Goal: Information Seeking & Learning: Learn about a topic

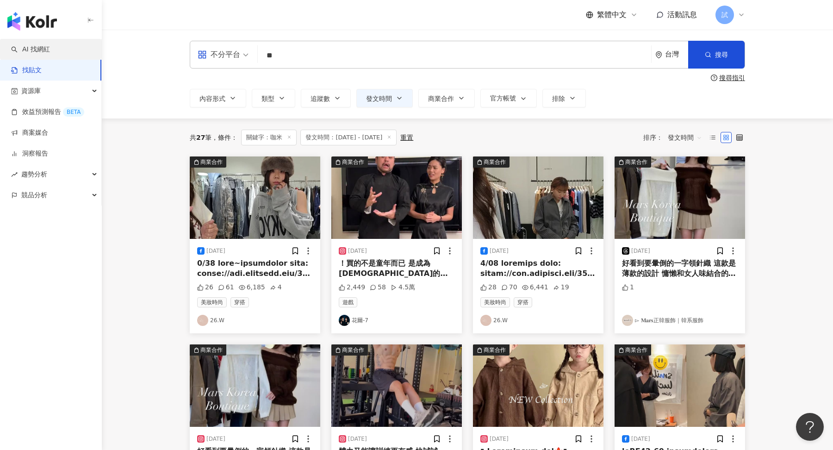
click at [31, 54] on link "AI 找網紅" at bounding box center [30, 49] width 39 height 9
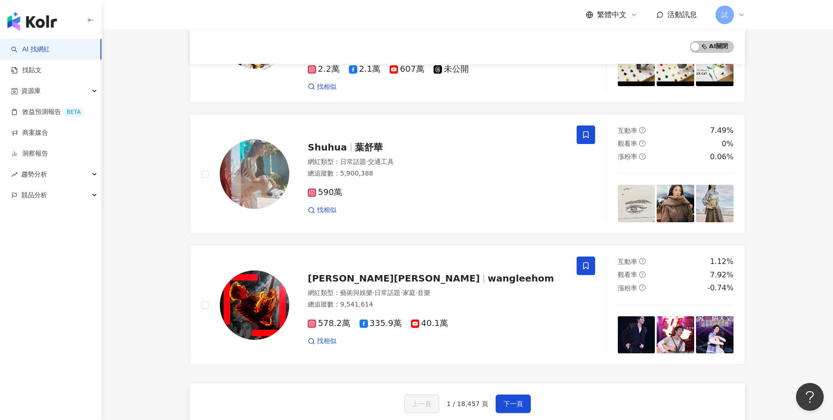
click at [43, 32] on div "button" at bounding box center [51, 19] width 102 height 39
click at [36, 25] on img "button" at bounding box center [32, 21] width 50 height 19
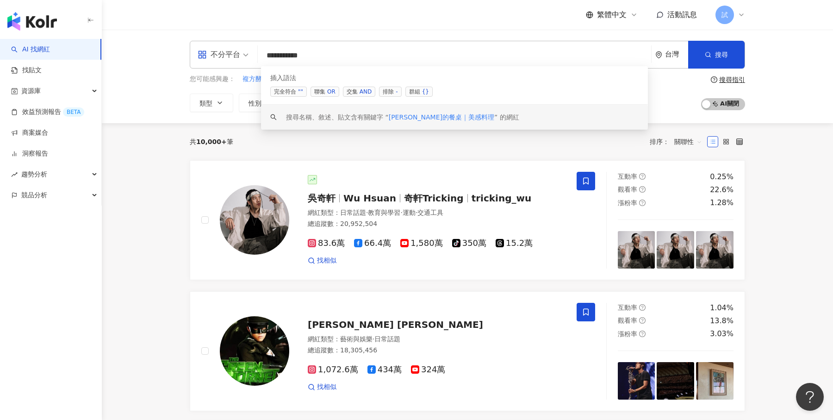
click at [364, 57] on input "**********" at bounding box center [454, 56] width 386 height 18
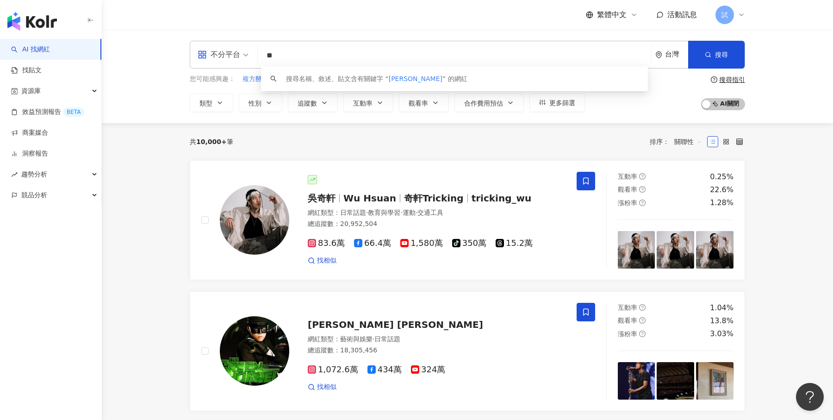
type input "*"
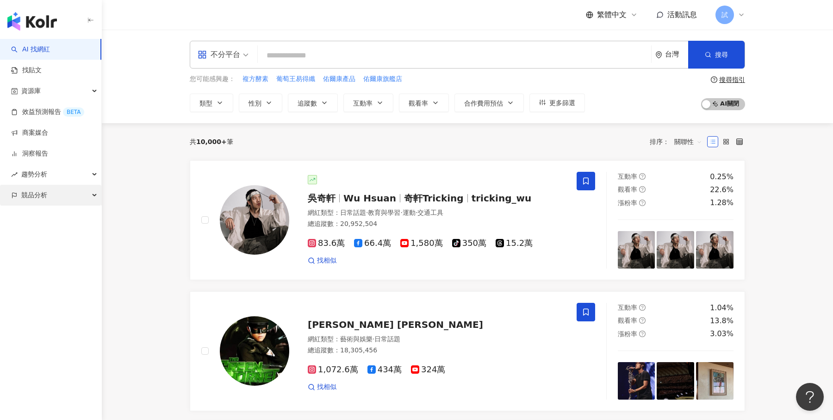
click at [43, 201] on span "競品分析" at bounding box center [34, 195] width 26 height 21
click at [244, 62] on span at bounding box center [223, 54] width 51 height 27
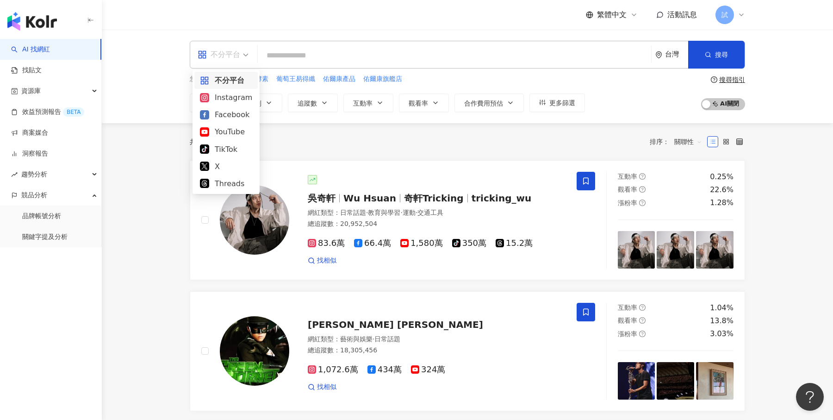
click at [673, 55] on div "台灣" at bounding box center [676, 54] width 23 height 8
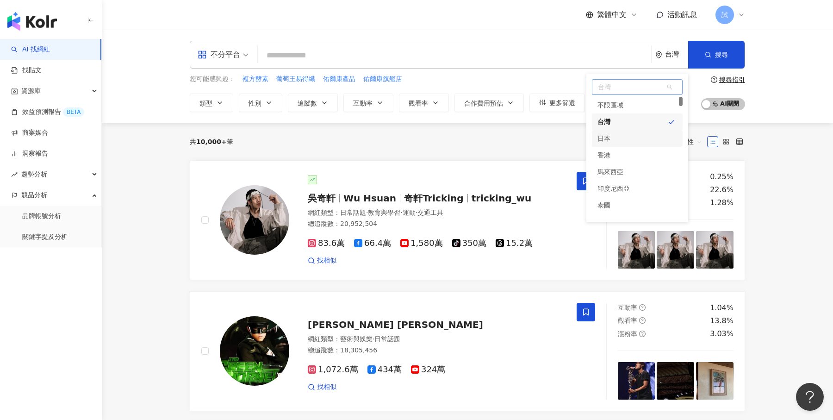
click at [637, 137] on div "日本" at bounding box center [637, 138] width 91 height 17
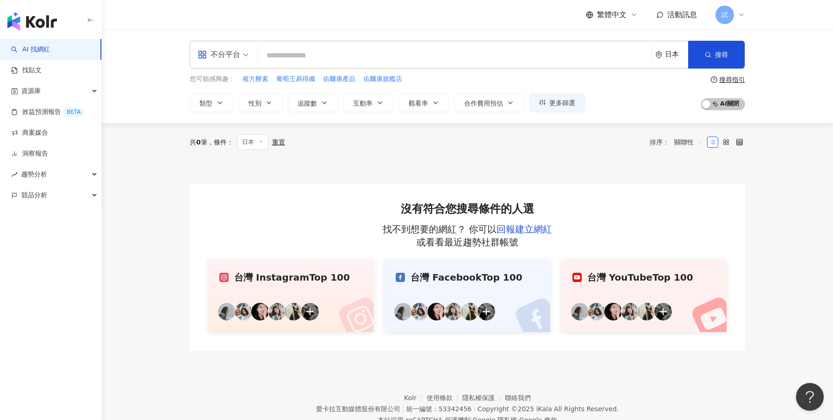
click at [669, 58] on div "日本" at bounding box center [676, 54] width 23 height 8
click at [646, 174] on div "馬來西亞" at bounding box center [637, 171] width 91 height 17
click at [660, 56] on div "馬來西亞" at bounding box center [669, 54] width 37 height 8
click at [615, 127] on div "台灣" at bounding box center [637, 121] width 91 height 17
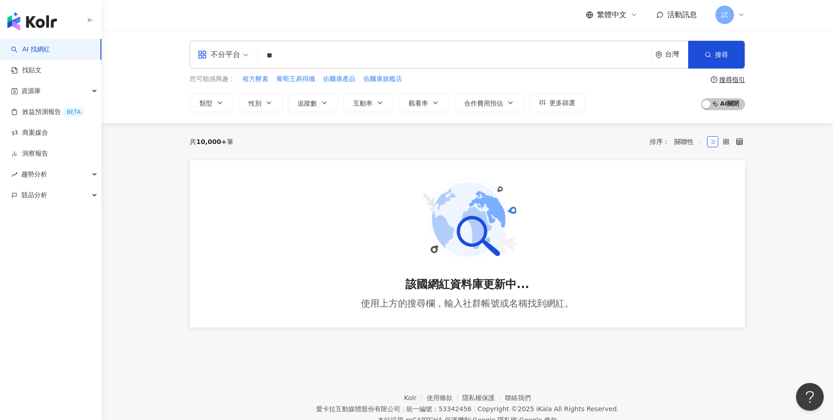
type input "*"
type input "**"
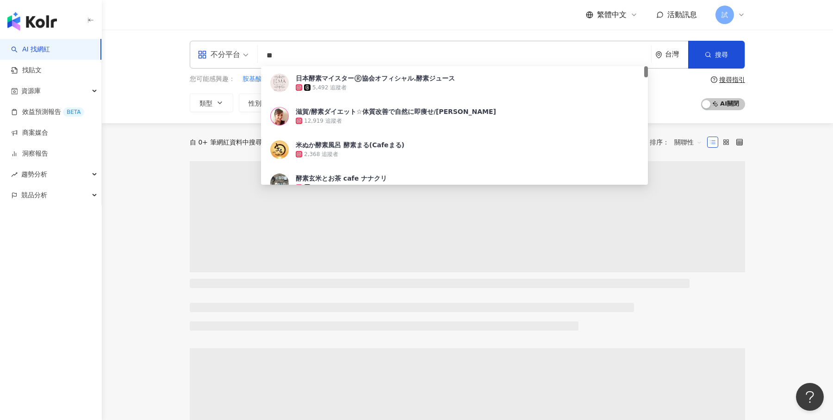
click at [777, 51] on div "不分平台 ** 台灣 搜尋 365035cf-a71d-4b68-9563-9c62b6050801 日本酵素マイスター®️協会オフィシャル.酵素ジュース 5…" at bounding box center [467, 76] width 731 height 93
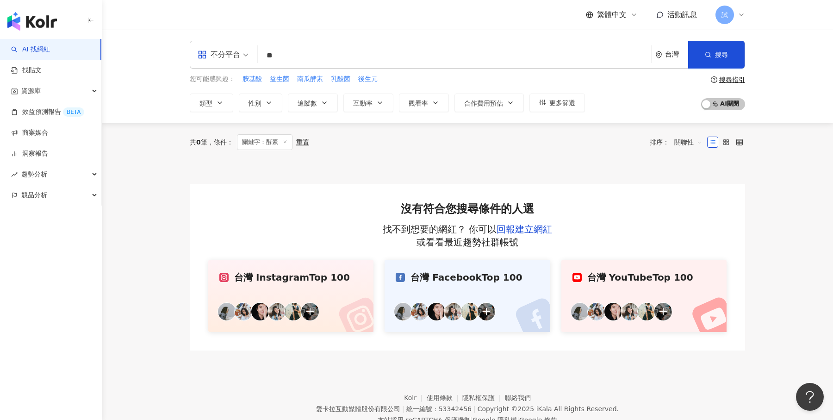
click at [50, 50] on link "AI 找網紅" at bounding box center [30, 49] width 39 height 9
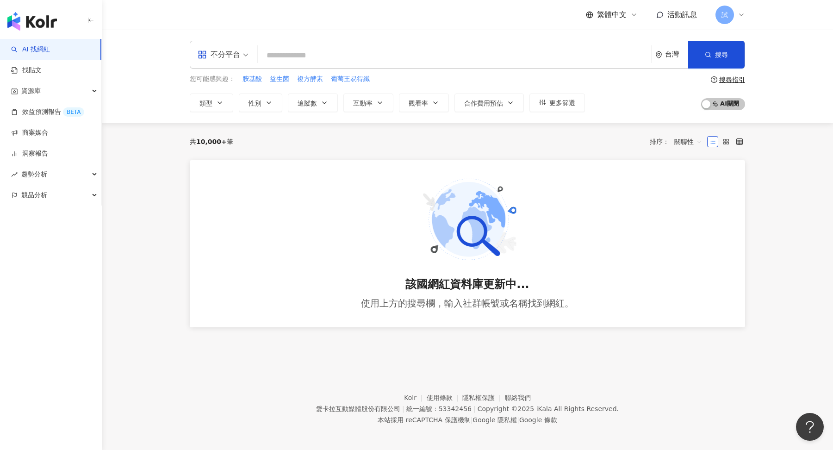
click at [358, 58] on input "search" at bounding box center [454, 56] width 386 height 18
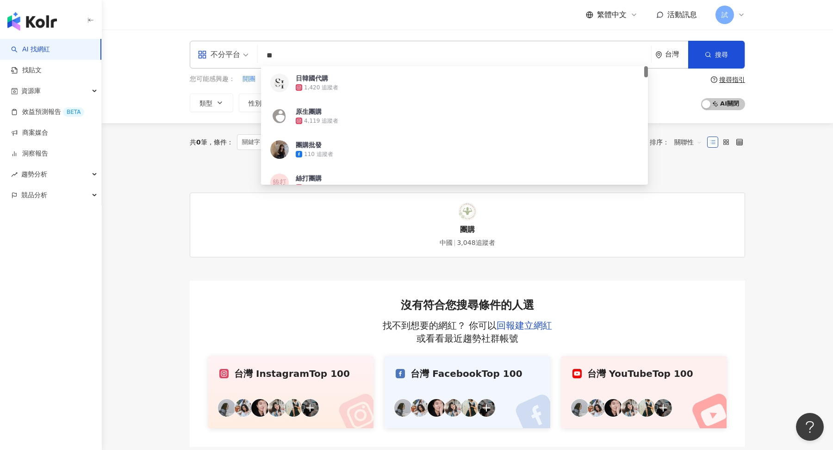
type input "**"
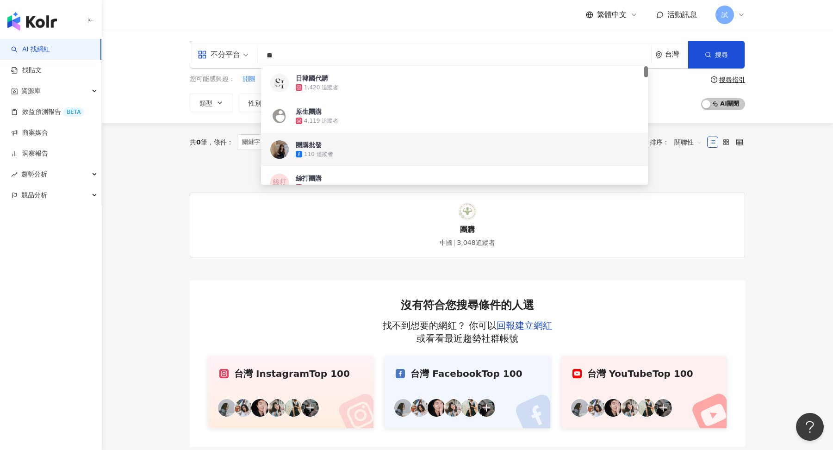
click at [166, 169] on main "不分平台 ** 台灣 搜尋 60d209d3-c395-41c8-a69b-6b3e89a58cf3 7fc8ba72-5db7-41ad-b9ad-116a…" at bounding box center [467, 238] width 731 height 417
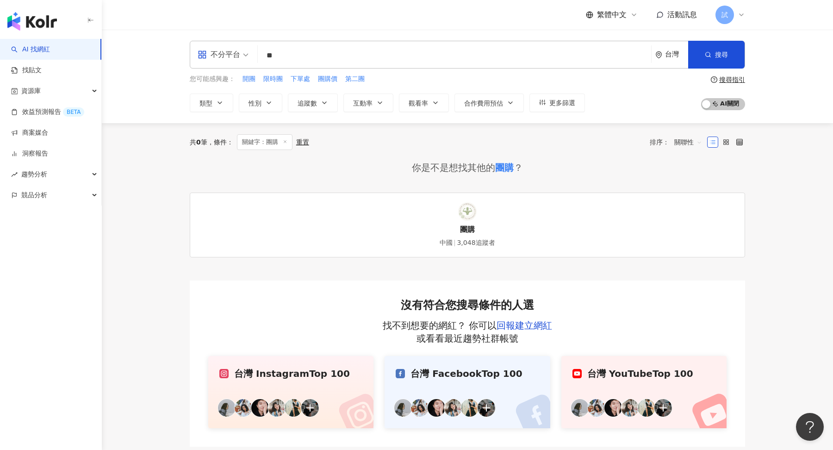
click at [287, 142] on icon at bounding box center [285, 141] width 5 height 5
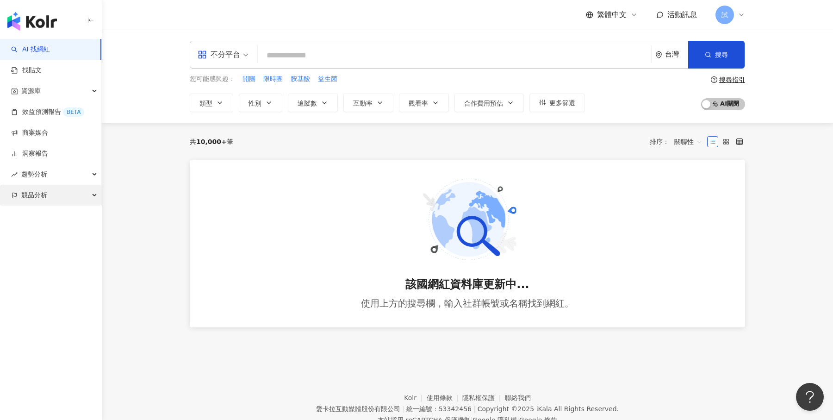
click at [81, 197] on div "競品分析" at bounding box center [50, 195] width 101 height 21
click at [61, 218] on link "品牌帳號分析" at bounding box center [41, 215] width 39 height 9
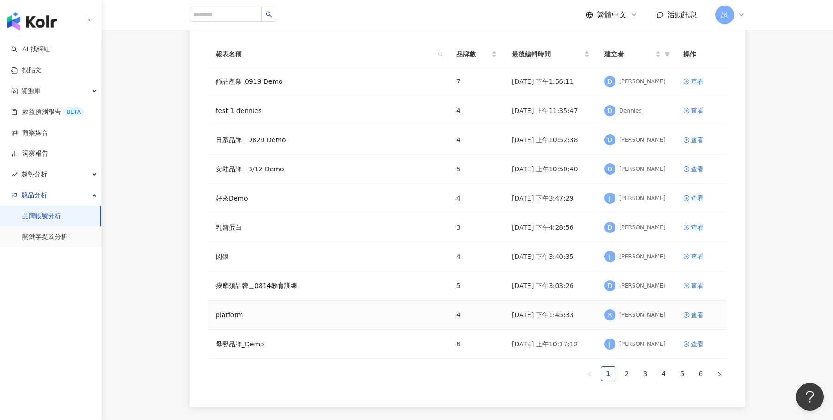
scroll to position [75, 0]
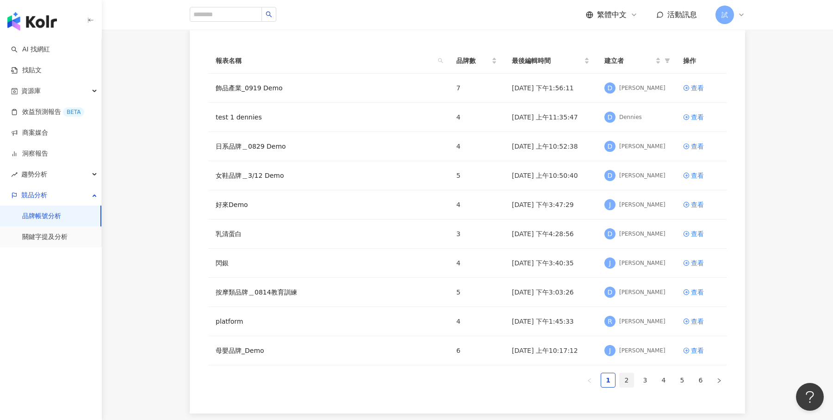
click at [626, 377] on link "2" at bounding box center [626, 380] width 14 height 14
click at [643, 374] on link "3" at bounding box center [645, 380] width 14 height 14
click at [690, 232] on link "查看" at bounding box center [701, 234] width 36 height 10
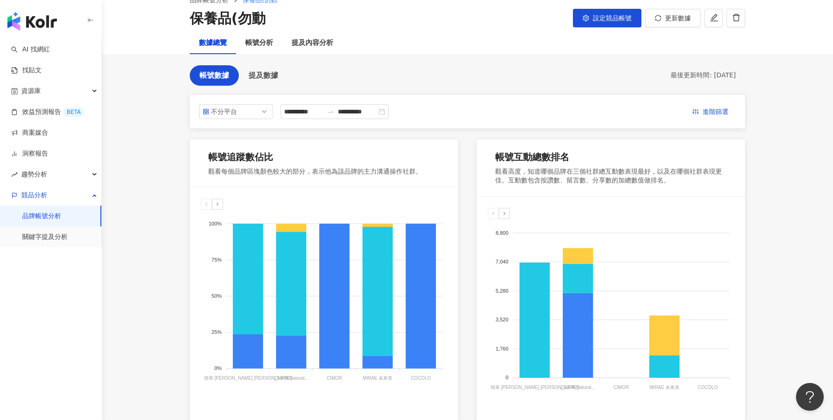
scroll to position [50, 0]
click at [614, 23] on button "設定競品帳號" at bounding box center [607, 18] width 68 height 19
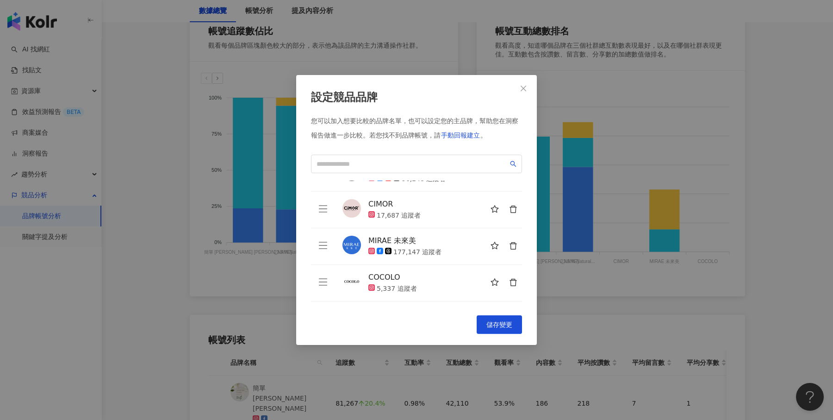
scroll to position [0, 0]
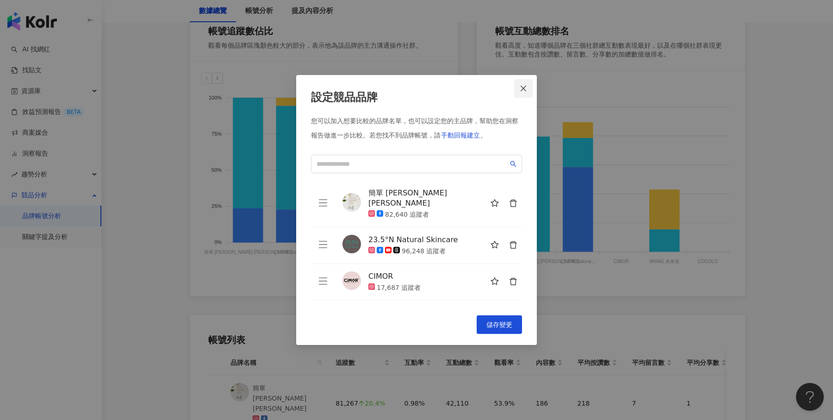
click at [523, 86] on icon "close" at bounding box center [523, 88] width 7 height 7
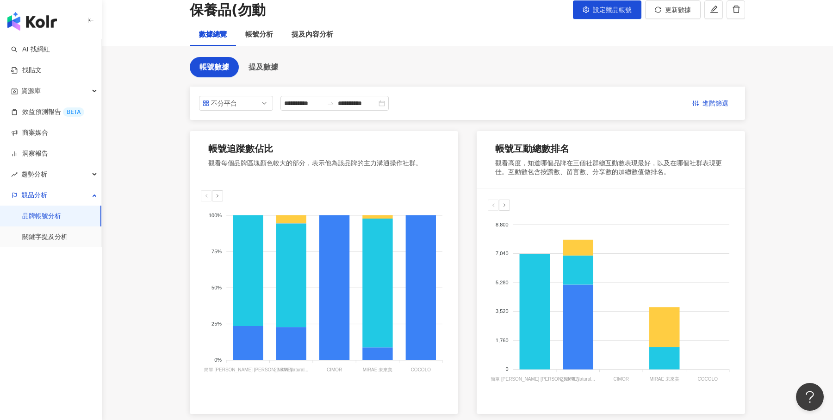
scroll to position [41, 0]
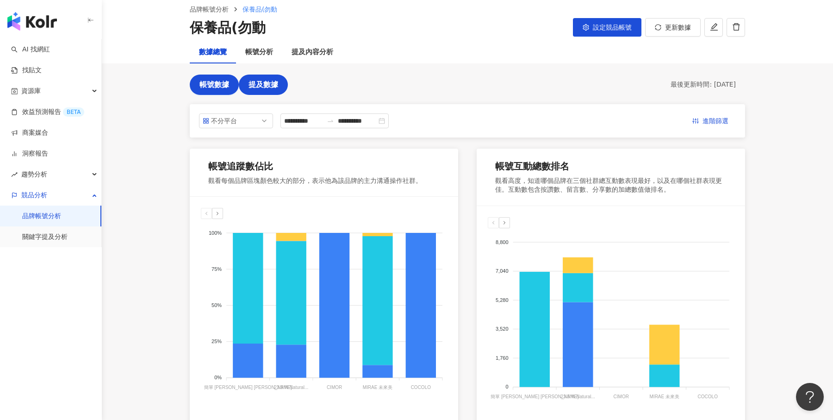
click at [261, 85] on span "提及數據" at bounding box center [263, 84] width 30 height 8
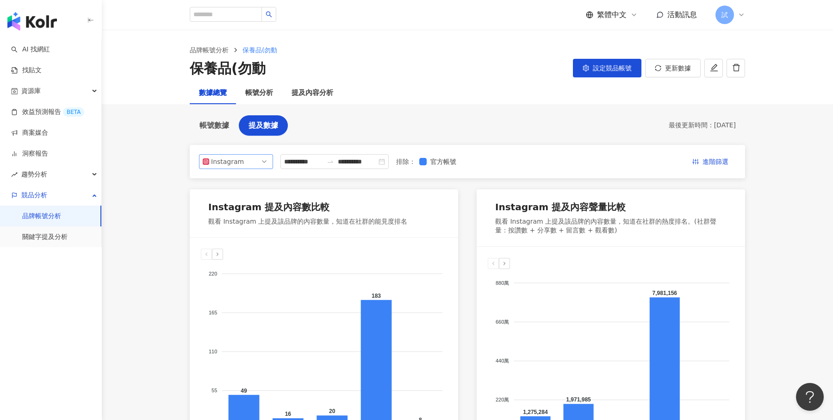
click at [256, 160] on span "Instagram" at bounding box center [236, 162] width 67 height 14
click at [319, 173] on div "**********" at bounding box center [467, 161] width 555 height 33
click at [308, 161] on input "**********" at bounding box center [303, 161] width 39 height 10
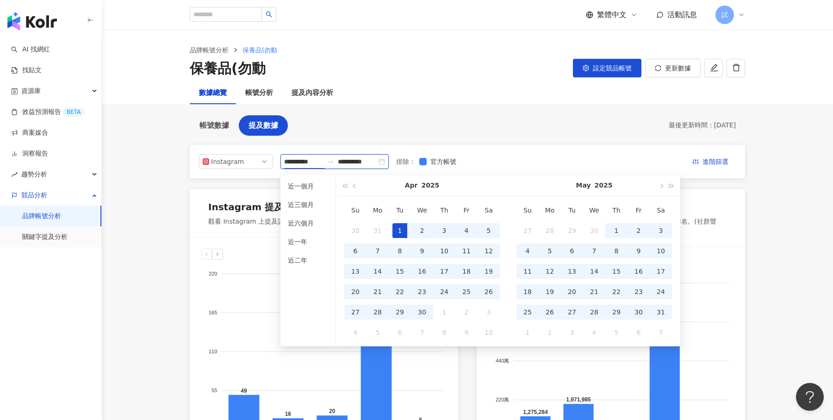
type input "**********"
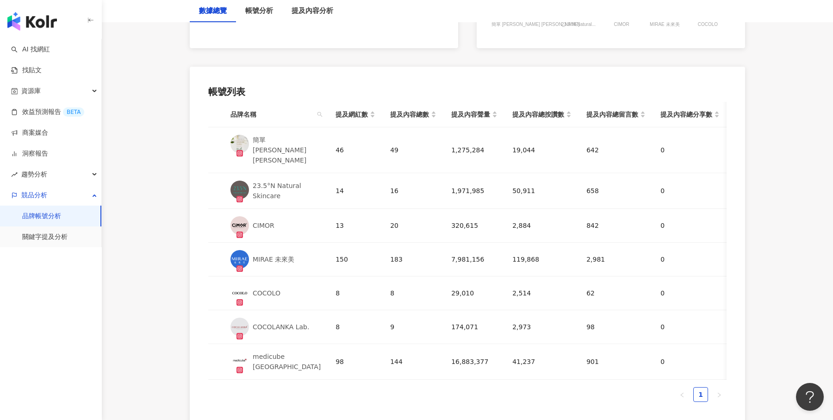
scroll to position [426, 0]
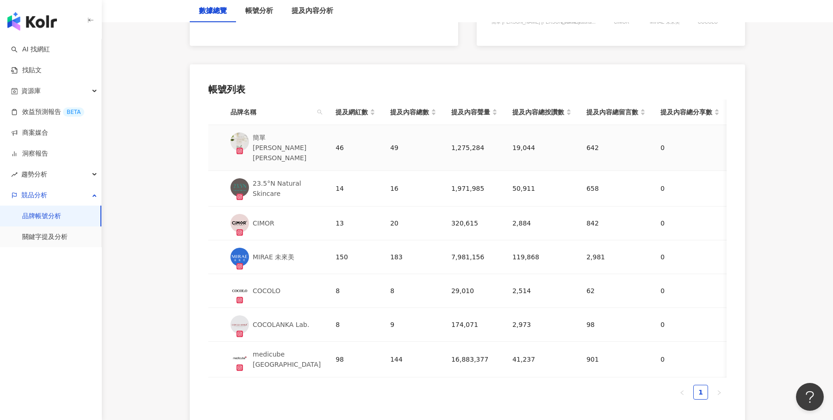
click at [475, 126] on td "1,275,284" at bounding box center [474, 148] width 61 height 46
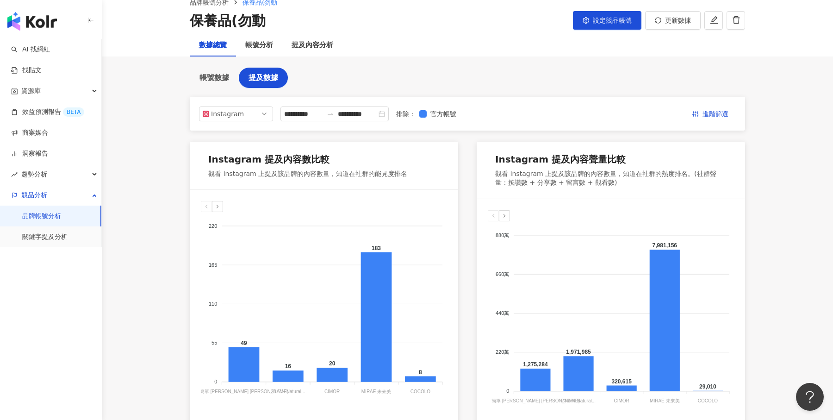
scroll to position [0, 0]
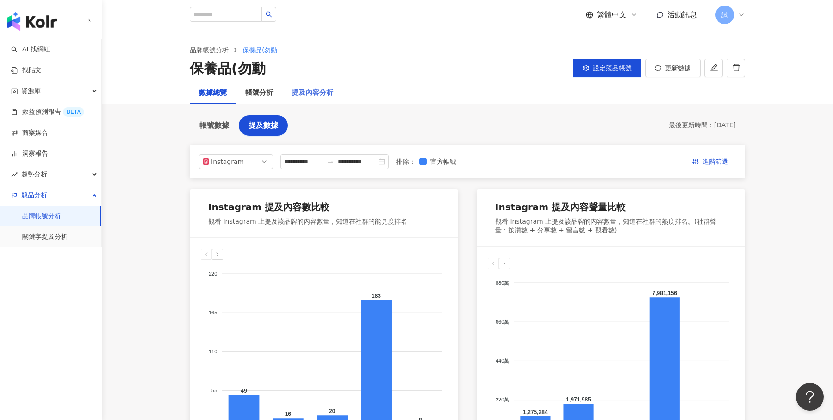
click at [316, 102] on div "提及內容分析" at bounding box center [312, 93] width 60 height 22
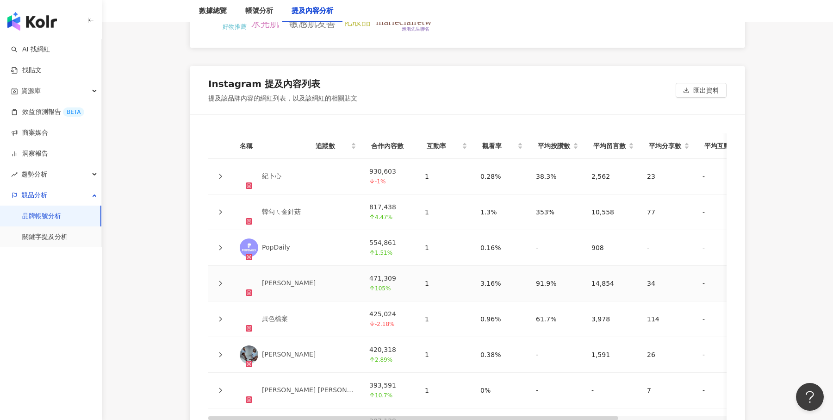
scroll to position [2086, 0]
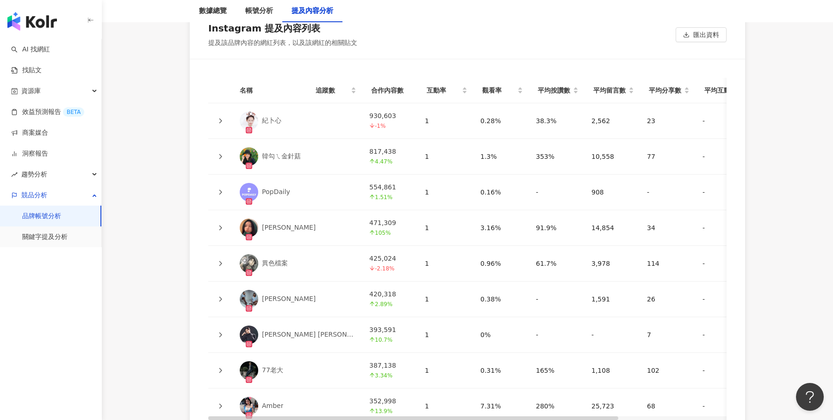
click at [221, 118] on icon at bounding box center [220, 121] width 6 height 6
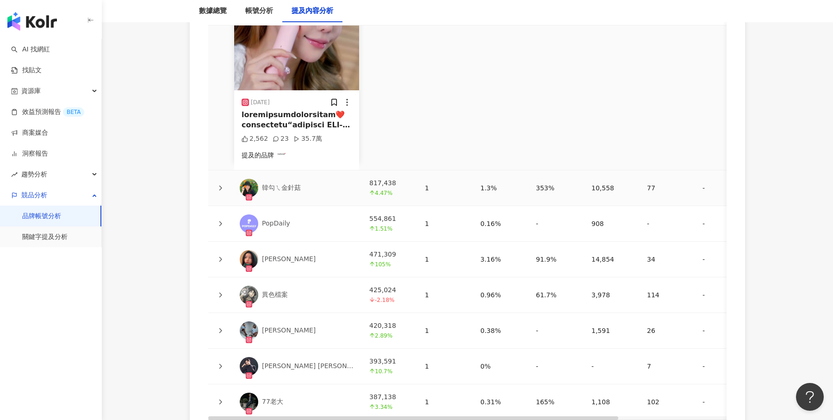
scroll to position [2226, 0]
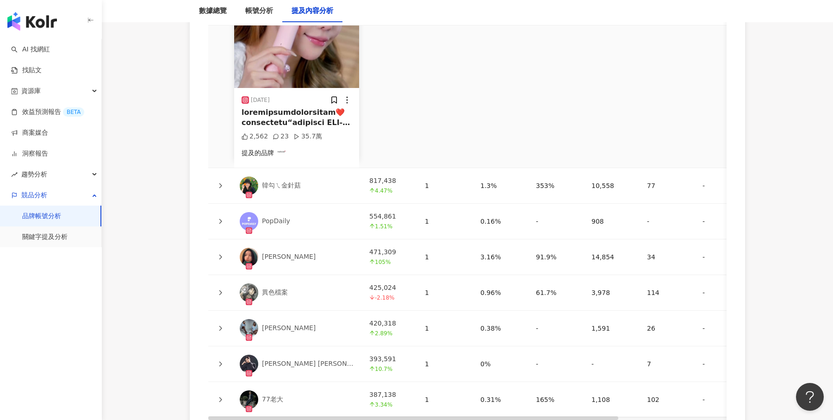
click at [220, 254] on icon at bounding box center [220, 256] width 3 height 5
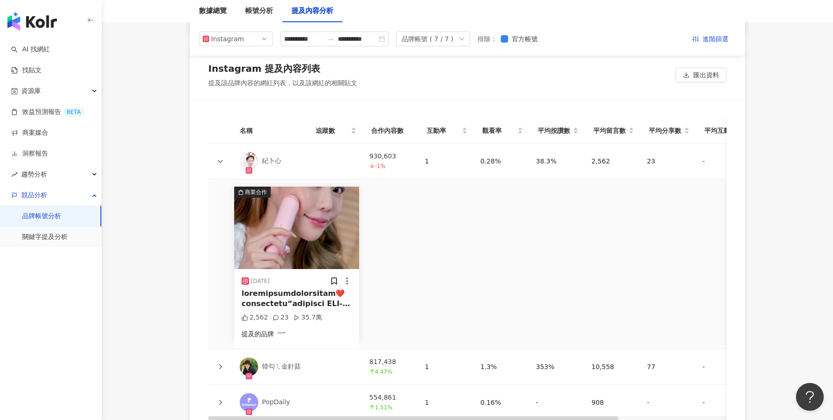
scroll to position [1967, 0]
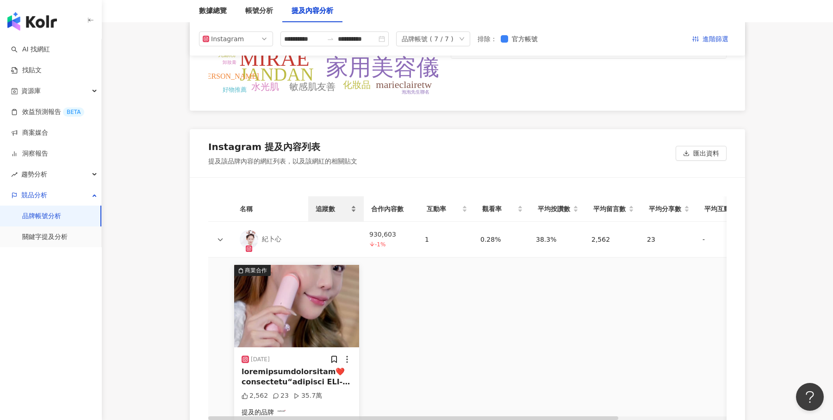
click at [354, 205] on div "追蹤數" at bounding box center [336, 209] width 41 height 10
click at [353, 204] on div "追蹤數" at bounding box center [336, 209] width 41 height 10
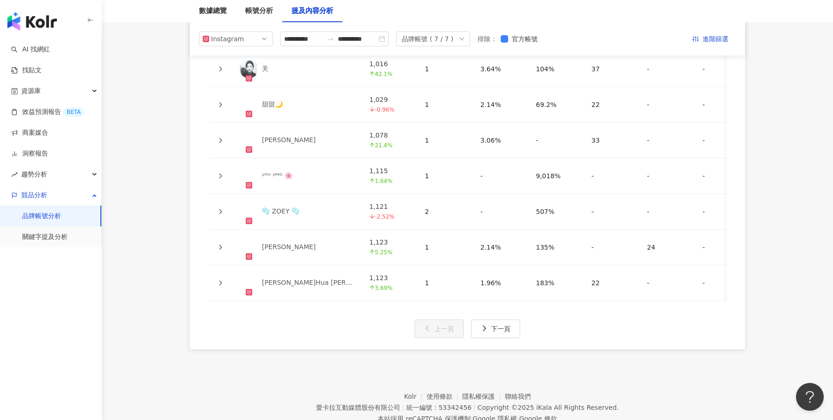
scroll to position [2234, 0]
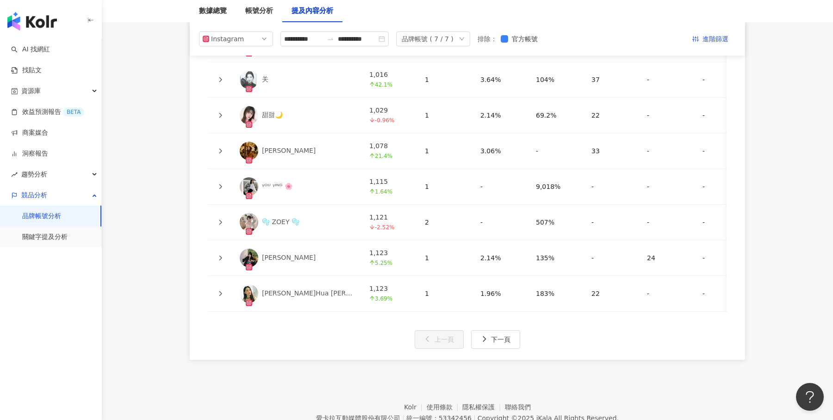
click at [494, 322] on div "名稱 追蹤數 合作內容數 互動率 觀看率 平均按讚數 平均留言數 平均分享數 平均互動數 平均觀看數 操作 李玥 191 1.06% 1 2.62% - 5 …" at bounding box center [467, 135] width 555 height 448
click at [495, 335] on span "下一頁" at bounding box center [500, 338] width 19 height 7
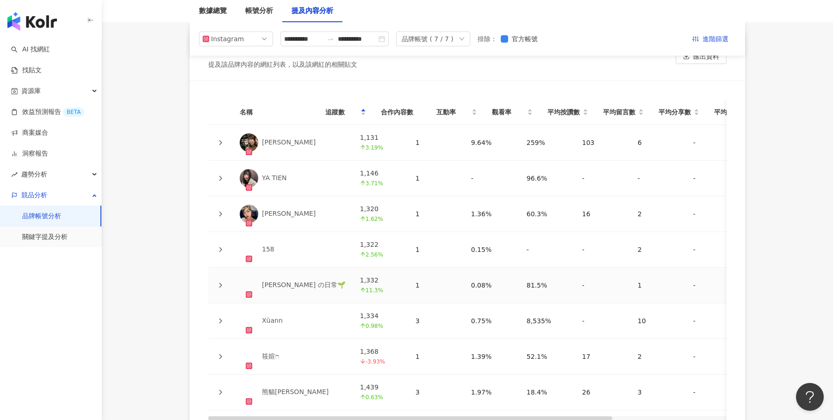
scroll to position [2050, 0]
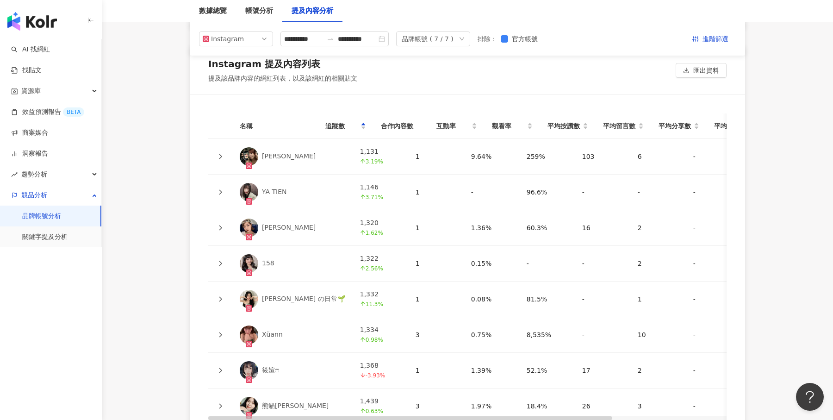
click at [218, 154] on icon at bounding box center [220, 157] width 6 height 6
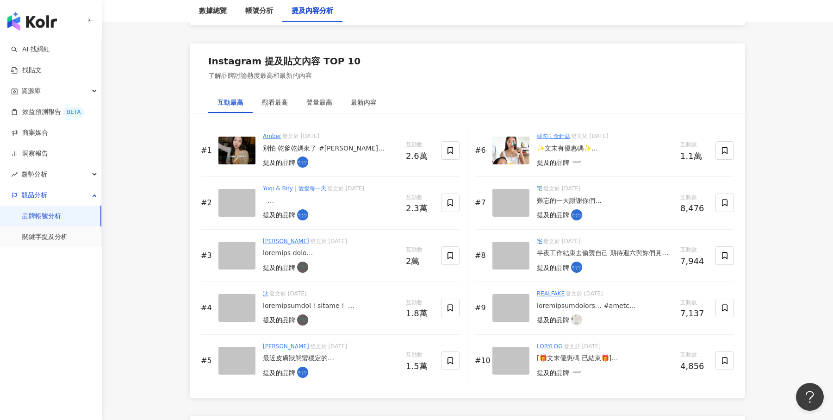
scroll to position [1394, 0]
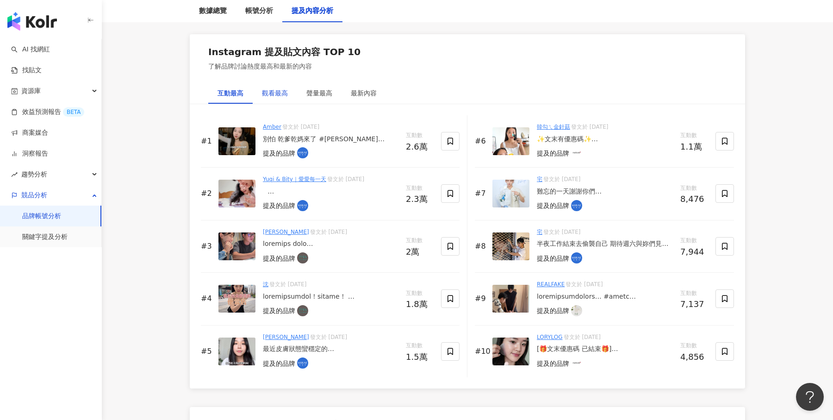
click at [281, 89] on div "觀看最高" at bounding box center [275, 93] width 26 height 10
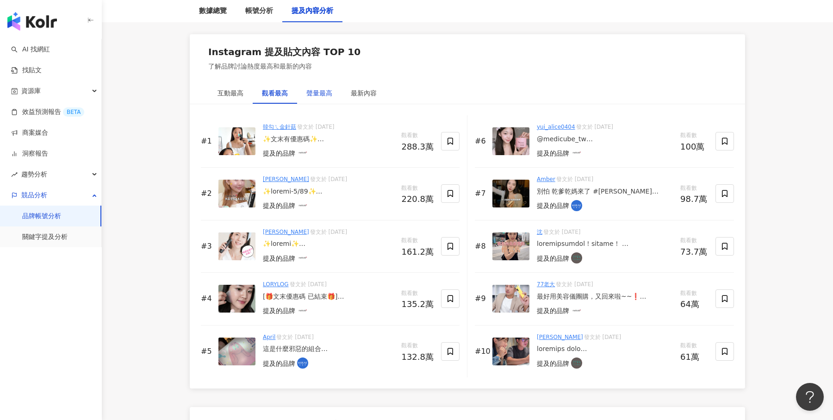
click at [306, 91] on div "聲量最高" at bounding box center [319, 93] width 26 height 10
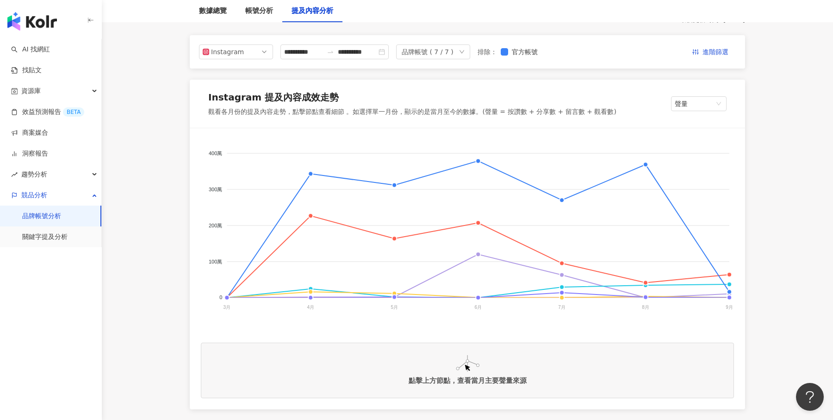
scroll to position [116, 0]
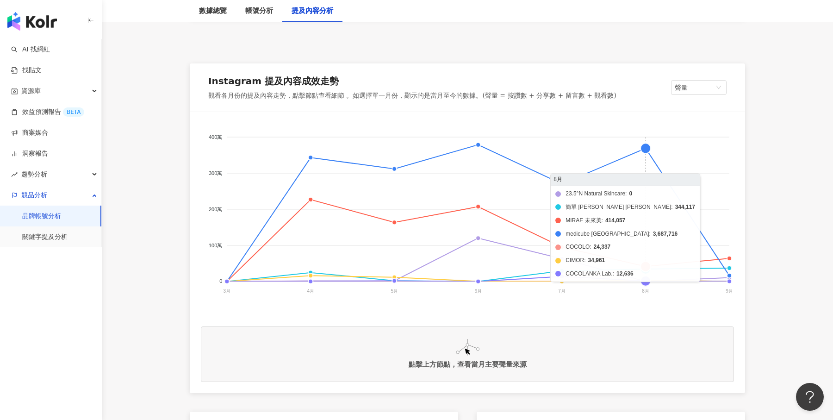
click at [647, 149] on foreignobject "23.5°N Natural Skincare 簡單 Jan Dan MIRAE 未來美 medicube Taiwan COCOLO CIMOR COCOL…" at bounding box center [467, 215] width 533 height 185
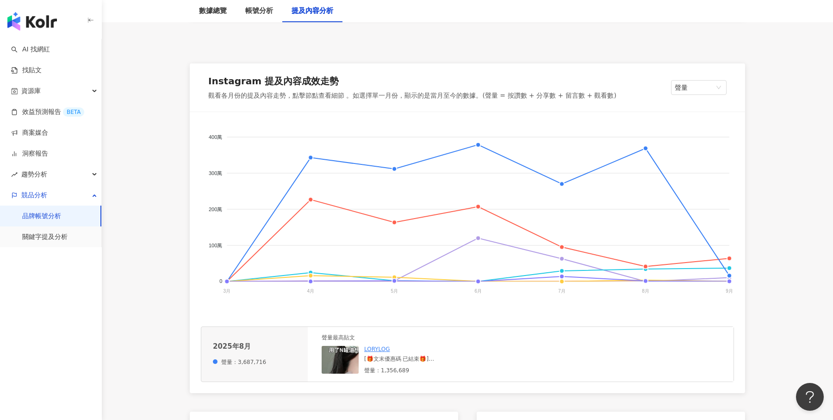
click at [406, 357] on div "[🎁文末優惠碼 已結束🎁] 最近在韓國超火的✨PDRN✨大家知道嗎？ Medicube 的 PDRN 系列💞 添加高純度高濃度的醫美級鮭魚DNA成分，就像是擦…" at bounding box center [433, 359] width 139 height 8
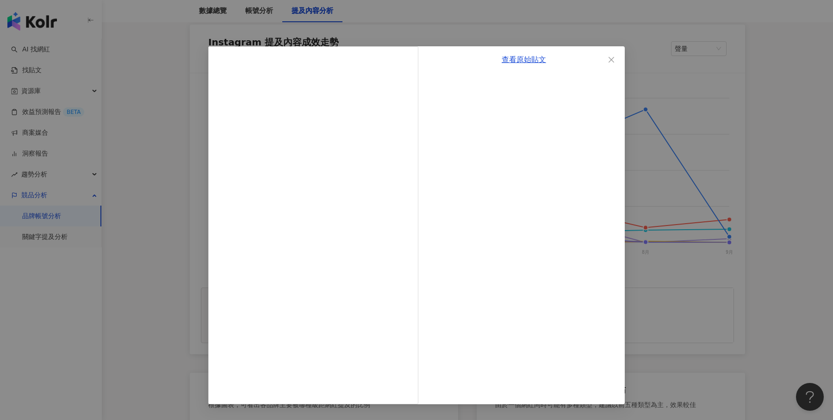
scroll to position [156, 0]
click at [614, 52] on button "Close" at bounding box center [611, 59] width 19 height 19
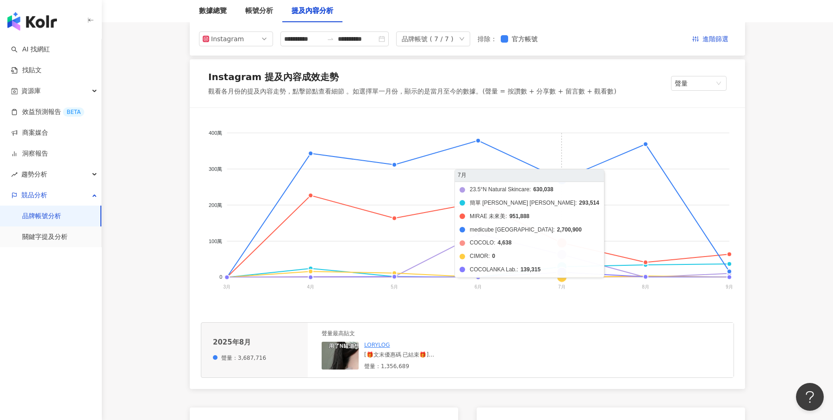
scroll to position [117, 0]
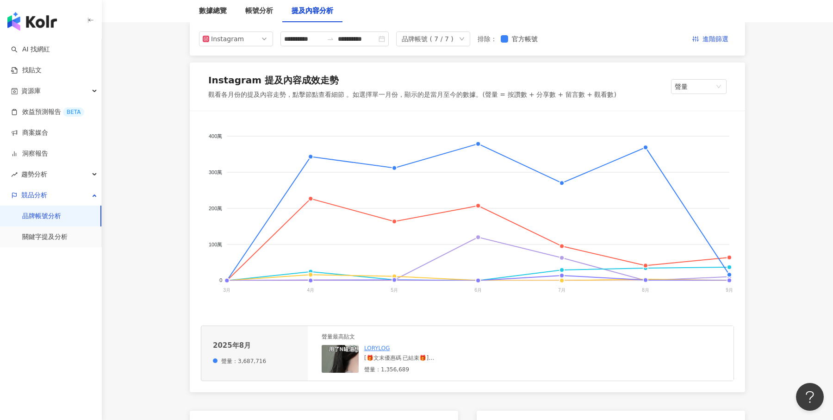
click at [398, 360] on div "[🎁文末優惠碼 已結束🎁] 最近在韓國超火的✨PDRN✨大家知道嗎？ Medicube 的 PDRN 系列💞 添加高純度高濃度的醫美級鮭魚DNA成分，就像是擦…" at bounding box center [433, 358] width 139 height 8
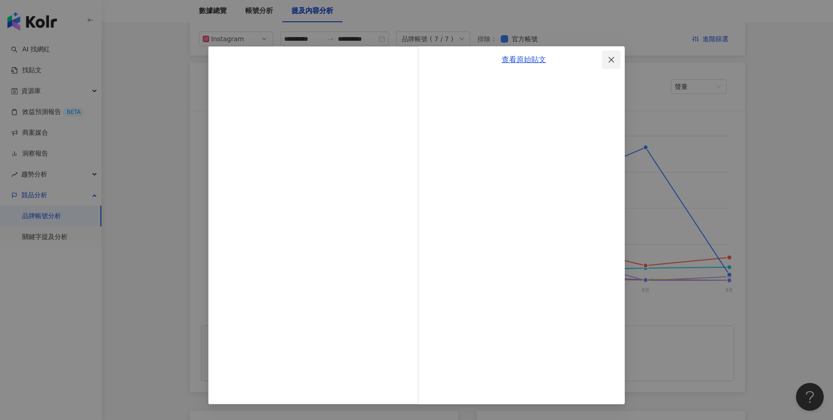
click at [609, 58] on icon "close" at bounding box center [610, 59] width 7 height 7
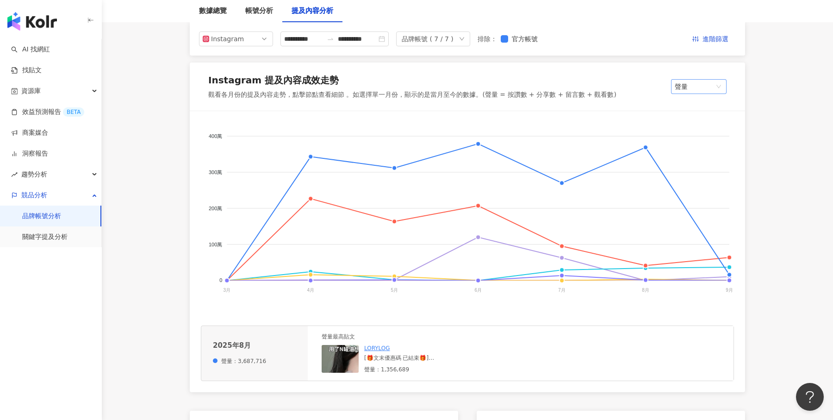
click at [714, 88] on span "聲量" at bounding box center [699, 87] width 48 height 14
click at [703, 151] on div "按讚數" at bounding box center [707, 145] width 69 height 16
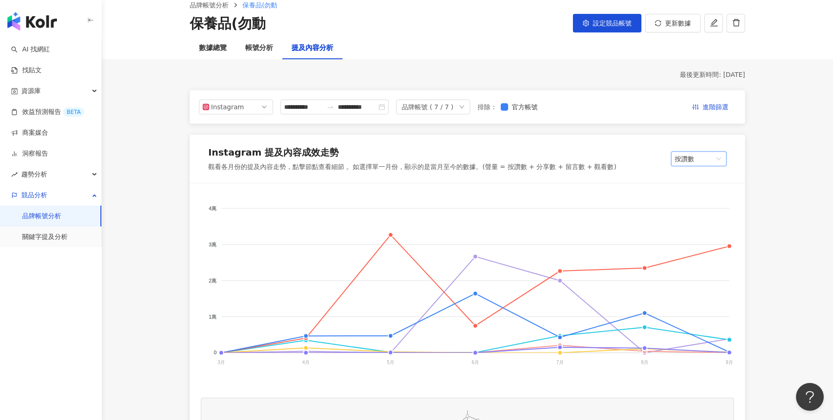
scroll to position [41, 0]
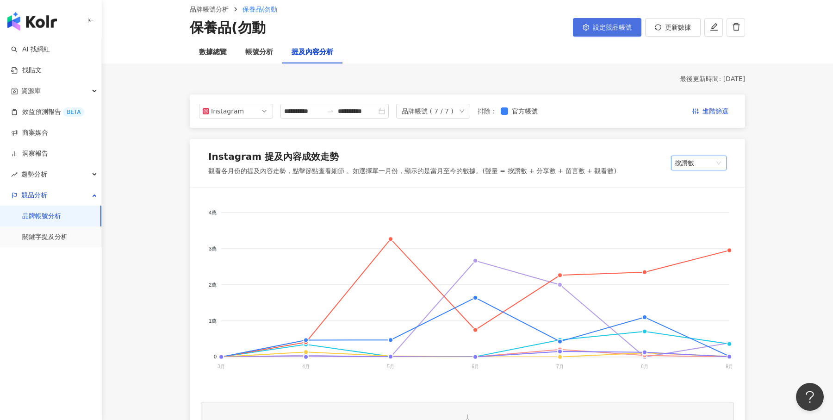
click at [604, 33] on button "設定競品帳號" at bounding box center [607, 27] width 68 height 19
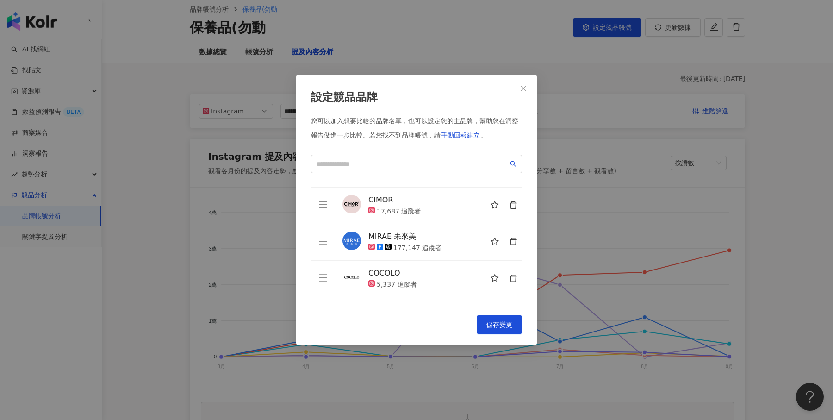
scroll to position [131, 0]
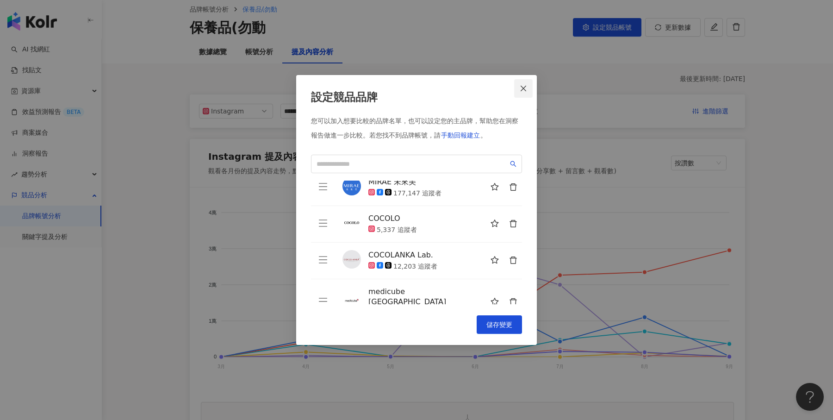
click at [524, 88] on icon "close" at bounding box center [523, 88] width 7 height 7
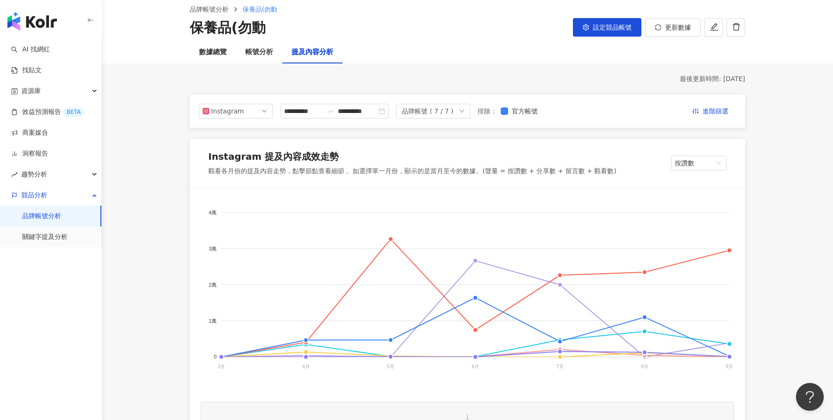
click at [55, 25] on img "button" at bounding box center [32, 21] width 50 height 19
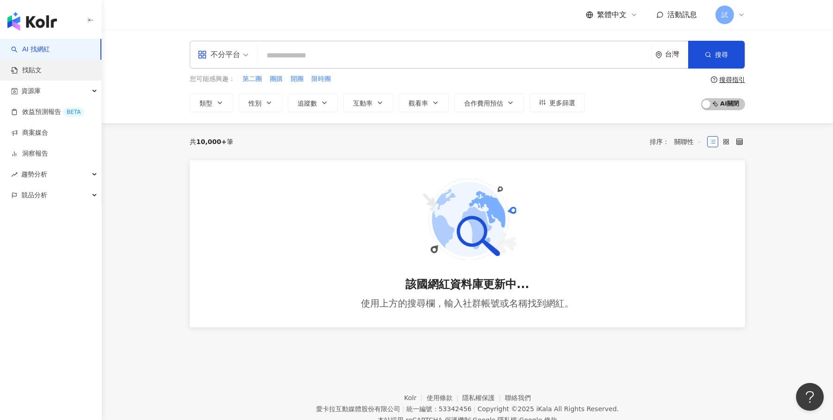
click at [42, 66] on link "找貼文" at bounding box center [26, 70] width 31 height 9
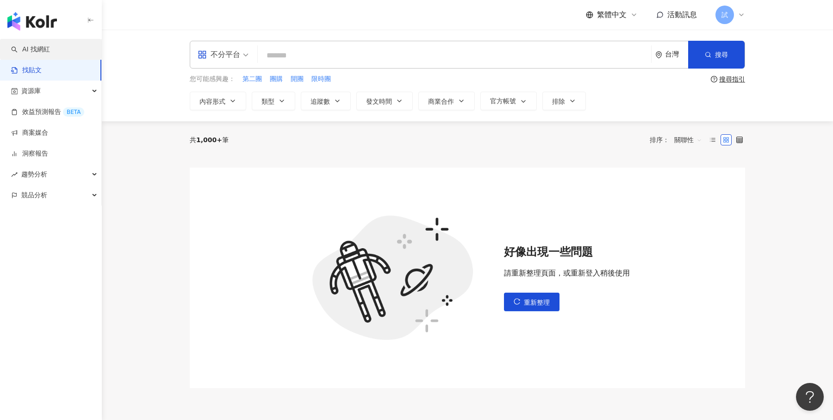
click at [50, 45] on link "AI 找網紅" at bounding box center [30, 49] width 39 height 9
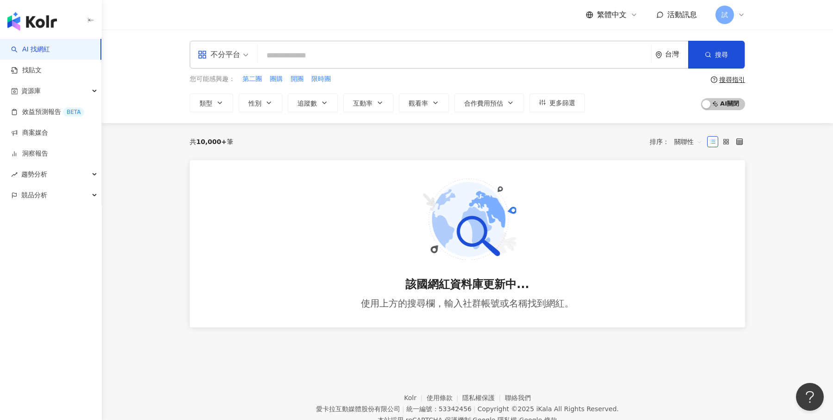
click at [737, 13] on icon at bounding box center [740, 14] width 7 height 7
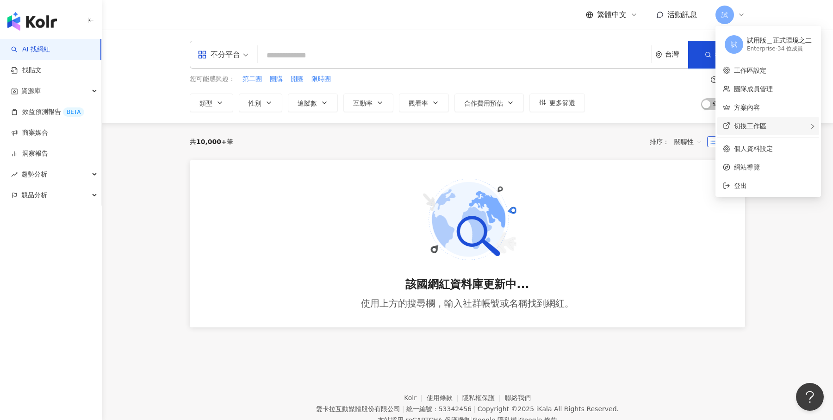
click at [762, 130] on div "切換工作區" at bounding box center [768, 126] width 102 height 19
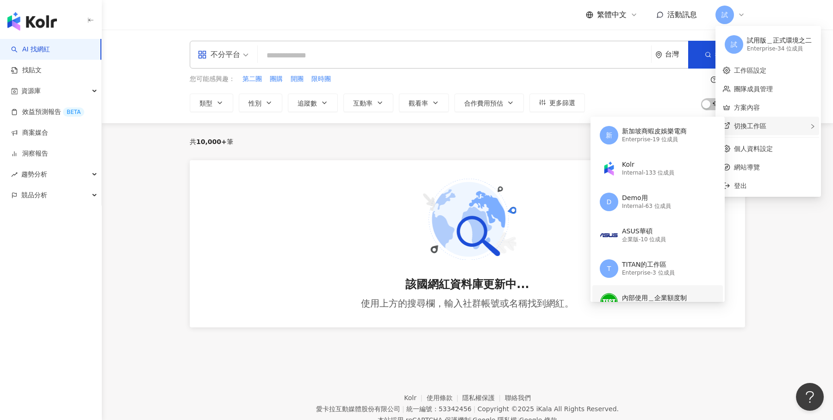
click at [660, 299] on div "內部使用＿企業額度制" at bounding box center [654, 297] width 65 height 9
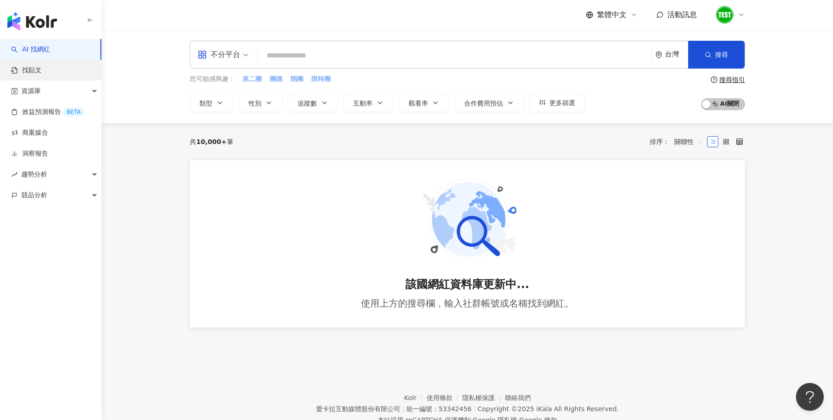
click at [40, 70] on link "找貼文" at bounding box center [26, 70] width 31 height 9
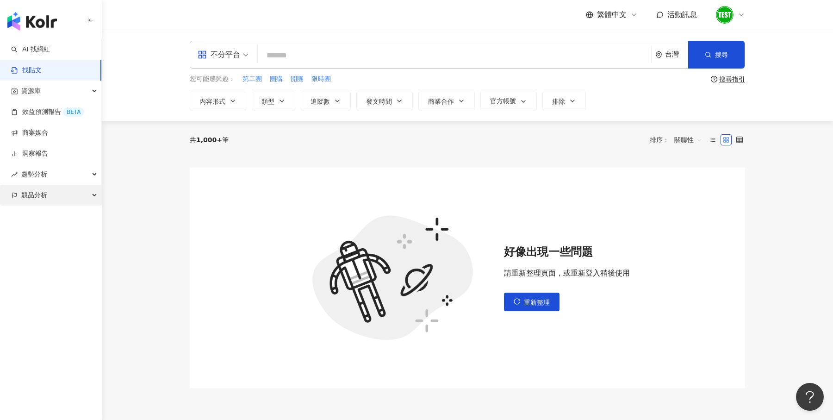
click at [45, 193] on span "競品分析" at bounding box center [34, 195] width 26 height 21
click at [58, 213] on link "品牌帳號分析" at bounding box center [41, 215] width 39 height 9
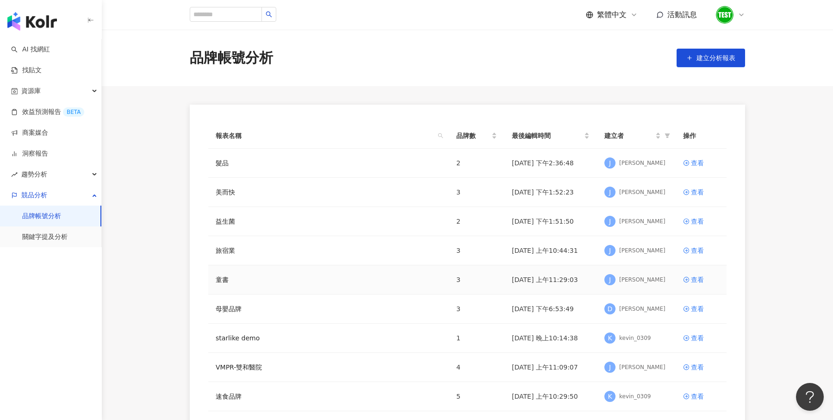
scroll to position [80, 0]
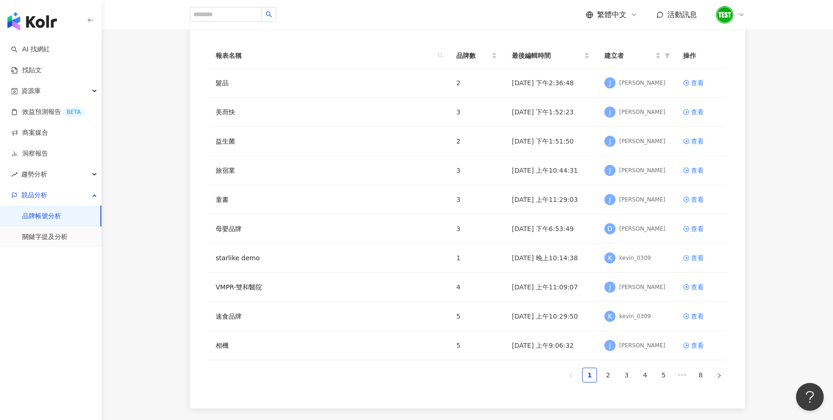
click at [742, 16] on icon at bounding box center [740, 14] width 7 height 7
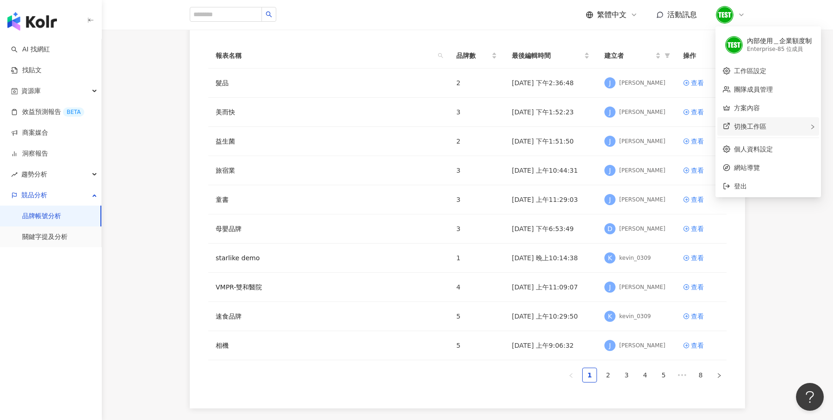
click at [730, 128] on icon at bounding box center [726, 125] width 7 height 7
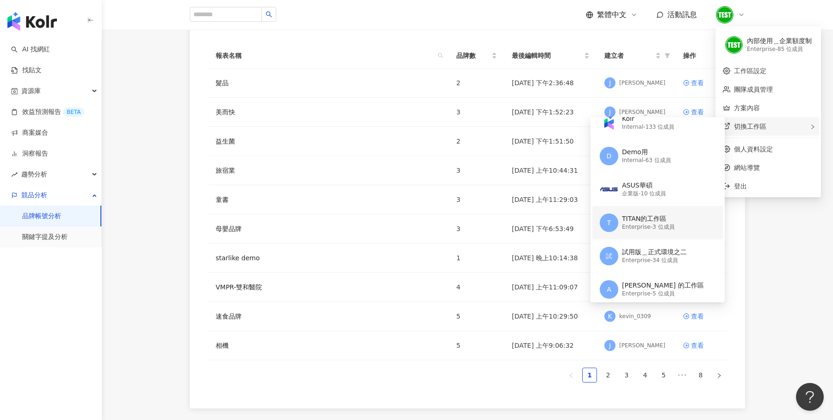
scroll to position [63, 0]
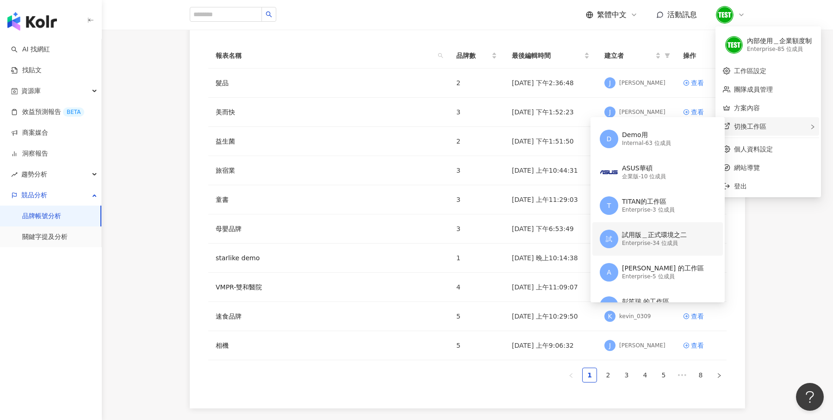
click at [653, 230] on div "試用版＿正式環境之二" at bounding box center [654, 234] width 65 height 9
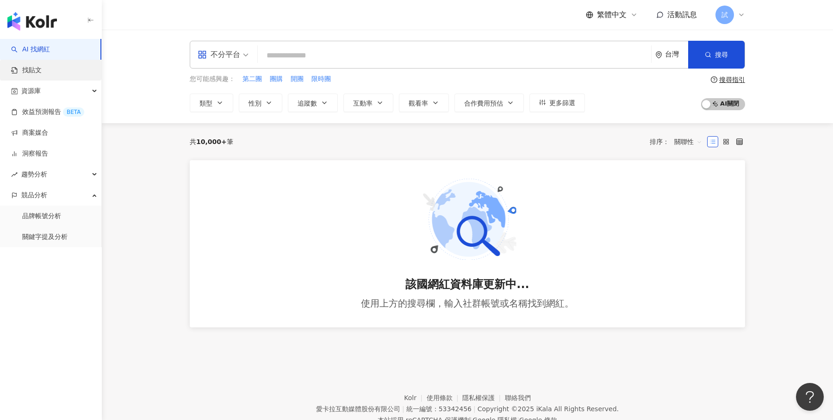
click at [42, 75] on link "找貼文" at bounding box center [26, 70] width 31 height 9
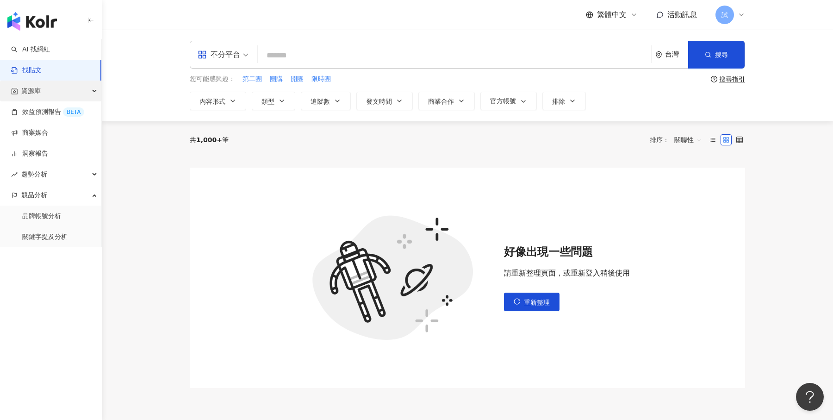
click at [55, 90] on div "資源庫" at bounding box center [50, 90] width 101 height 21
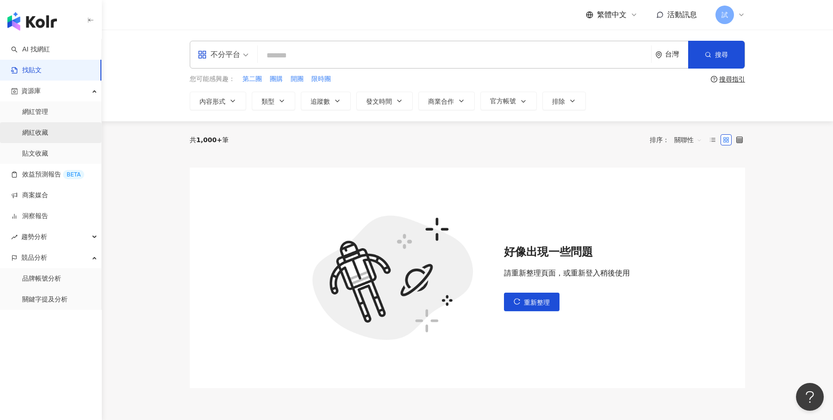
click at [48, 134] on link "網紅收藏" at bounding box center [35, 132] width 26 height 9
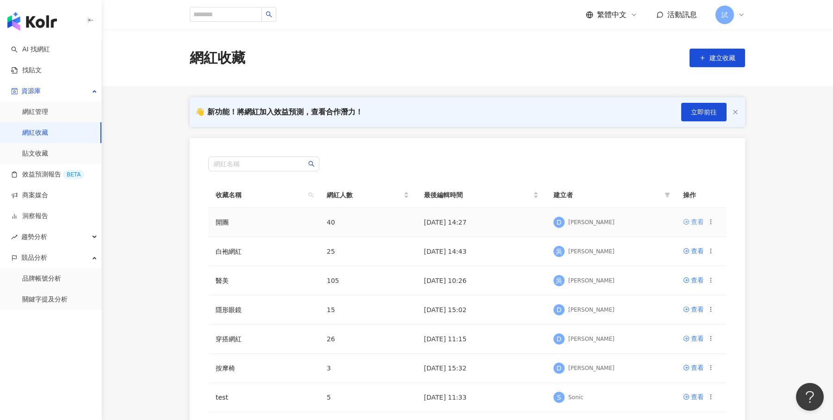
click at [694, 221] on div "查看" at bounding box center [697, 222] width 13 height 10
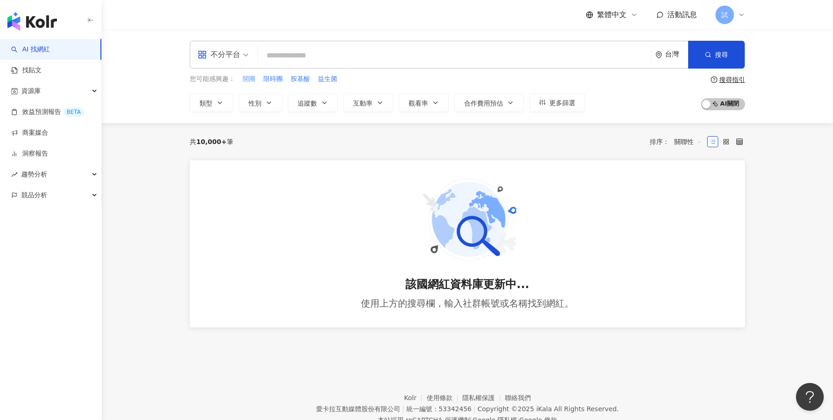
click at [248, 80] on span "開團" at bounding box center [248, 78] width 13 height 9
type input "**"
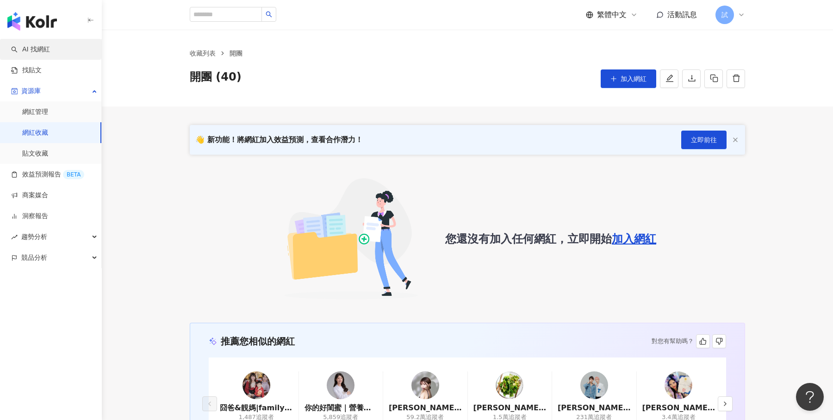
click at [50, 51] on link "AI 找網紅" at bounding box center [30, 49] width 39 height 9
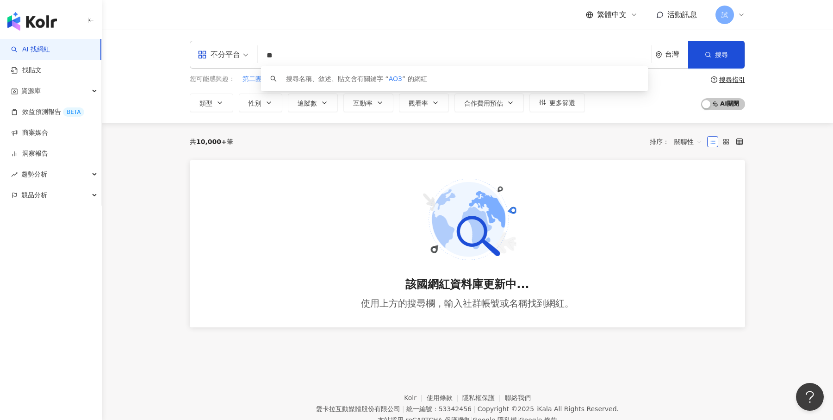
type input "*"
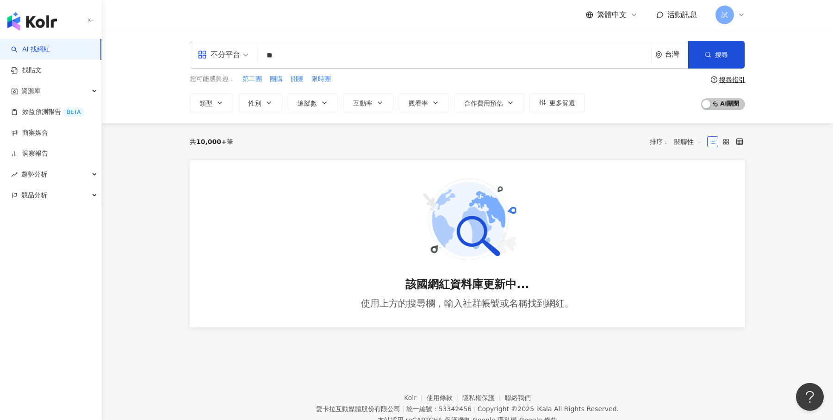
type input "*"
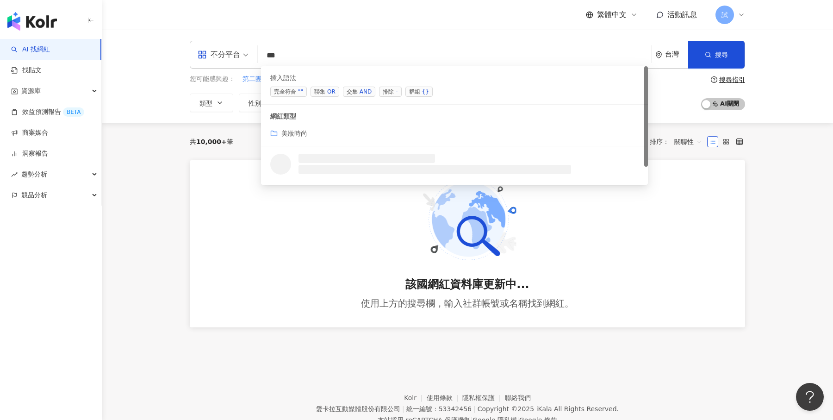
click at [359, 92] on div "AND" at bounding box center [365, 91] width 12 height 9
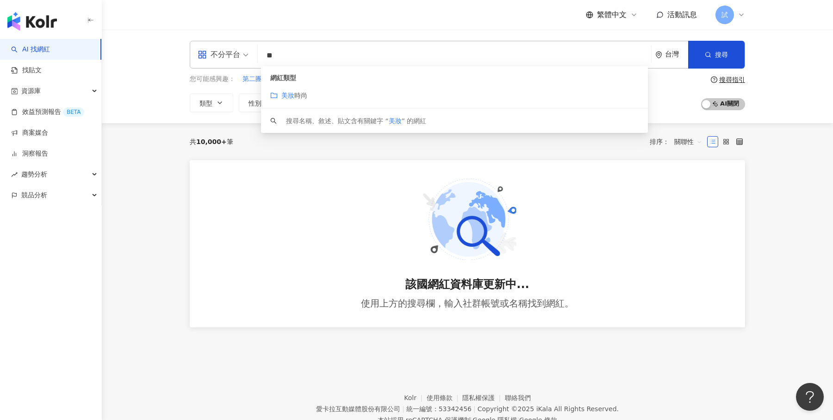
type input "*"
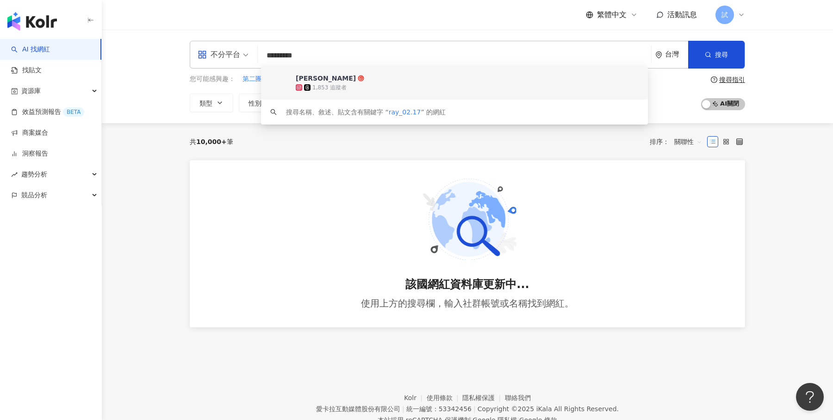
type input "*********"
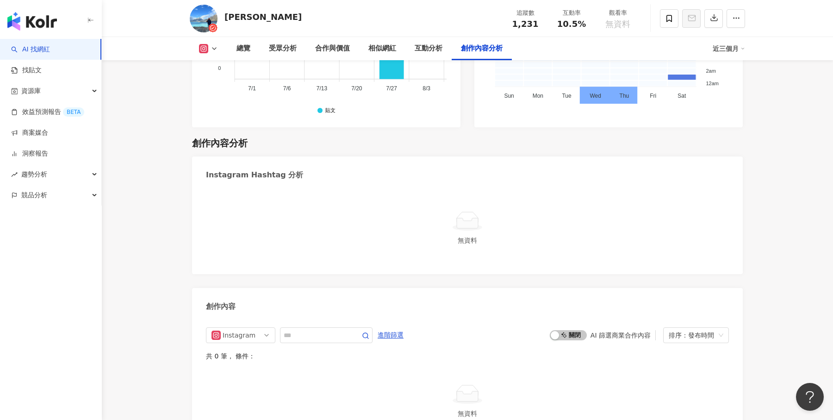
scroll to position [2603, 0]
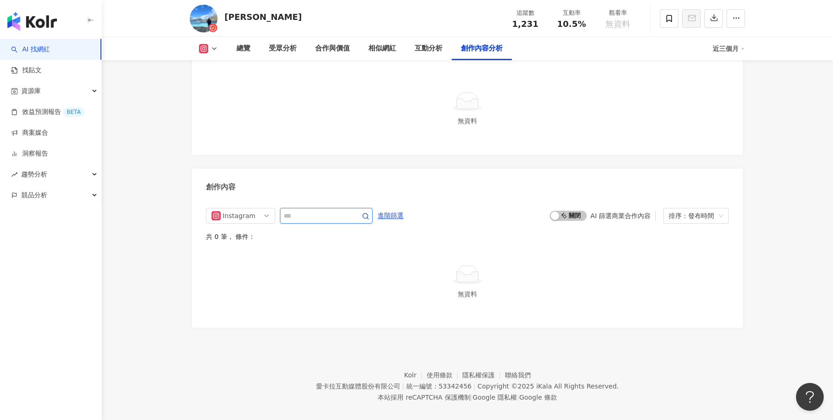
click at [315, 210] on input "text" at bounding box center [316, 215] width 65 height 11
type input "*"
type input "**"
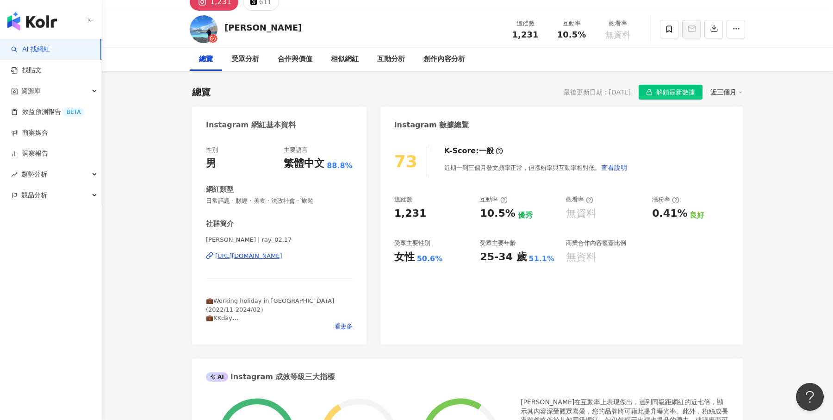
scroll to position [12, 0]
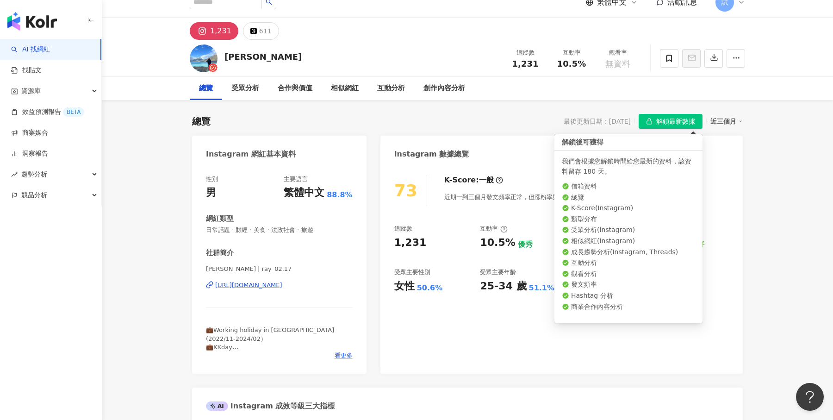
click at [667, 121] on span "解鎖最新數據" at bounding box center [675, 121] width 39 height 15
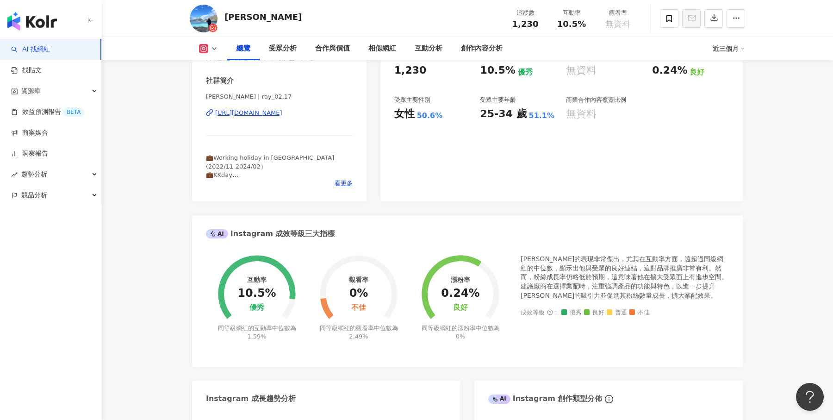
scroll to position [0, 0]
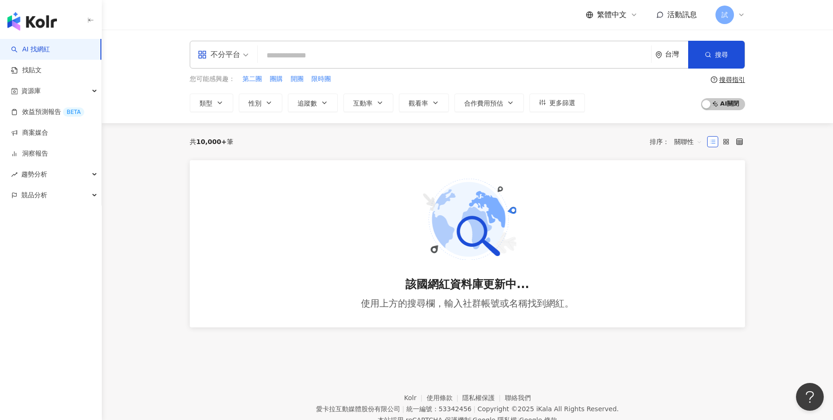
click at [291, 54] on input "search" at bounding box center [454, 56] width 386 height 18
click at [651, 113] on div "不分平台 台灣 搜尋 searchOperator 插入語法 完全符合 "" 聯集 OR 交集 AND 排除 - 群組 {} 搜尋名稱、敘述、貼文含有關鍵字 …" at bounding box center [467, 76] width 731 height 93
click at [683, 137] on span "關聯性" at bounding box center [688, 141] width 28 height 15
click at [777, 201] on main "不分平台 台灣 搜尋 searchOperator 插入語法 完全符合 "" 聯集 OR 交集 AND 排除 - 群組 {} 搜尋名稱、敘述、貼文含有關鍵字 …" at bounding box center [467, 190] width 731 height 321
click at [373, 62] on input "search" at bounding box center [454, 56] width 386 height 18
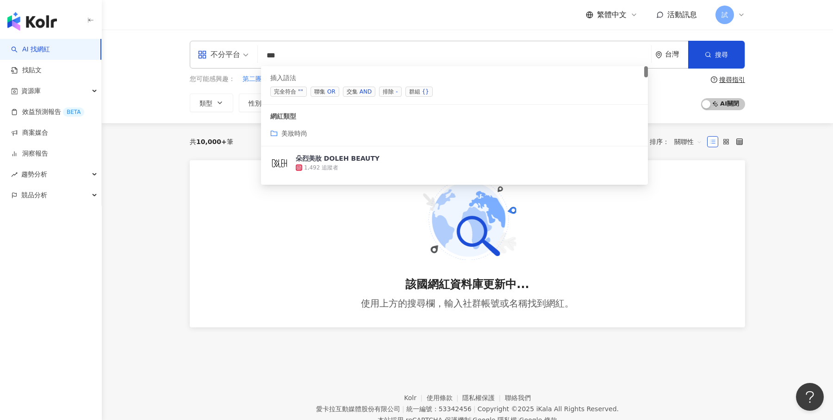
click at [354, 94] on span "交集 AND" at bounding box center [359, 92] width 32 height 10
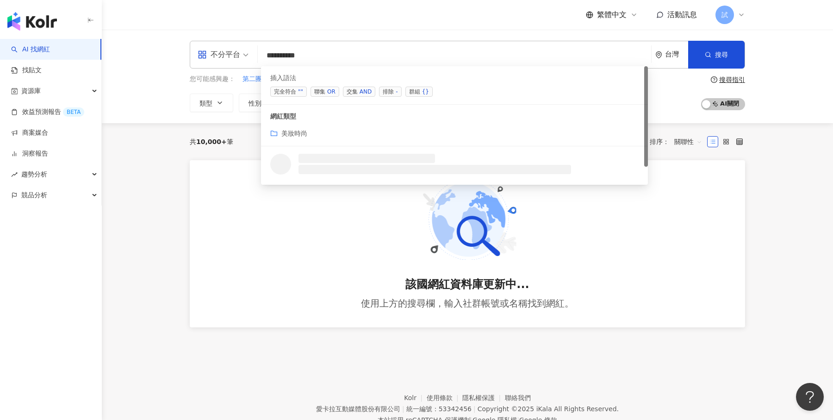
click at [366, 88] on div "AND" at bounding box center [365, 91] width 12 height 9
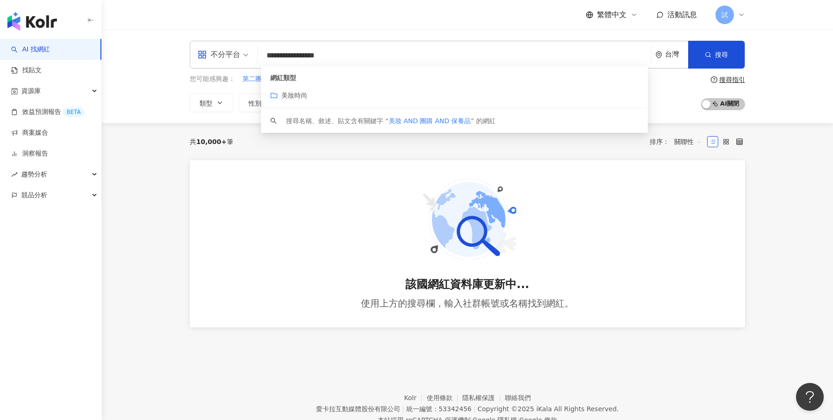
click at [433, 38] on div "**********" at bounding box center [467, 76] width 731 height 93
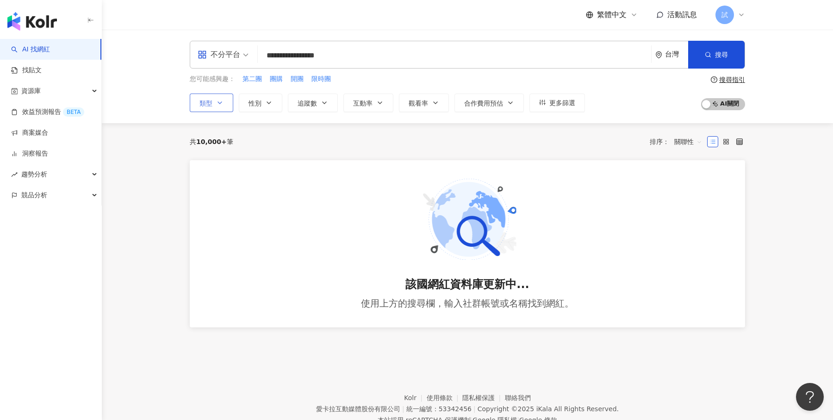
click at [211, 99] on span "類型" at bounding box center [205, 102] width 13 height 7
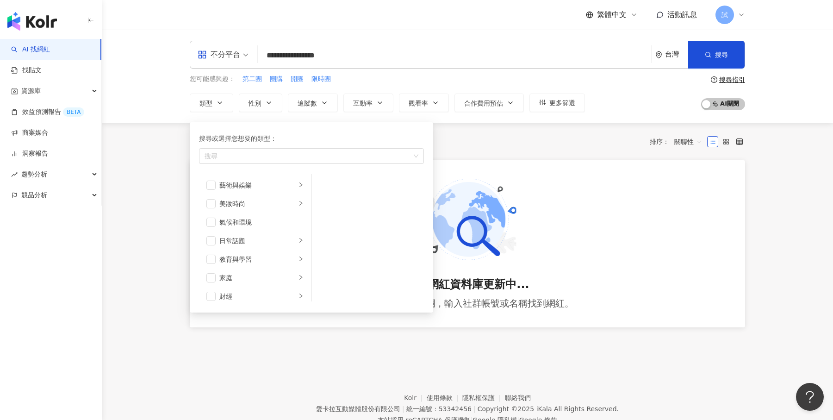
click at [166, 114] on div "**********" at bounding box center [467, 76] width 731 height 93
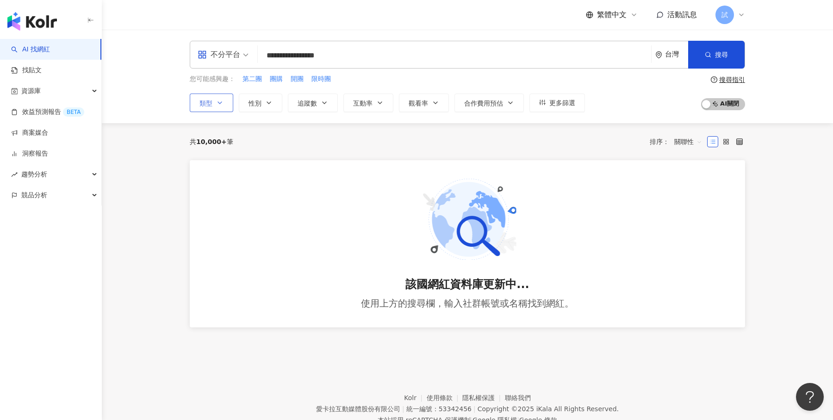
click at [216, 96] on button "類型" at bounding box center [211, 102] width 43 height 19
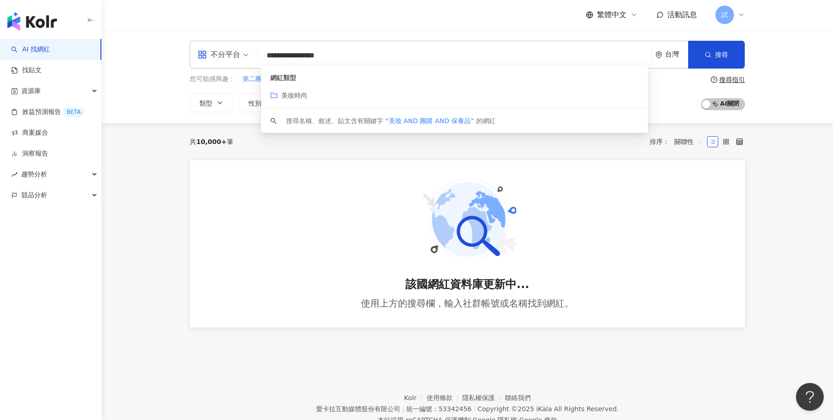
click at [389, 48] on input "**********" at bounding box center [454, 56] width 386 height 18
click at [382, 50] on input "**********" at bounding box center [454, 56] width 386 height 18
click at [332, 57] on input "**********" at bounding box center [454, 56] width 386 height 18
click at [281, 56] on input "**********" at bounding box center [454, 56] width 386 height 18
click at [375, 55] on input "**********" at bounding box center [454, 56] width 386 height 18
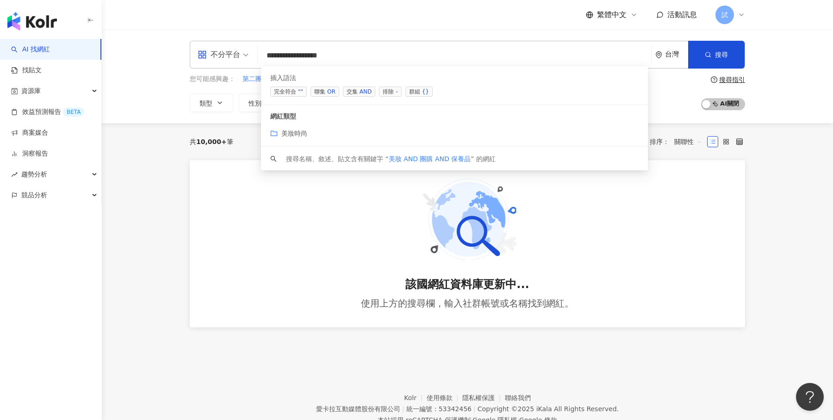
click at [412, 93] on span "群組 {}" at bounding box center [418, 92] width 27 height 10
click at [389, 90] on span "排除 -" at bounding box center [390, 92] width 22 height 10
click at [387, 95] on span "排除 -" at bounding box center [390, 92] width 22 height 10
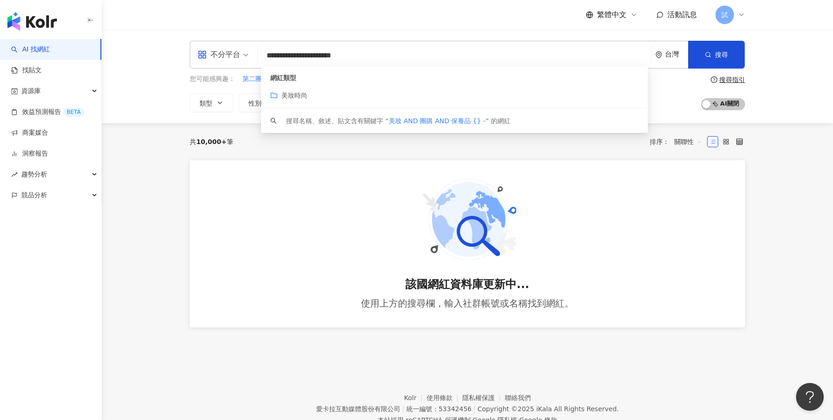
type input "**********"
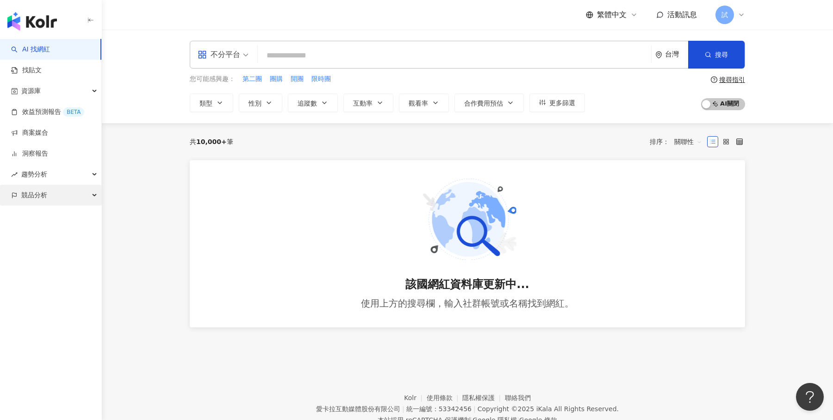
click at [40, 198] on span "競品分析" at bounding box center [34, 195] width 26 height 21
click at [61, 217] on link "品牌帳號分析" at bounding box center [41, 215] width 39 height 9
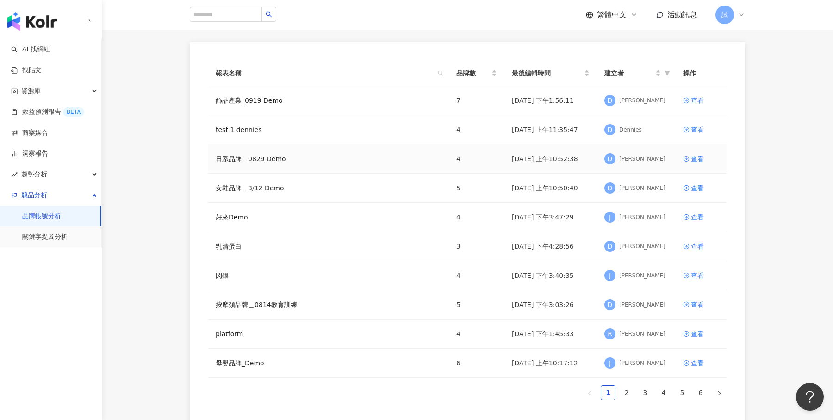
scroll to position [74, 0]
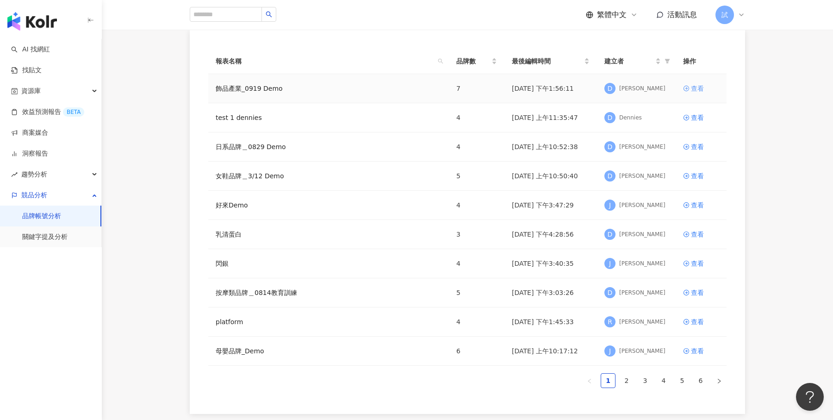
click at [691, 90] on div "查看" at bounding box center [697, 88] width 13 height 10
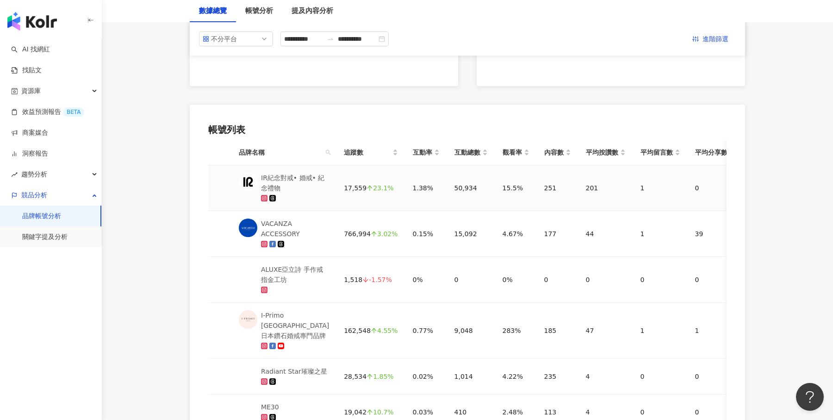
scroll to position [375, 0]
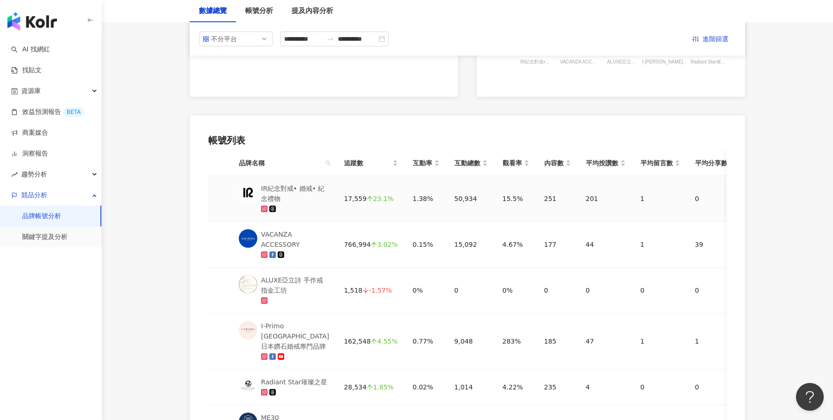
click at [299, 191] on div "IR紀念對戒• 婚戒• 紀念禮物" at bounding box center [295, 193] width 68 height 20
click at [35, 27] on img "button" at bounding box center [32, 21] width 50 height 19
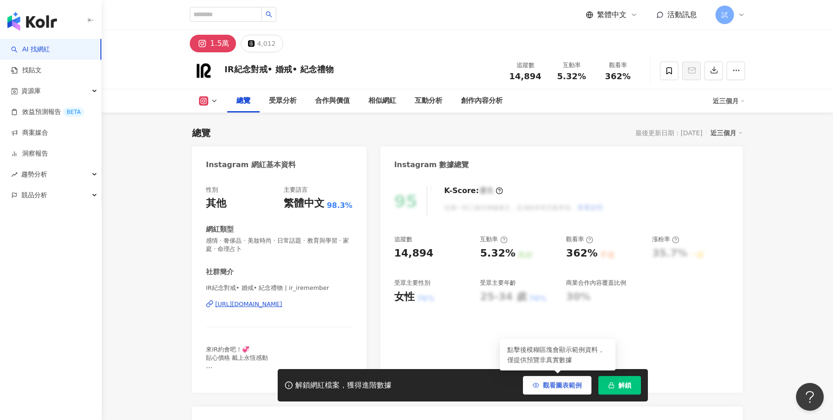
click at [560, 383] on span "觀看圖表範例" at bounding box center [562, 384] width 39 height 7
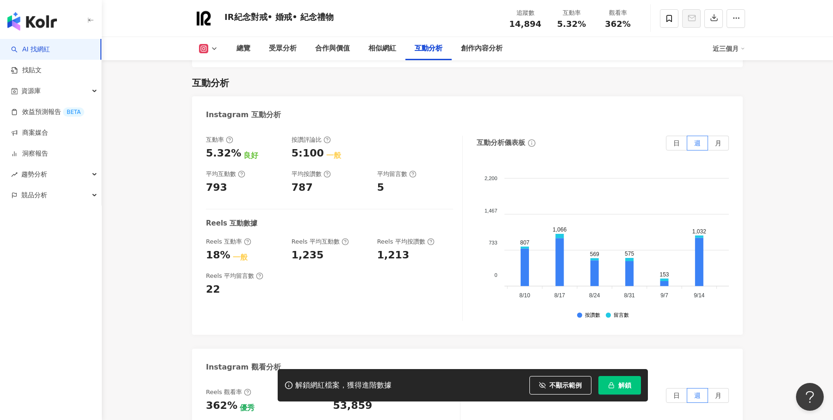
scroll to position [0, 189]
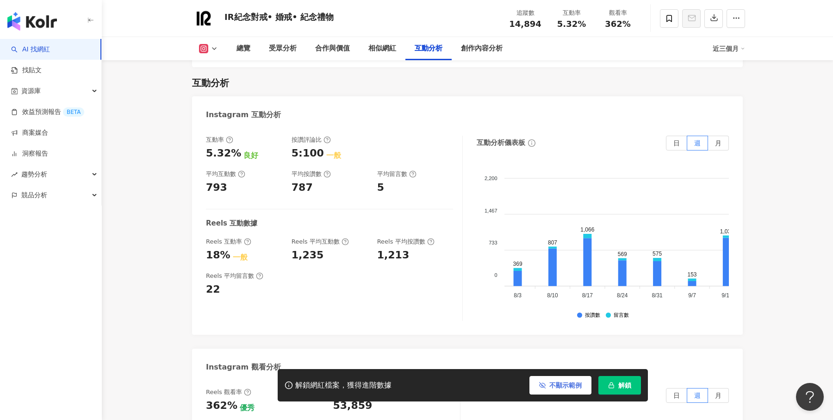
click at [557, 384] on span "不顯示範例" at bounding box center [565, 384] width 32 height 7
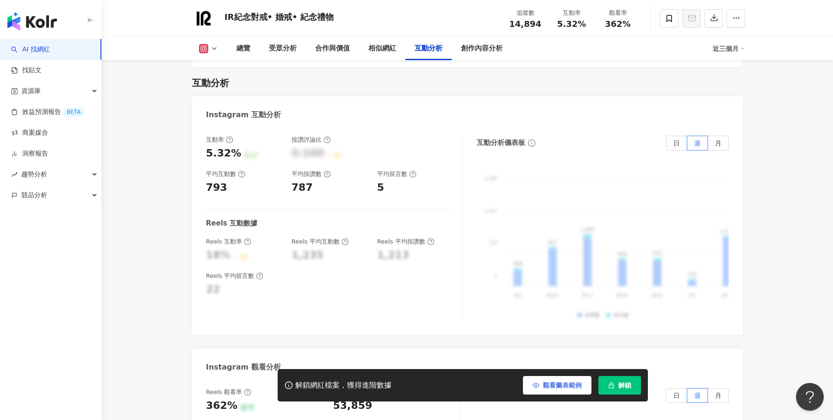
click at [557, 384] on span "觀看圖表範例" at bounding box center [562, 384] width 39 height 7
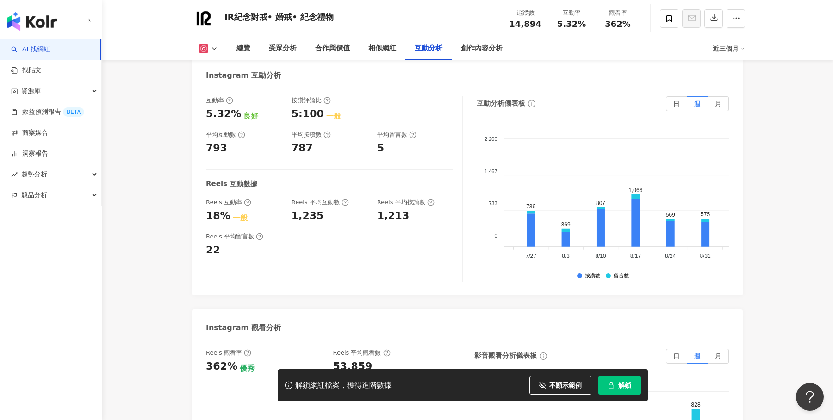
scroll to position [0, 88]
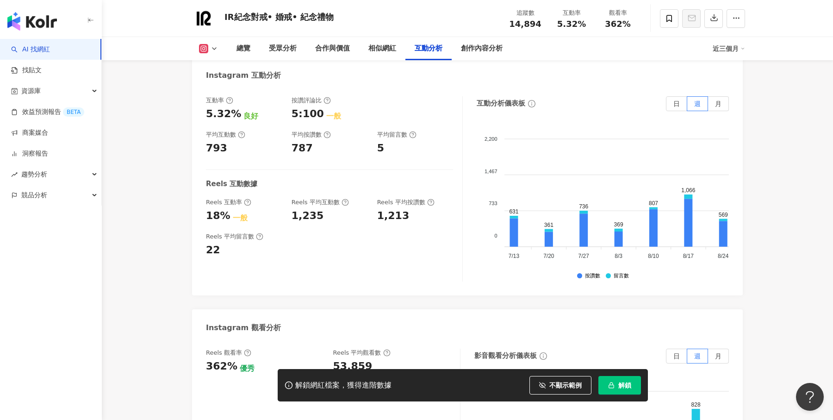
click at [738, 49] on div "近三個月" at bounding box center [728, 48] width 32 height 15
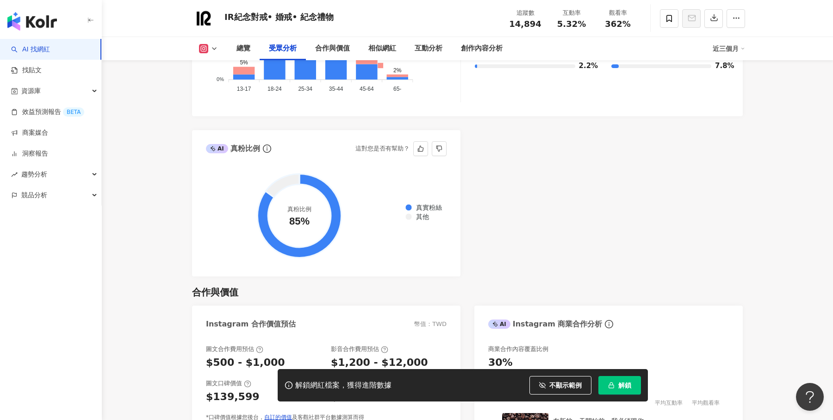
scroll to position [1120, 0]
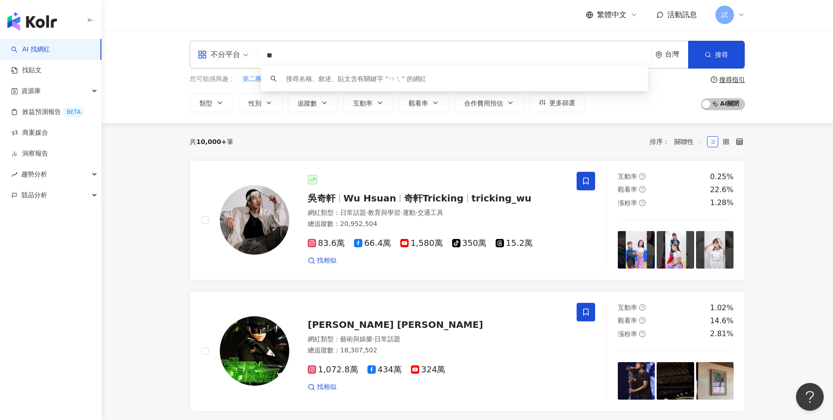
type input "*"
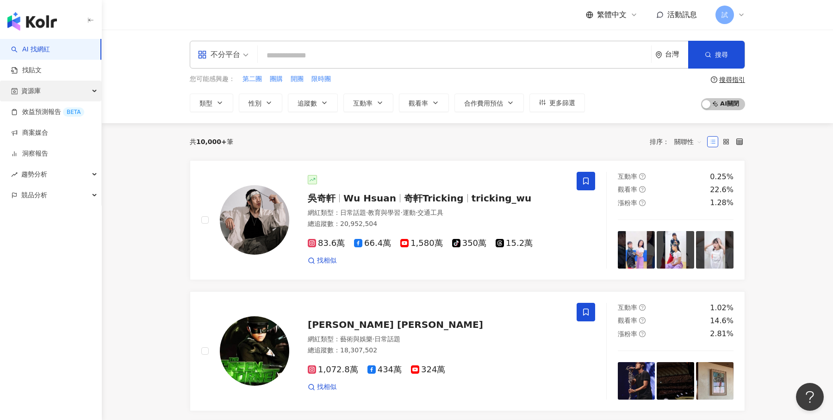
click at [63, 84] on div "資源庫" at bounding box center [50, 90] width 101 height 21
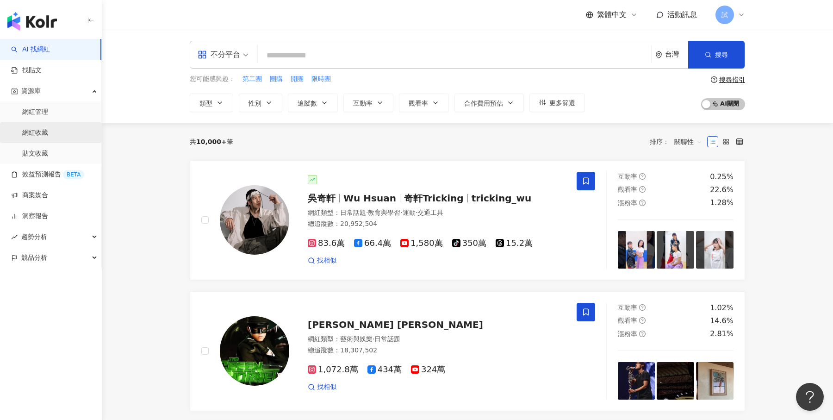
click at [40, 132] on link "網紅收藏" at bounding box center [35, 132] width 26 height 9
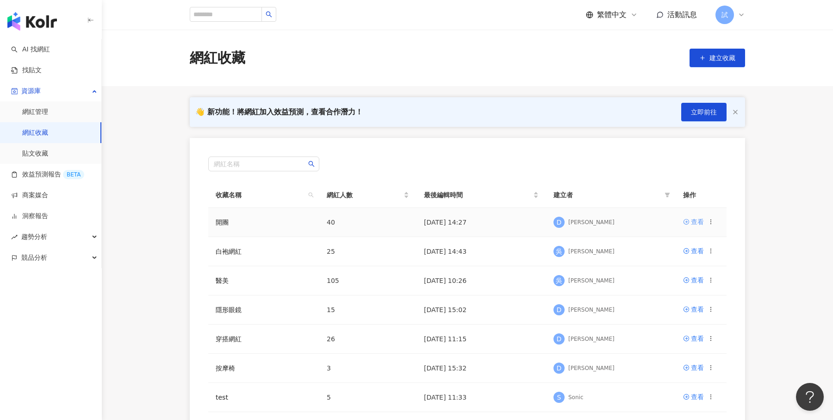
click at [700, 220] on div "查看" at bounding box center [697, 222] width 13 height 10
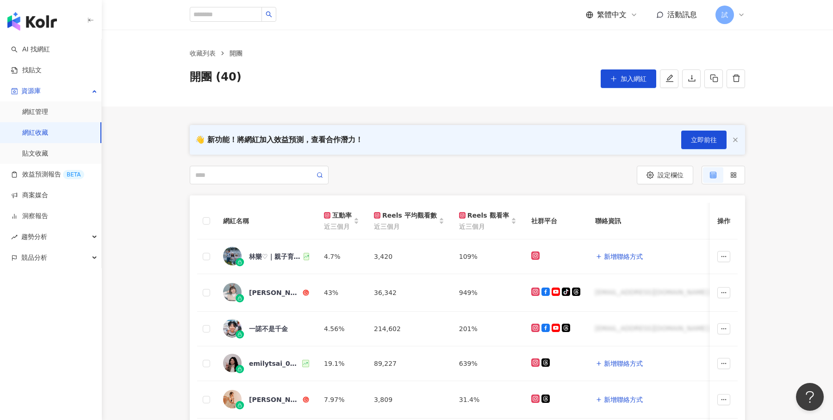
click at [41, 22] on img "button" at bounding box center [32, 21] width 50 height 19
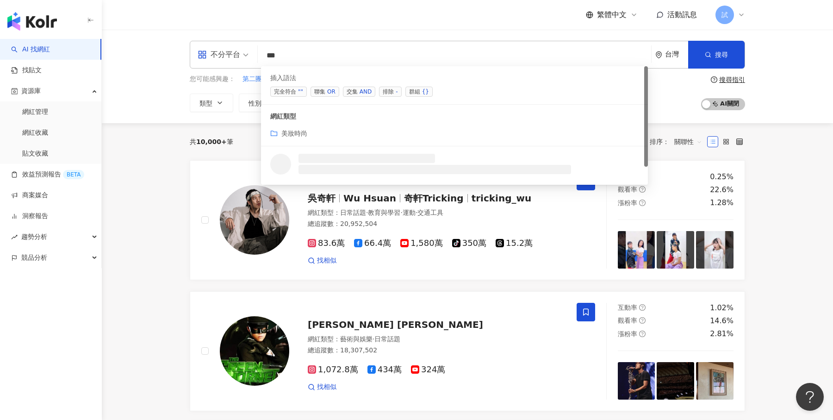
click at [350, 94] on span "交集 AND" at bounding box center [359, 92] width 32 height 10
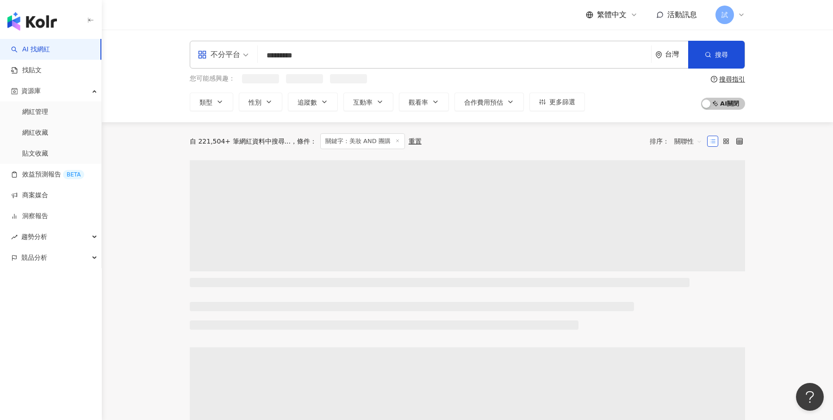
click at [0, 0] on div "網紅類型 美妝時尚" at bounding box center [0, 0] width 0 height 0
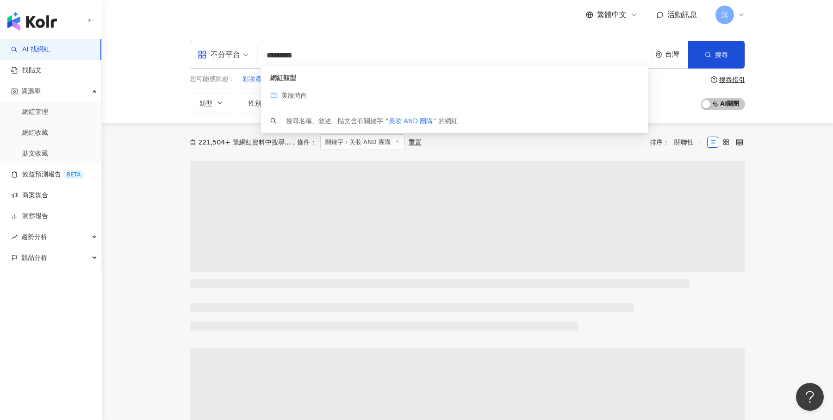
click at [801, 103] on div "不分平台 ********* 台灣 搜尋 customizedTag keyword 網紅類型 美妝時尚 搜尋名稱、敘述、貼文含有關鍵字 “ 美妝 AND 團…" at bounding box center [467, 76] width 731 height 93
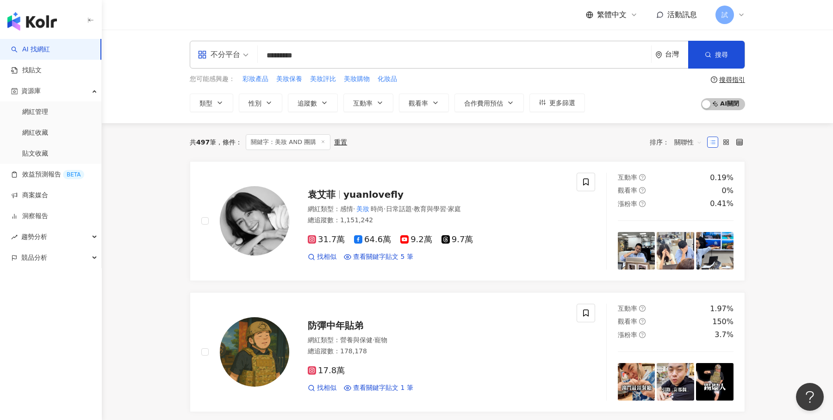
click at [373, 57] on input "*********" at bounding box center [454, 56] width 386 height 18
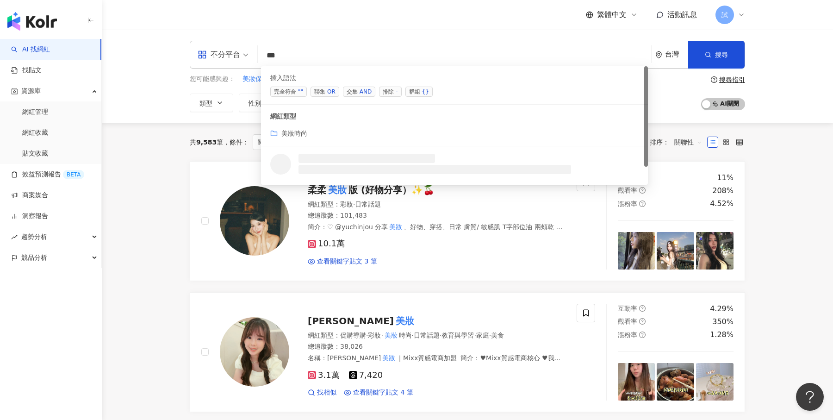
click at [349, 88] on span "交集 AND" at bounding box center [359, 92] width 32 height 10
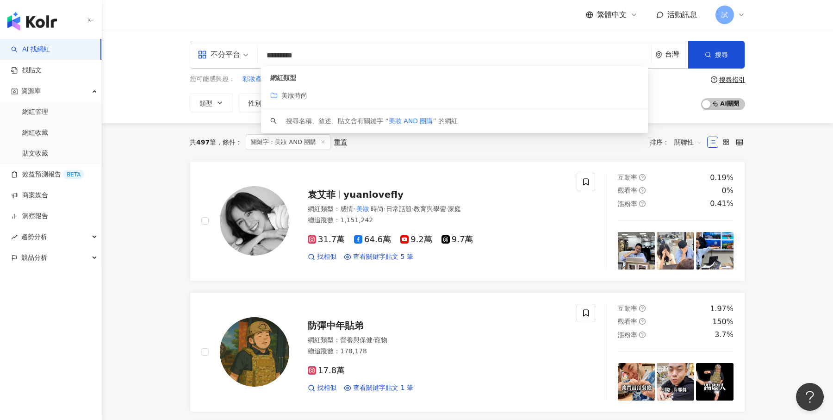
click at [698, 142] on span "關聯性" at bounding box center [688, 142] width 28 height 15
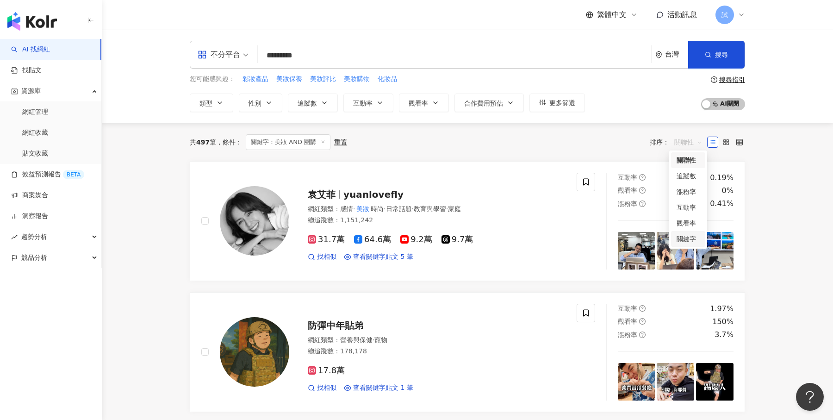
click at [688, 234] on div "關鍵字" at bounding box center [687, 239] width 23 height 10
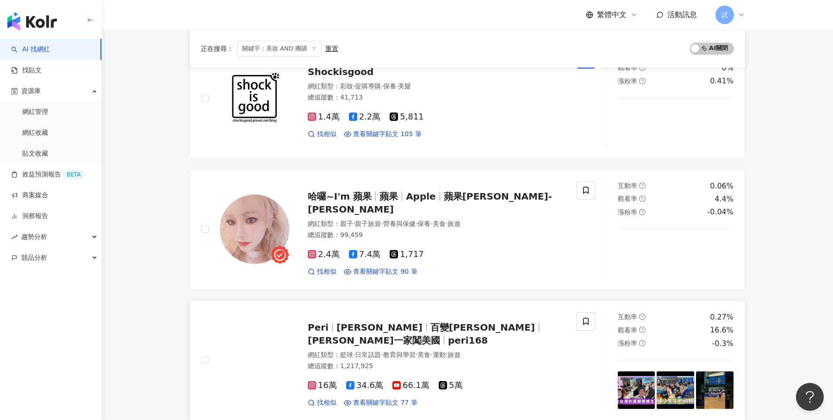
scroll to position [118, 0]
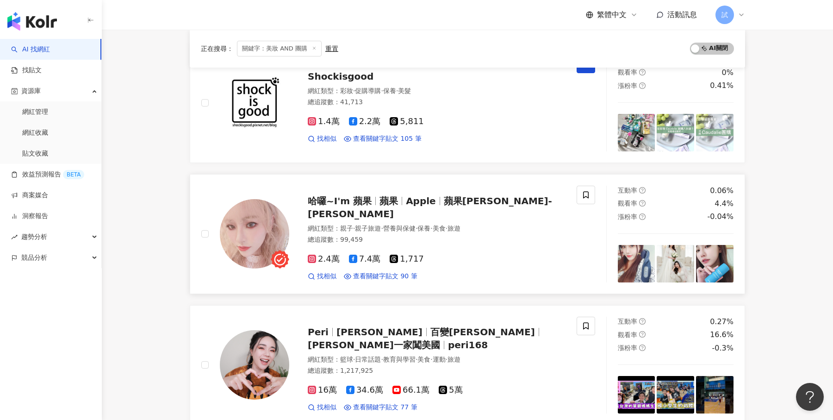
click at [531, 254] on div "2.4萬 7.4萬 1,717" at bounding box center [437, 259] width 258 height 10
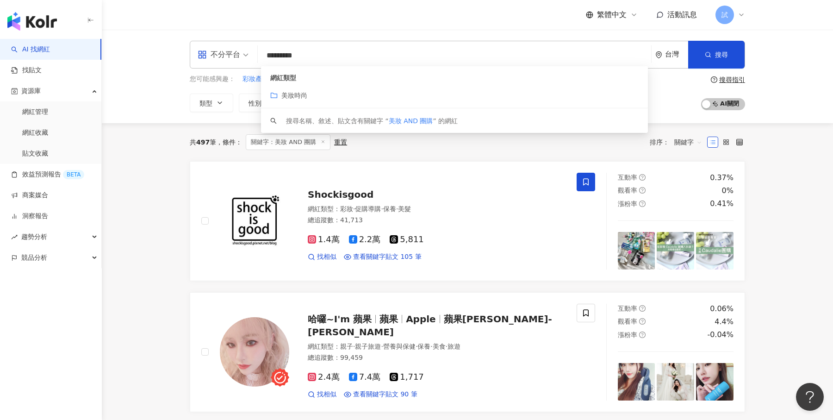
drag, startPoint x: 303, startPoint y: 56, endPoint x: 226, endPoint y: 51, distance: 77.0
click at [226, 51] on div "不分平台 ********* 台灣 搜尋 customizedTag 網紅類型 美妝時尚 搜尋名稱、敘述、貼文含有關鍵字 “ 美妝 AND 團購 ” 的網紅" at bounding box center [467, 55] width 555 height 28
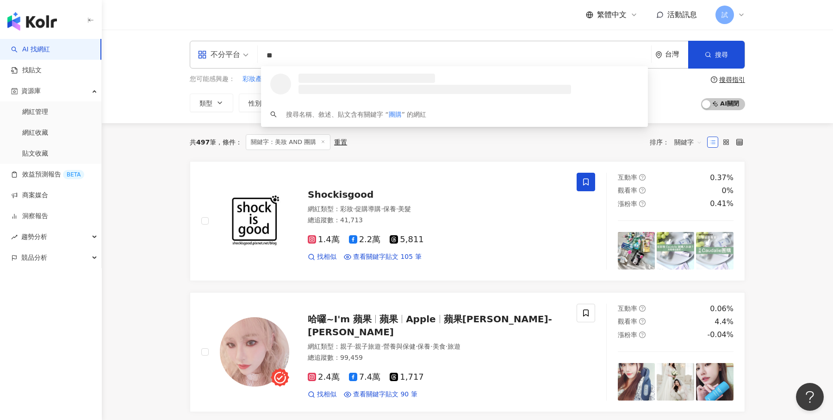
click at [291, 55] on input "**" at bounding box center [454, 56] width 386 height 18
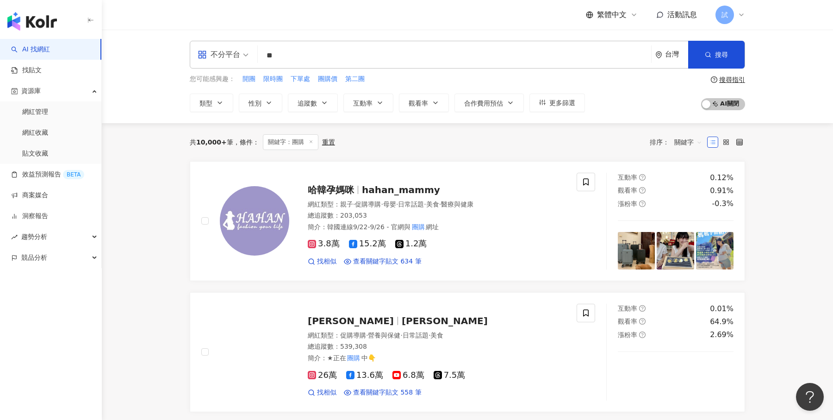
type input "*"
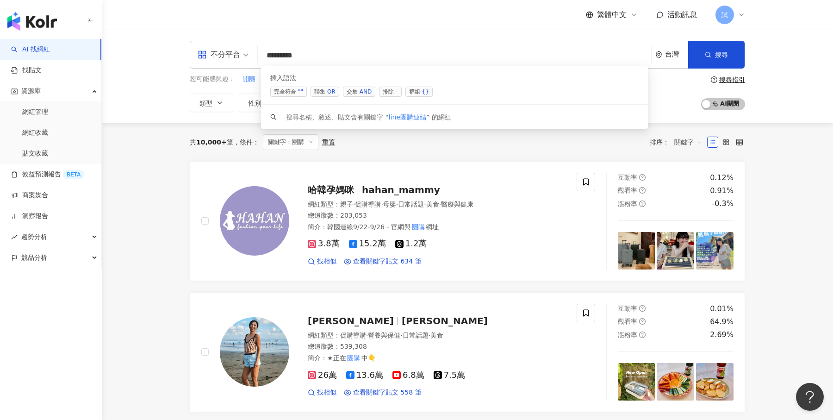
click at [324, 90] on span "聯集 OR" at bounding box center [324, 92] width 29 height 10
click at [322, 90] on span "聯集 OR" at bounding box center [324, 92] width 29 height 10
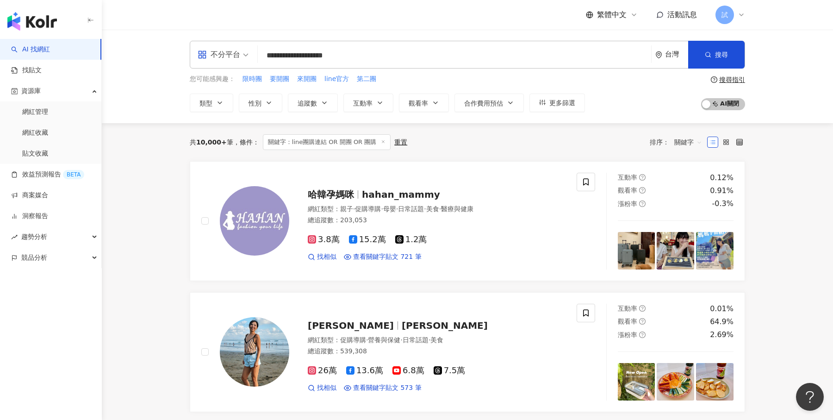
type input "**********"
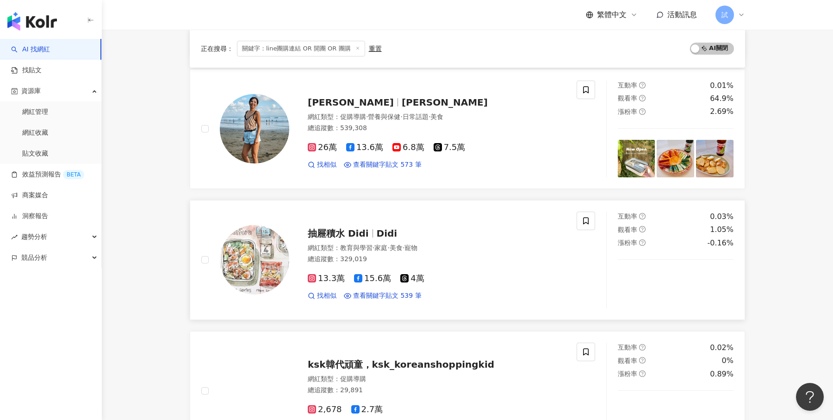
scroll to position [233, 0]
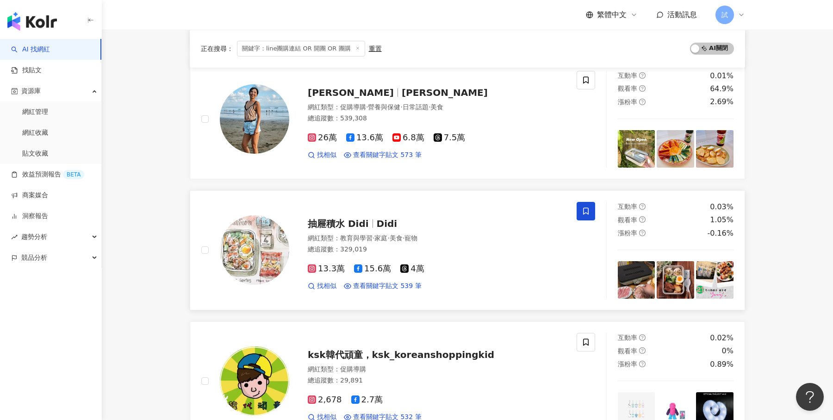
click at [591, 211] on span at bounding box center [585, 211] width 19 height 19
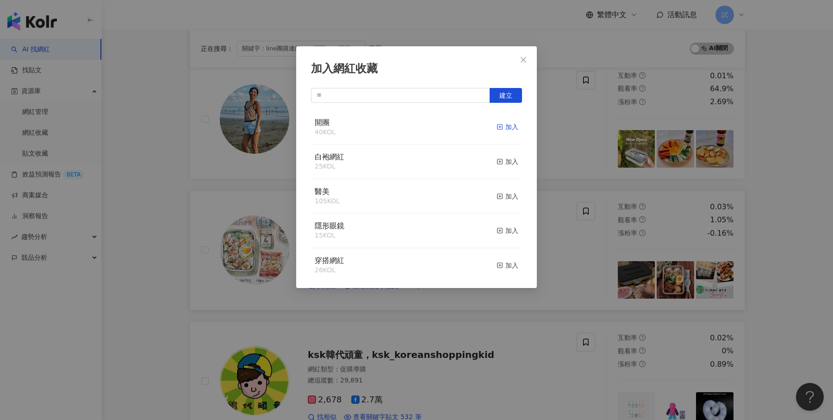
click at [499, 128] on icon "button" at bounding box center [499, 127] width 6 height 6
click at [526, 59] on icon "close" at bounding box center [523, 59] width 7 height 7
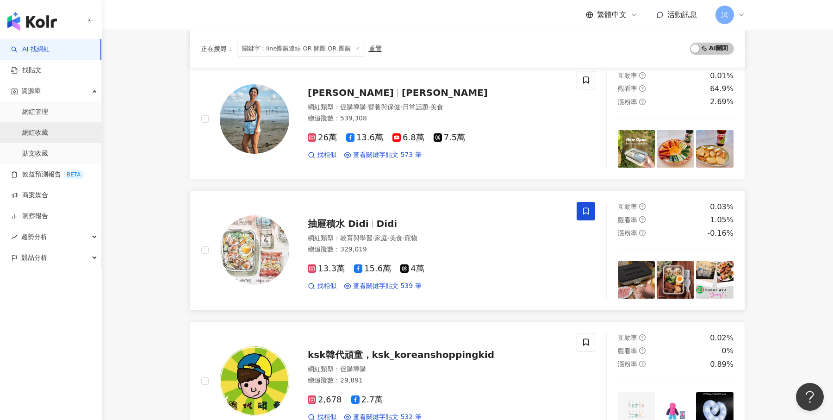
click at [48, 134] on link "網紅收藏" at bounding box center [35, 132] width 26 height 9
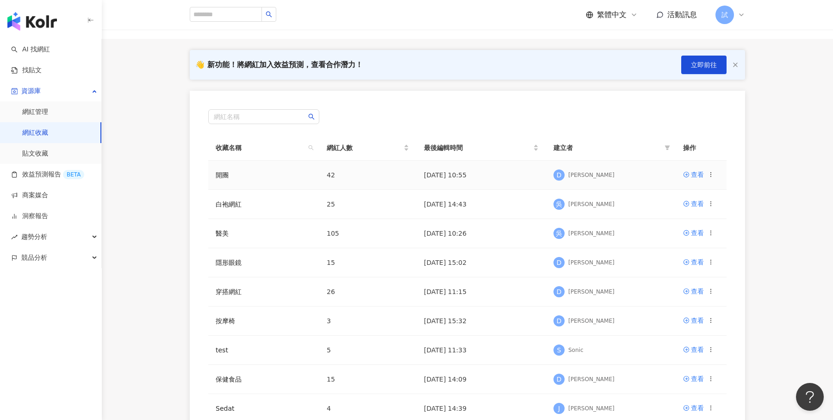
scroll to position [50, 0]
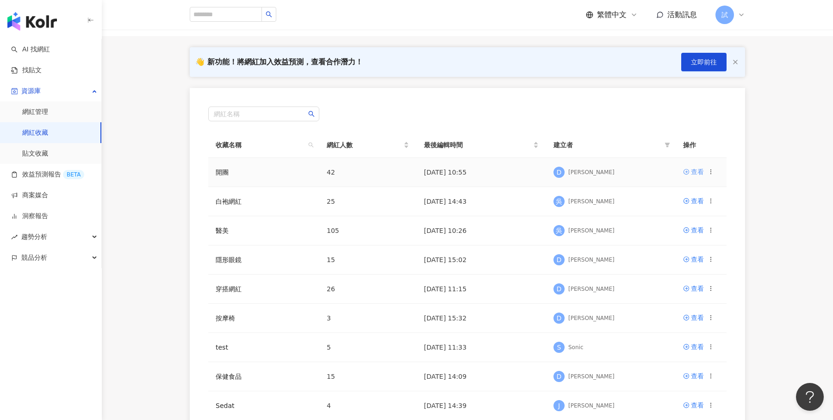
click at [695, 173] on div "查看" at bounding box center [697, 172] width 13 height 10
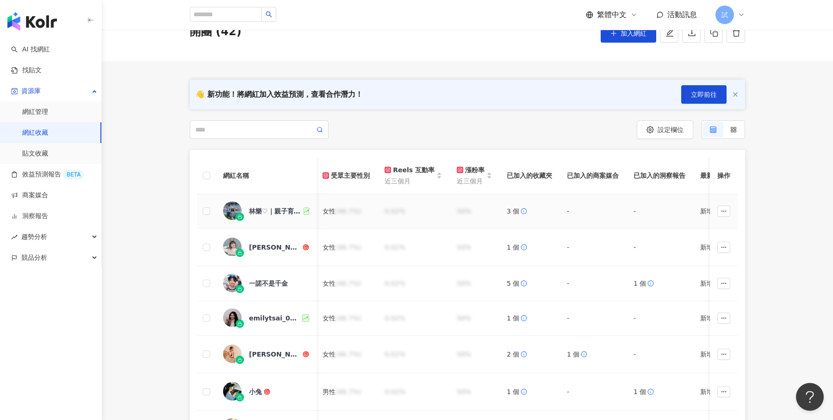
scroll to position [0, 282]
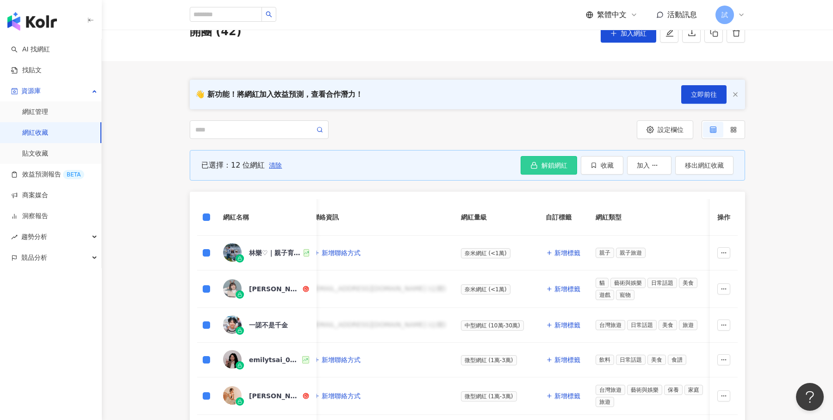
click at [569, 163] on button "解鎖網紅" at bounding box center [548, 165] width 56 height 19
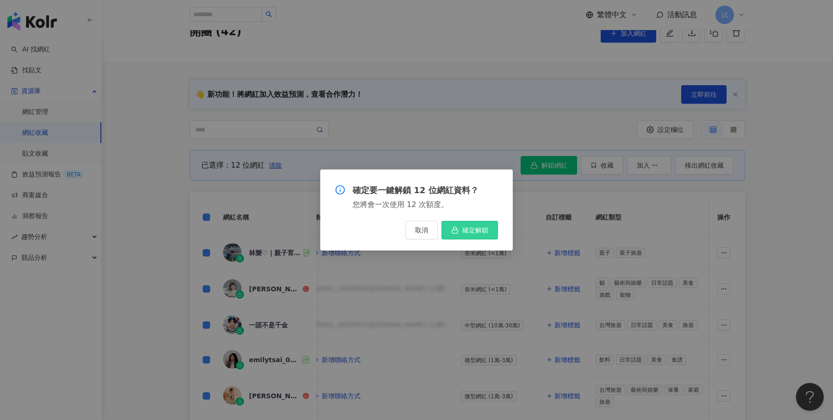
click at [475, 230] on span "確定解鎖" at bounding box center [475, 229] width 26 height 7
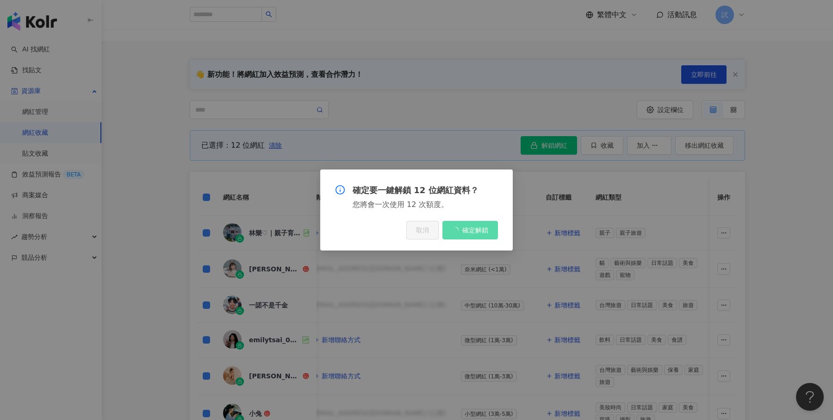
scroll to position [66, 0]
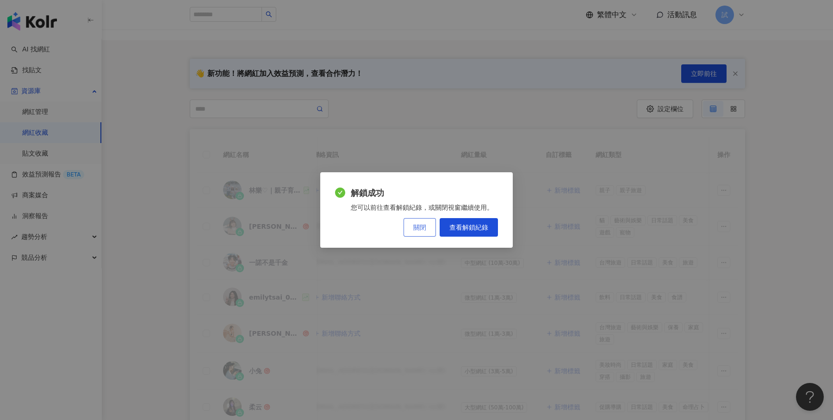
click at [423, 223] on button "關閉" at bounding box center [419, 227] width 32 height 19
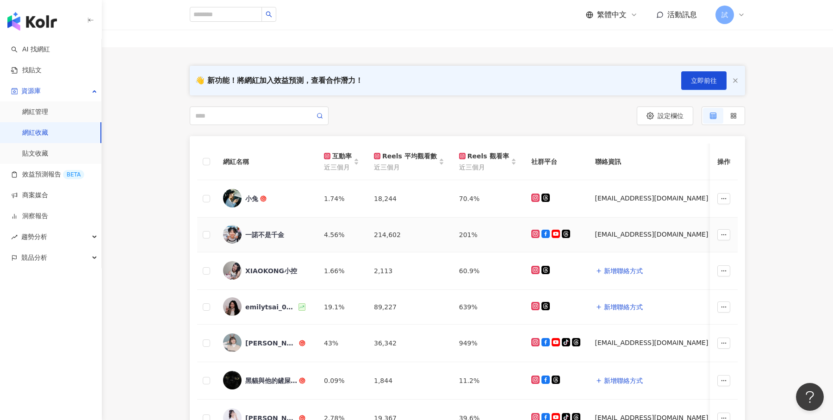
scroll to position [0, 0]
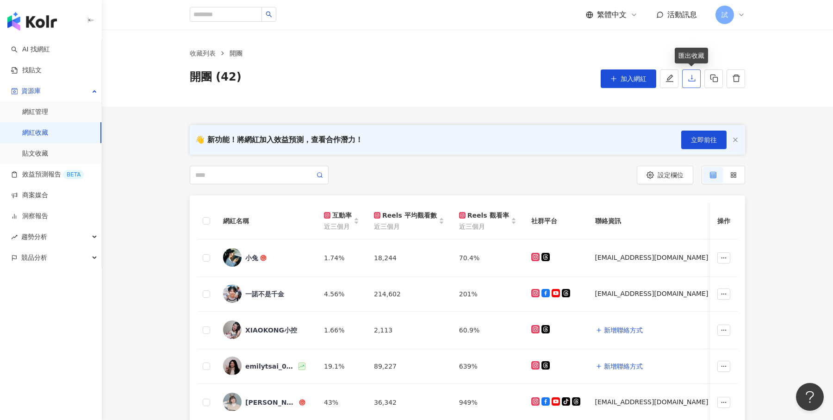
click at [693, 83] on button "button" at bounding box center [691, 78] width 19 height 19
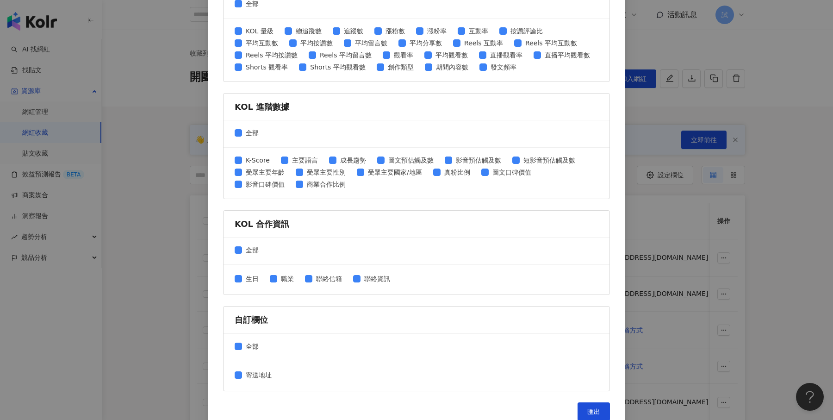
scroll to position [390, 0]
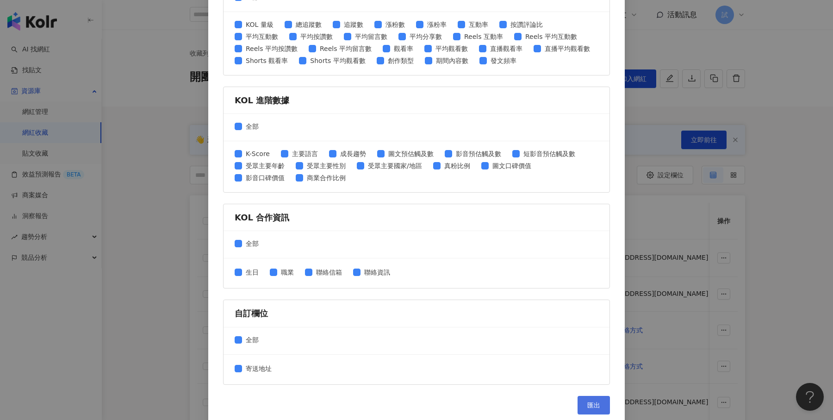
click at [592, 401] on span "匯出" at bounding box center [593, 404] width 13 height 7
click at [793, 72] on div "匯出收藏 請選擇您欲匯出的項目 社群平台 全部 Facebook Instagram YouTube TikTok X 數據時間 全部 近三個月 近六個月 K…" at bounding box center [416, 210] width 833 height 420
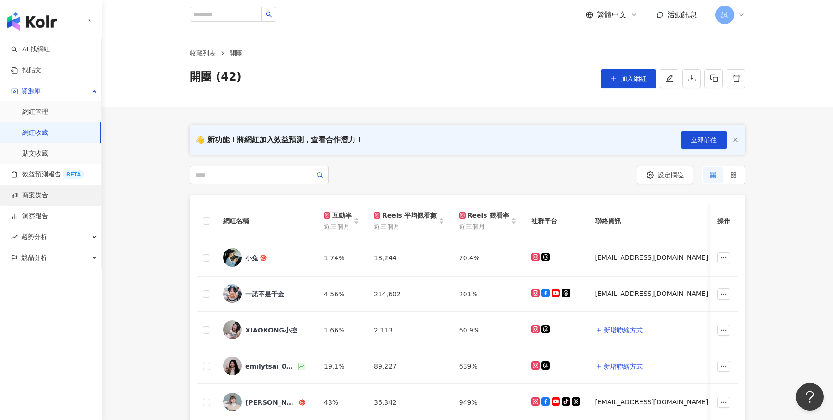
click at [48, 199] on link "商案媒合" at bounding box center [29, 195] width 37 height 9
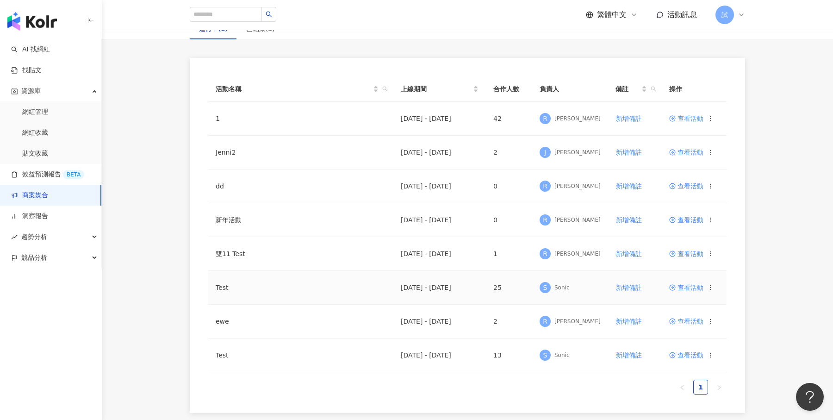
scroll to position [68, 0]
click at [692, 353] on span "查看活動" at bounding box center [686, 355] width 34 height 6
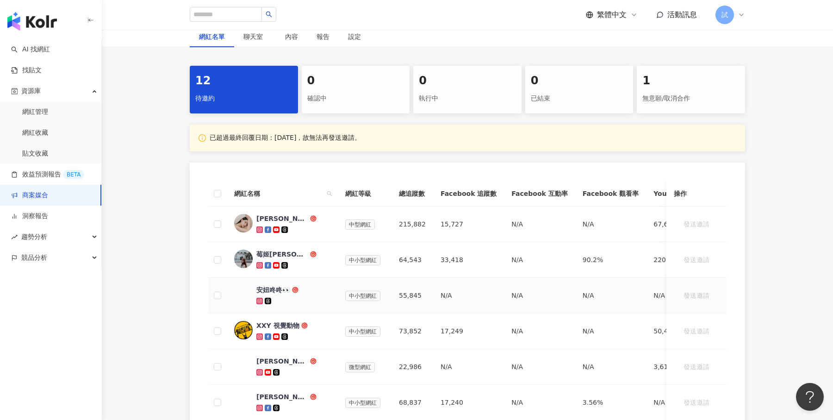
scroll to position [147, 0]
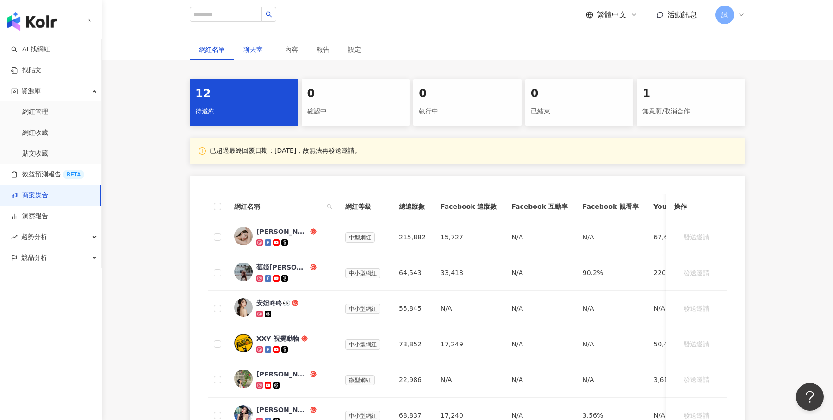
click at [255, 53] on div "聊天室" at bounding box center [254, 49] width 23 height 10
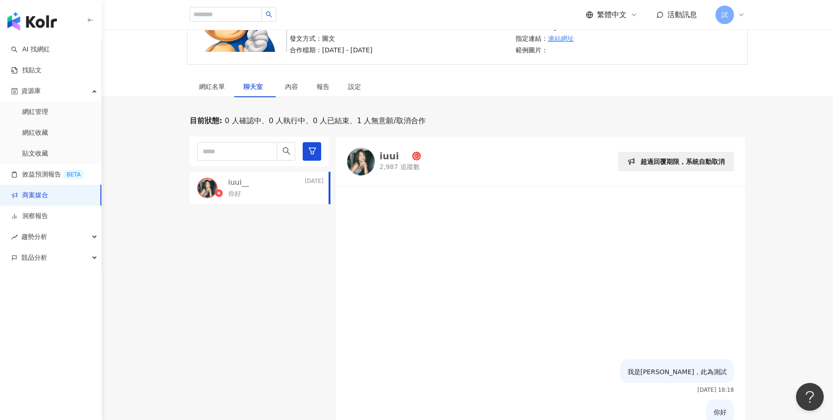
scroll to position [61, 0]
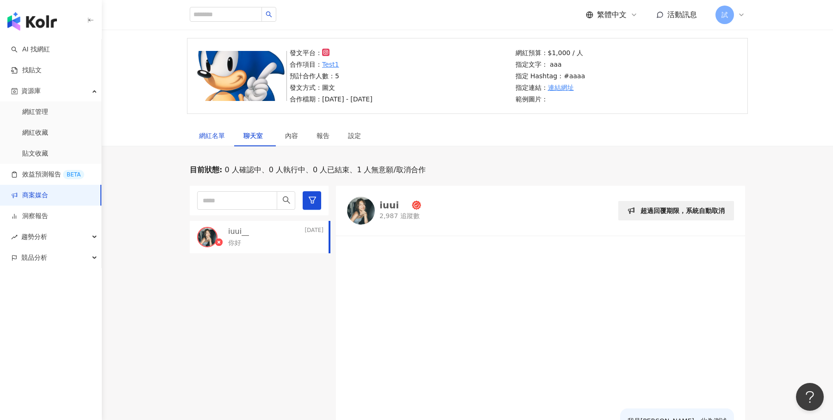
click at [213, 133] on div "網紅名單" at bounding box center [212, 135] width 26 height 10
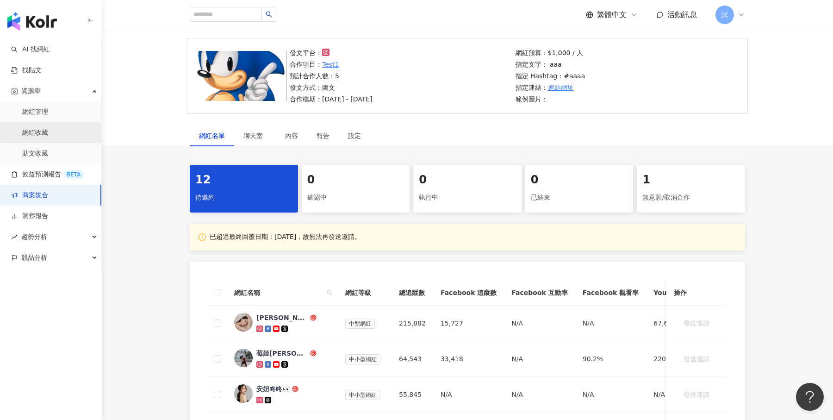
click at [48, 128] on link "網紅收藏" at bounding box center [35, 132] width 26 height 9
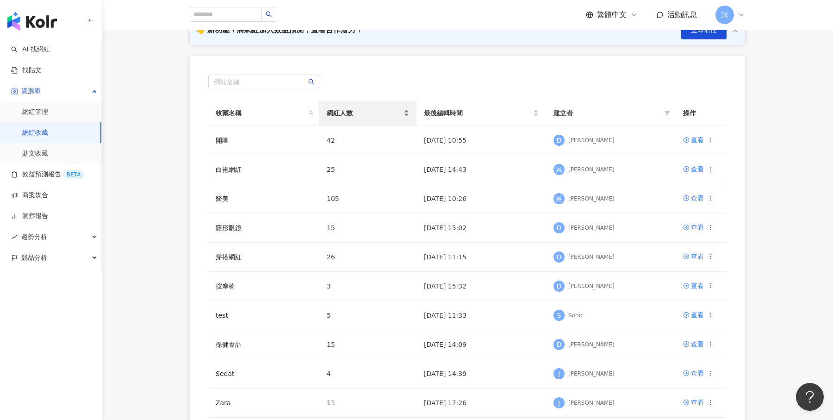
scroll to position [84, 0]
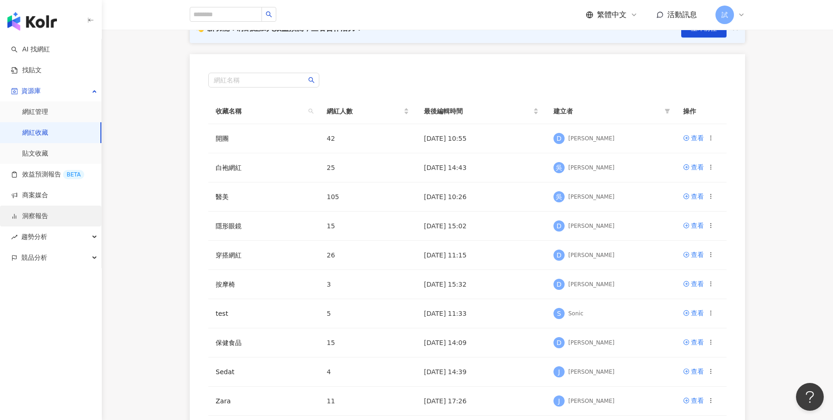
click at [41, 215] on link "洞察報告" at bounding box center [29, 215] width 37 height 9
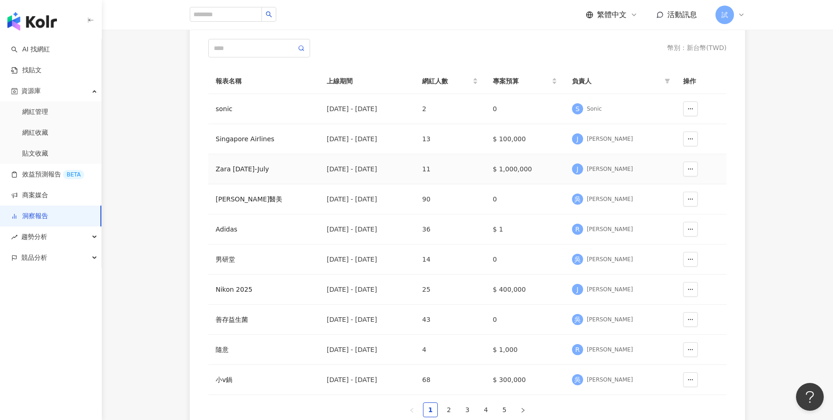
scroll to position [88, 0]
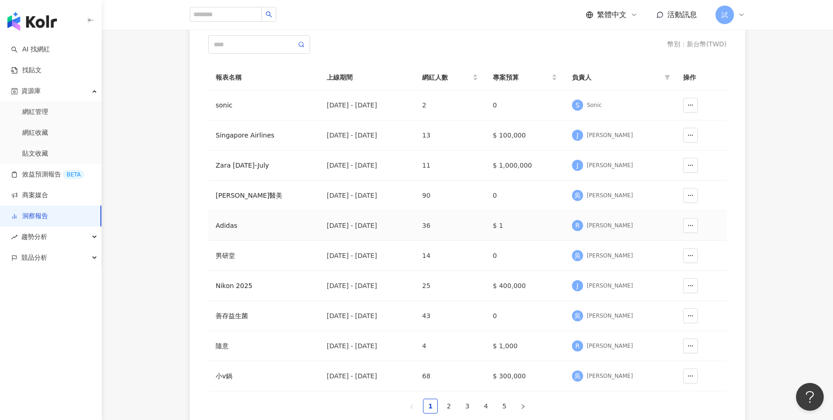
click at [237, 224] on div "Adidas" at bounding box center [264, 225] width 96 height 10
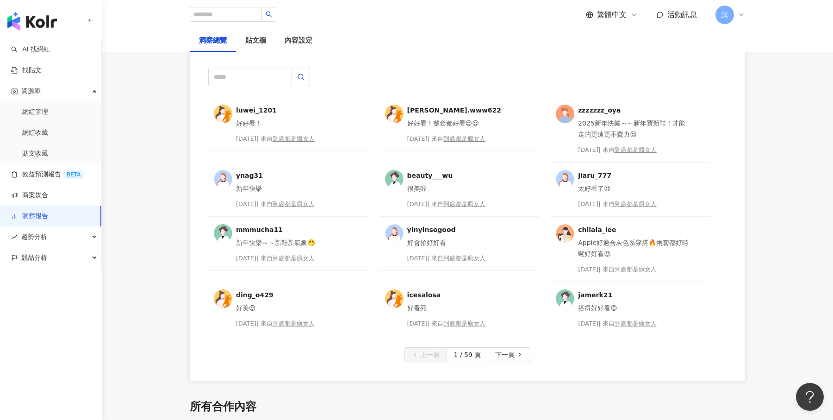
scroll to position [2160, 0]
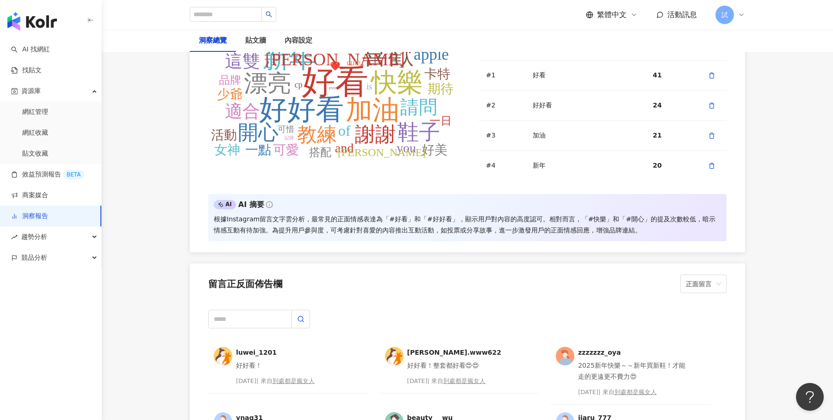
click at [48, 213] on link "洞察報告" at bounding box center [29, 215] width 37 height 9
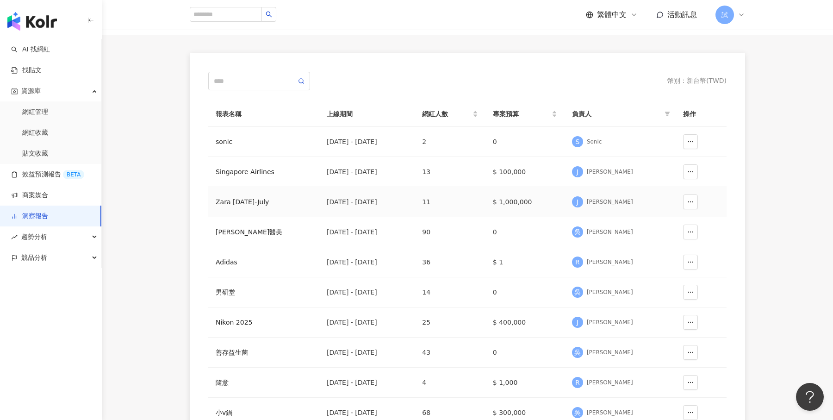
scroll to position [59, 0]
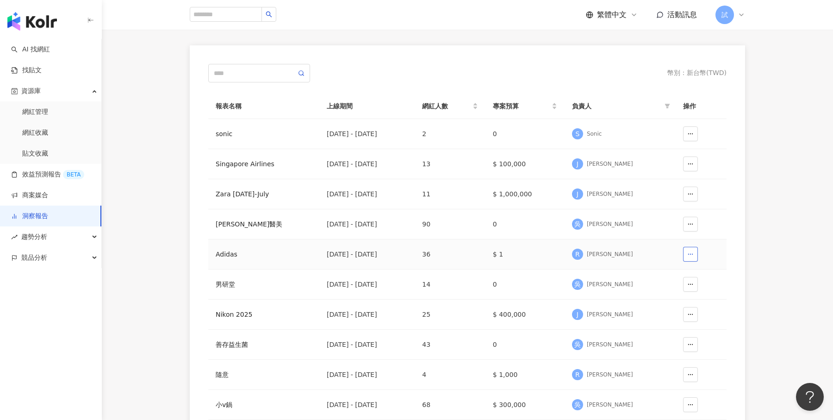
click at [689, 248] on button "button" at bounding box center [690, 254] width 15 height 15
click at [740, 11] on icon at bounding box center [740, 14] width 7 height 7
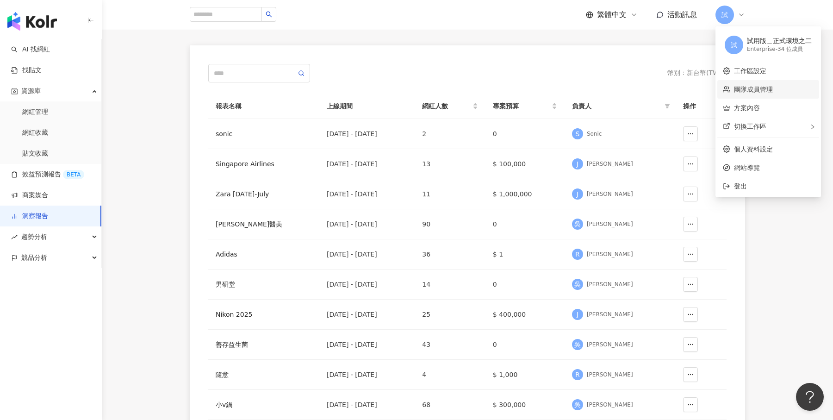
click at [735, 92] on link "團隊成員管理" at bounding box center [753, 89] width 39 height 7
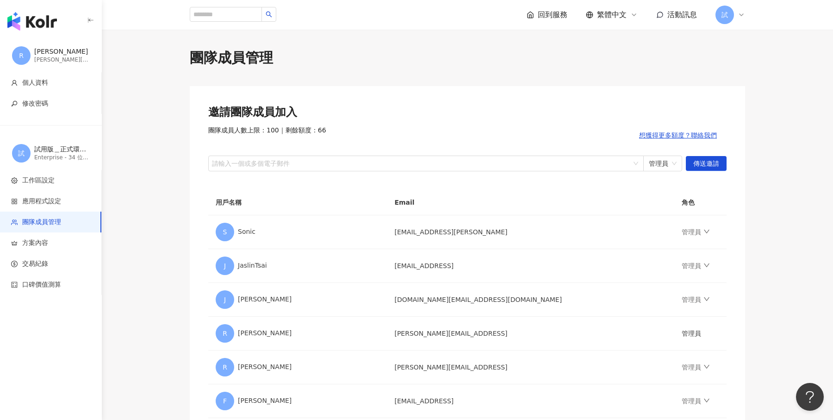
click at [29, 21] on img "button" at bounding box center [32, 21] width 50 height 19
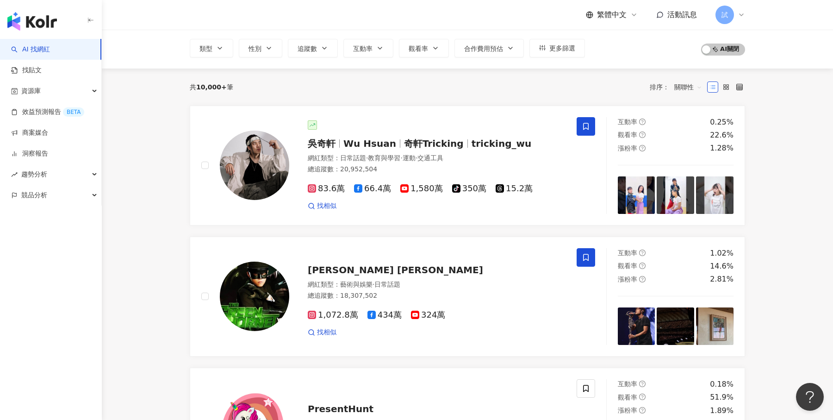
scroll to position [73, 0]
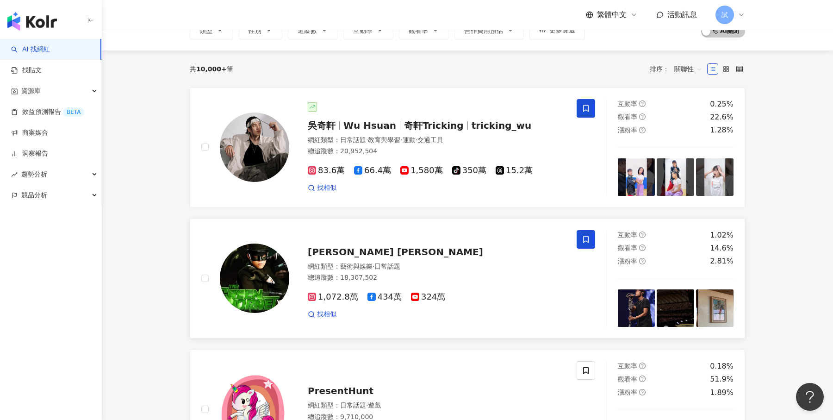
click at [401, 258] on div "Jay Chou 周杰倫 網紅類型 ： 藝術與娛樂 · 日常話題 總追蹤數 ： 18,307,502 1,072.8萬 434萬 324萬 找相似" at bounding box center [427, 278] width 276 height 81
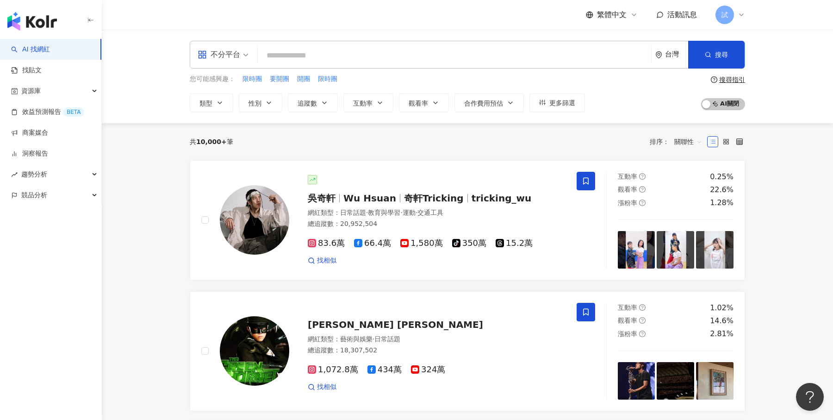
click at [737, 19] on div "試" at bounding box center [730, 15] width 30 height 19
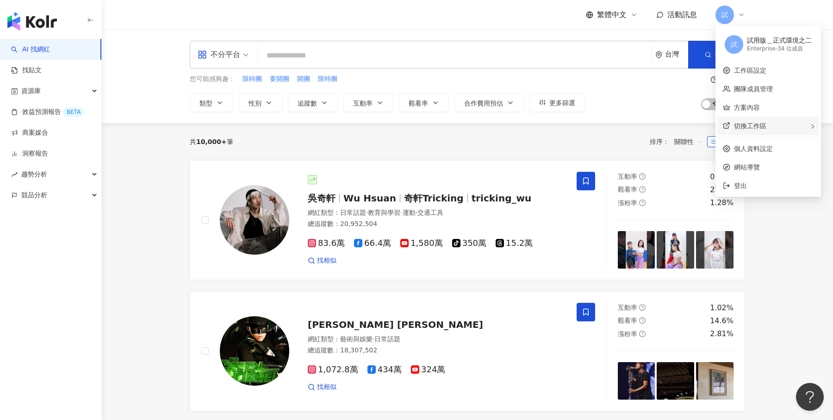
click at [751, 122] on span "切換工作區" at bounding box center [750, 125] width 32 height 7
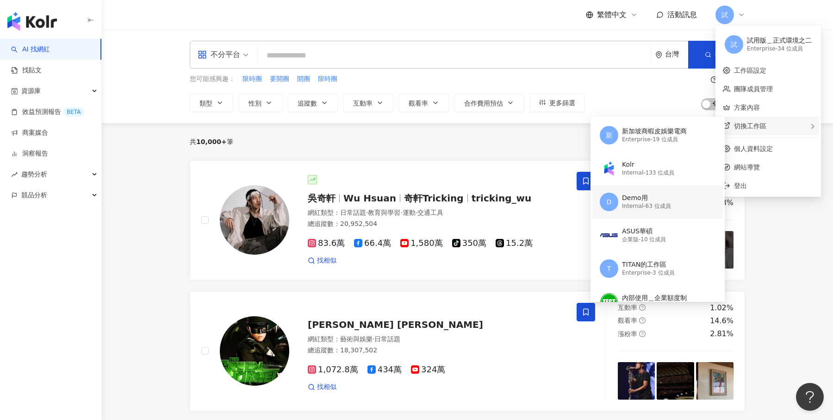
scroll to position [173, 0]
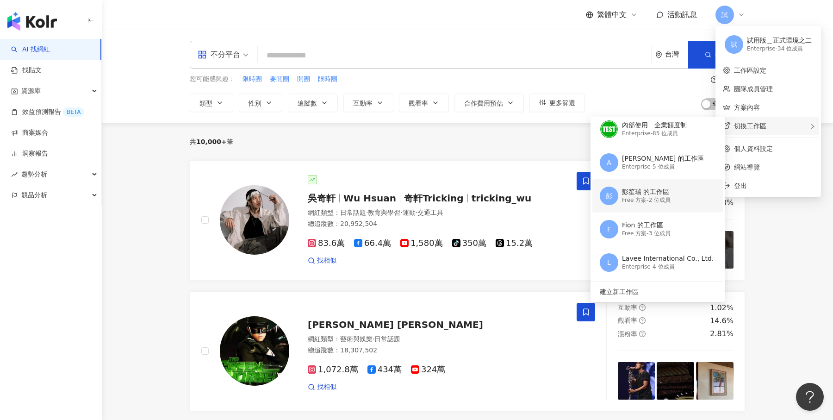
click at [663, 194] on div "彭笙瑞 的工作區" at bounding box center [646, 191] width 49 height 9
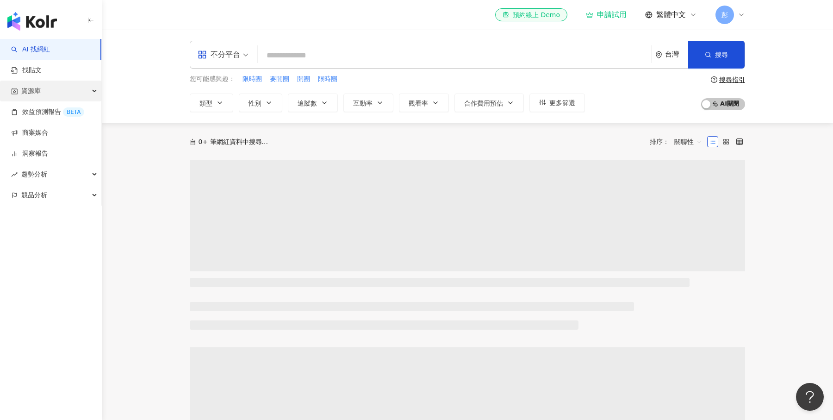
click at [68, 93] on div "資源庫" at bounding box center [50, 90] width 101 height 21
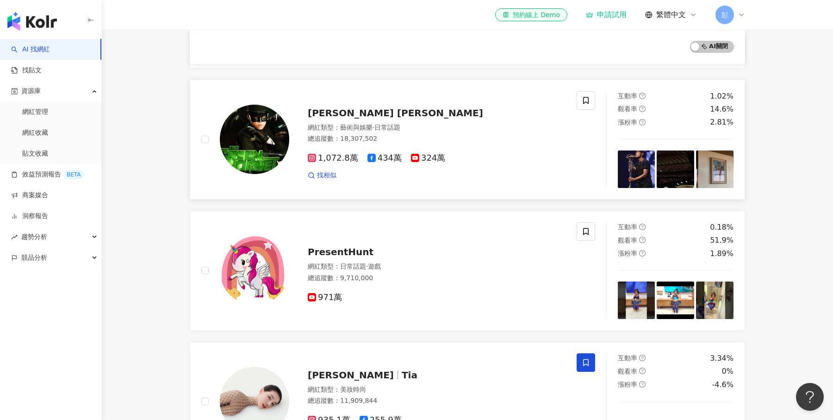
scroll to position [0, 0]
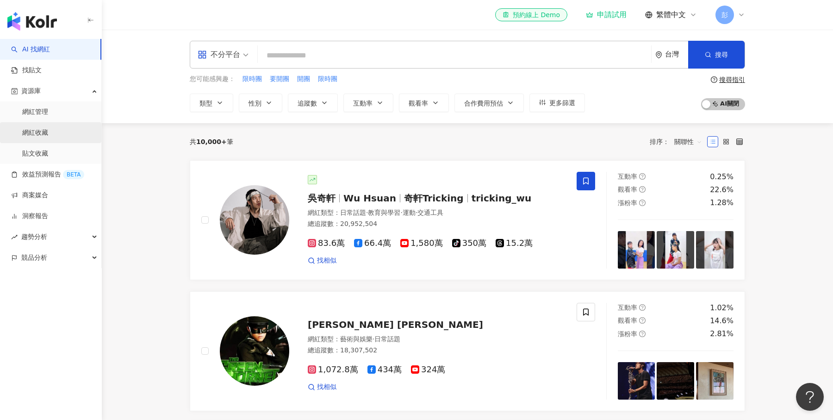
click at [48, 134] on link "網紅收藏" at bounding box center [35, 132] width 26 height 9
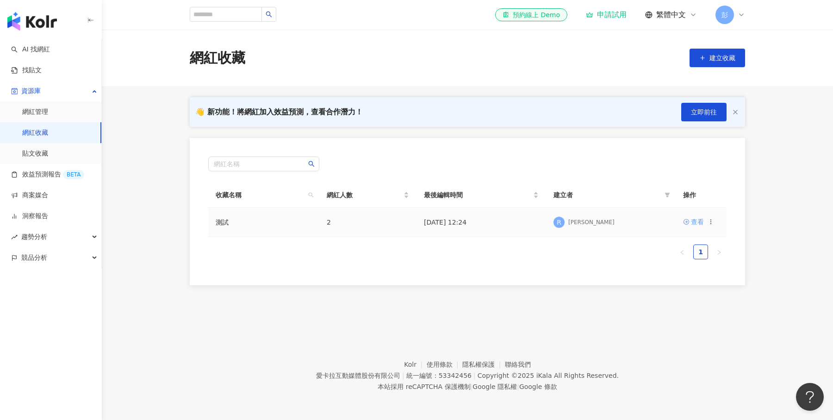
click at [696, 223] on div "查看" at bounding box center [697, 222] width 13 height 10
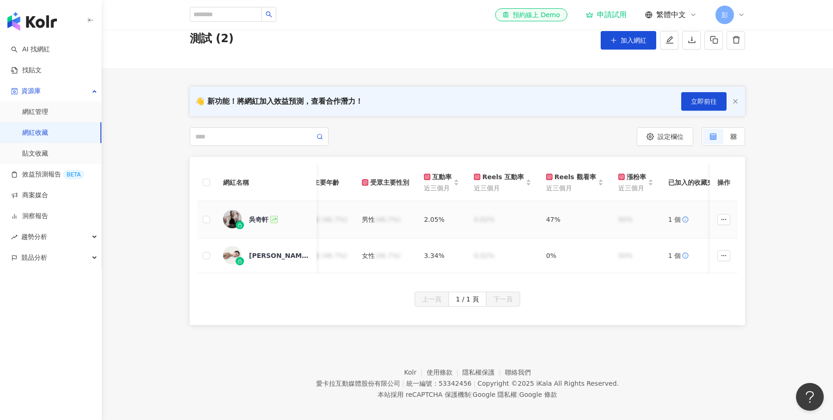
scroll to position [0, 692]
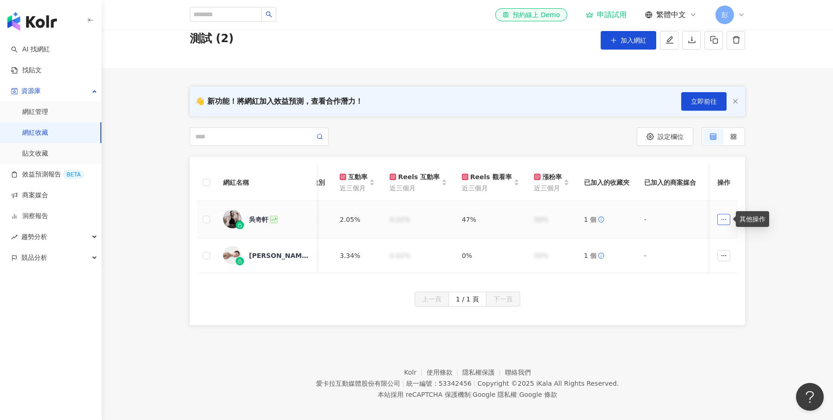
click at [724, 221] on icon "button" at bounding box center [723, 219] width 6 height 6
click at [701, 238] on span "立即解鎖" at bounding box center [705, 237] width 26 height 7
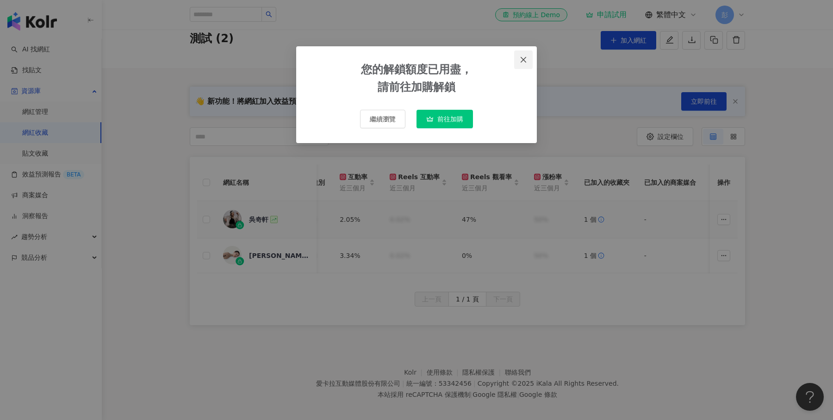
click at [519, 63] on button "Close" at bounding box center [523, 59] width 19 height 19
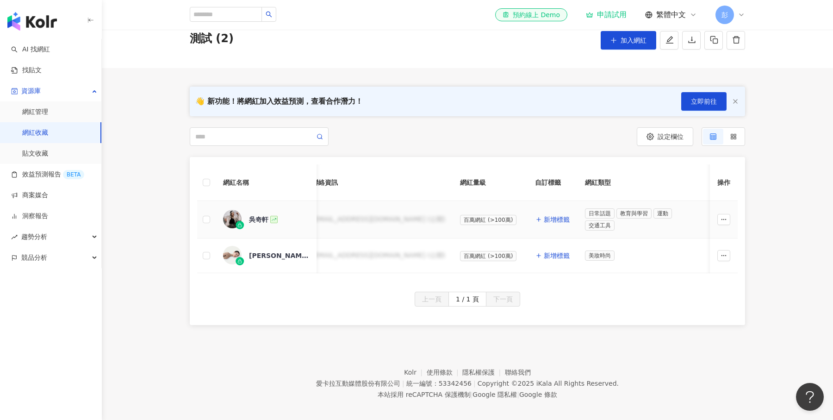
scroll to position [0, 0]
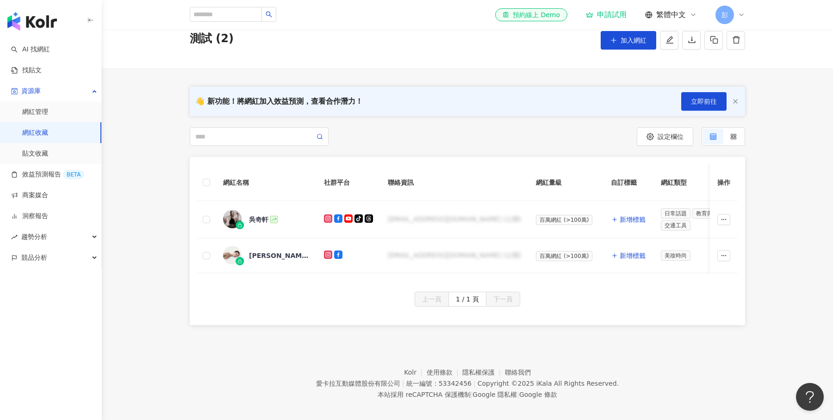
click at [738, 13] on icon at bounding box center [740, 14] width 7 height 7
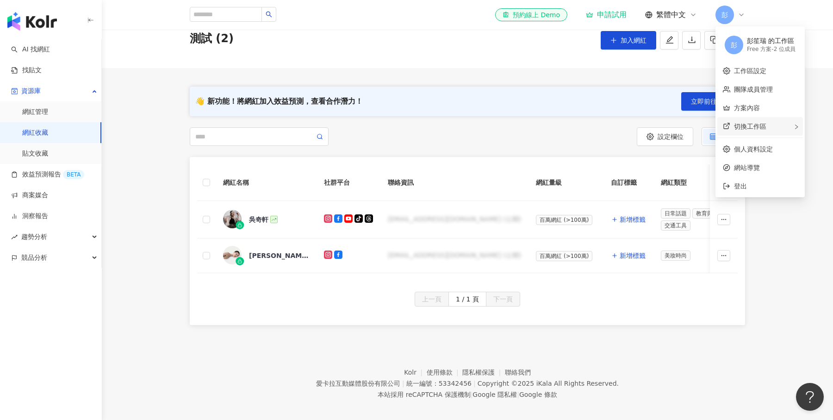
click at [751, 124] on span "切換工作區" at bounding box center [750, 126] width 32 height 7
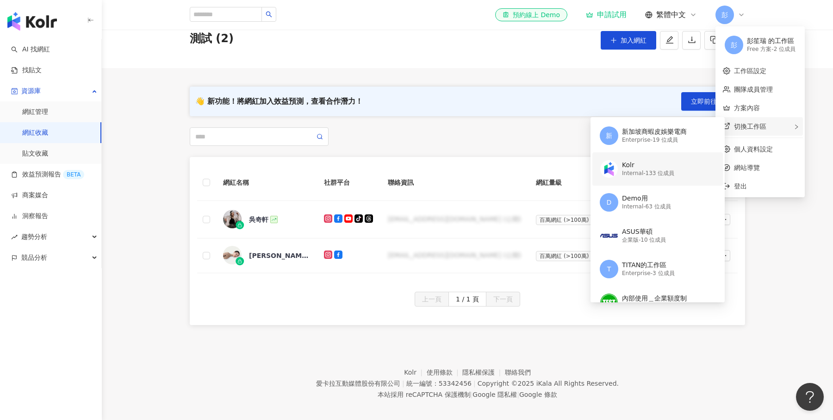
click at [653, 181] on div "Kolr Internal - 133 位成員" at bounding box center [657, 168] width 114 height 33
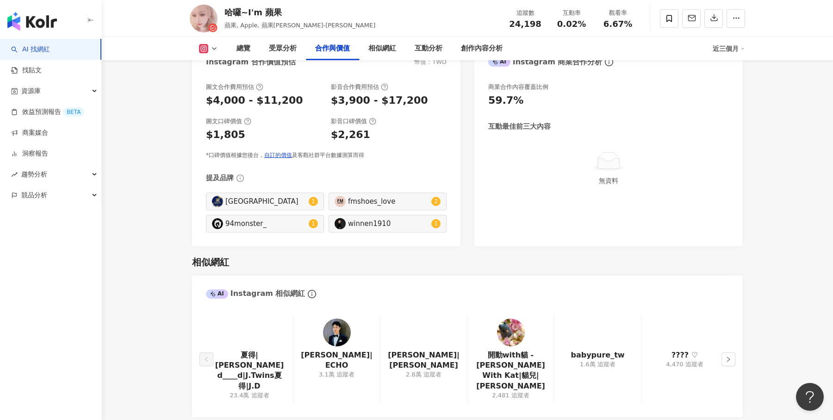
scroll to position [1290, 0]
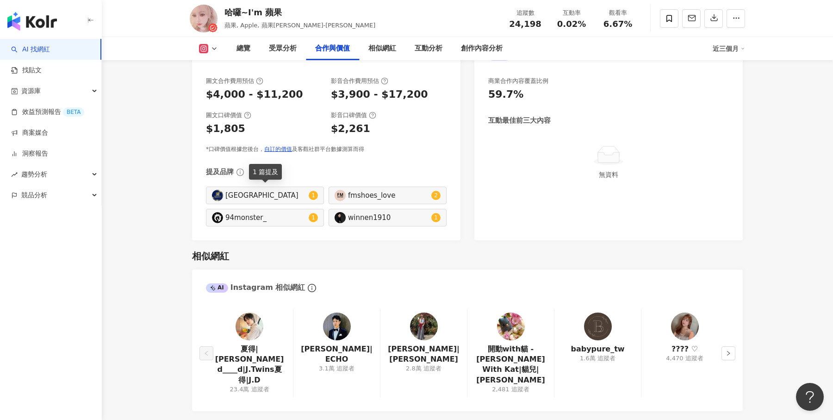
click at [241, 195] on div "[GEOGRAPHIC_DATA]" at bounding box center [265, 195] width 81 height 10
type input "*********"
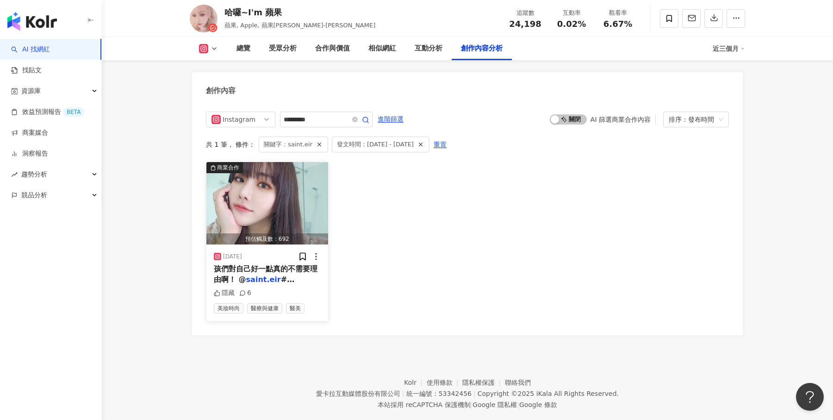
click at [270, 275] on mark "saint.eir" at bounding box center [263, 279] width 35 height 9
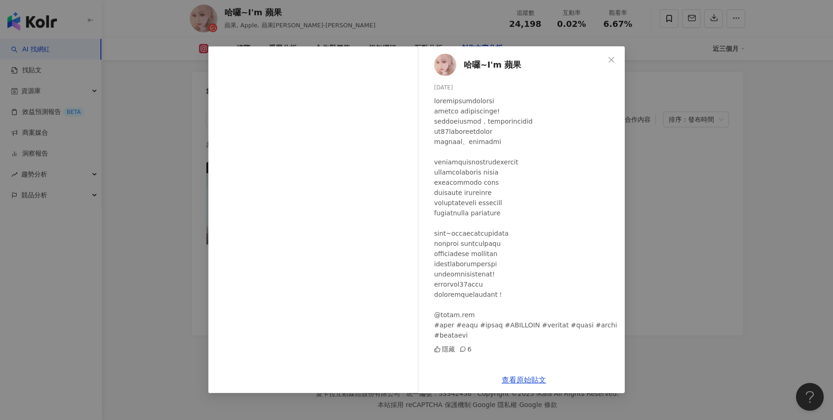
scroll to position [2606, 0]
drag, startPoint x: 435, startPoint y: 315, endPoint x: 471, endPoint y: 310, distance: 36.4
click at [469, 310] on div at bounding box center [525, 218] width 183 height 244
click at [608, 63] on button "Close" at bounding box center [611, 59] width 19 height 19
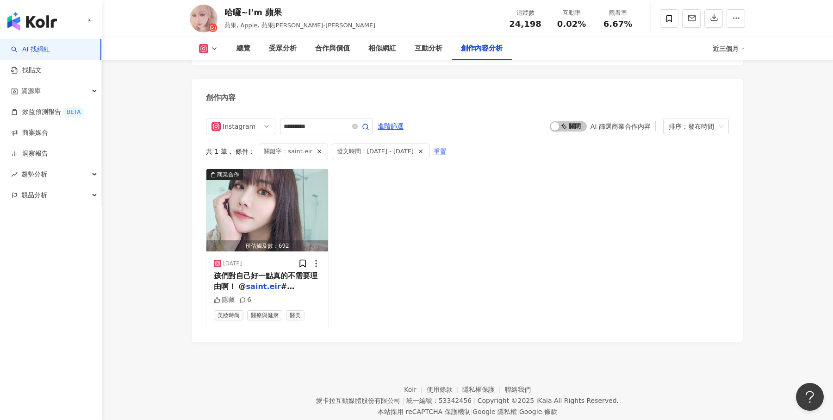
scroll to position [2597, 0]
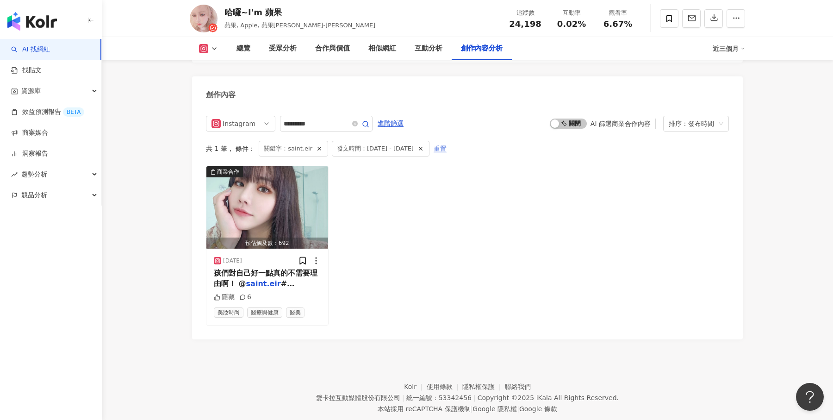
click at [446, 143] on span "重置" at bounding box center [439, 149] width 13 height 15
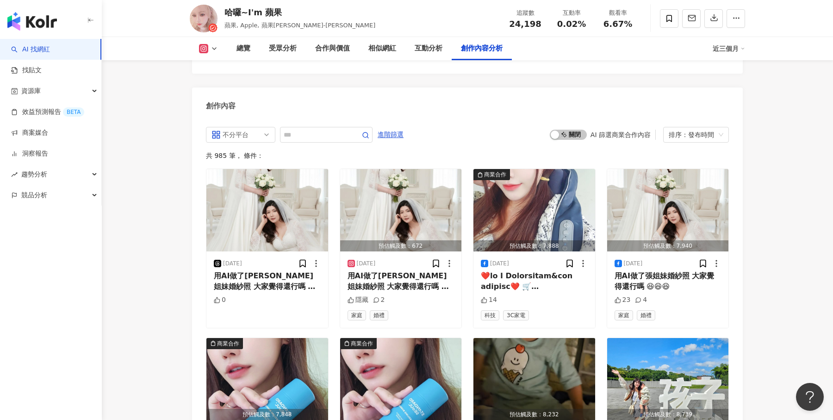
scroll to position [2601, 0]
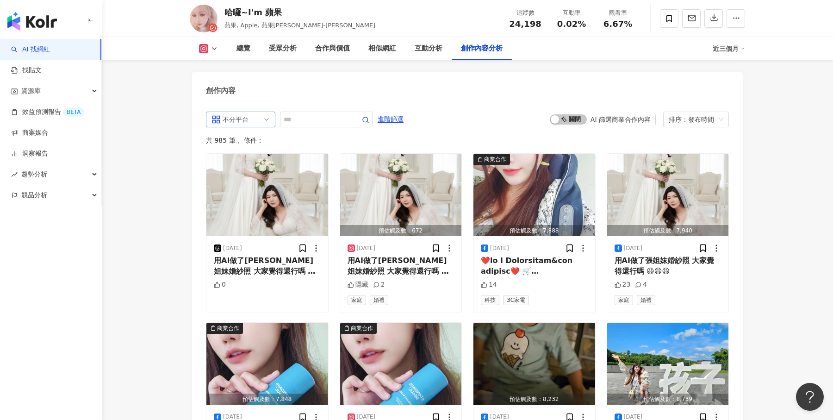
click at [257, 112] on span "不分平台" at bounding box center [240, 119] width 58 height 15
click at [450, 111] on div "不分平台 all ig 不分平台 Instagram Facebook Threads 進階篩選 啟動 關閉 AI 篩選商業合作內容 排序：發布時間" at bounding box center [467, 119] width 523 height 16
click at [298, 114] on input "text" at bounding box center [316, 119] width 65 height 11
type input "**"
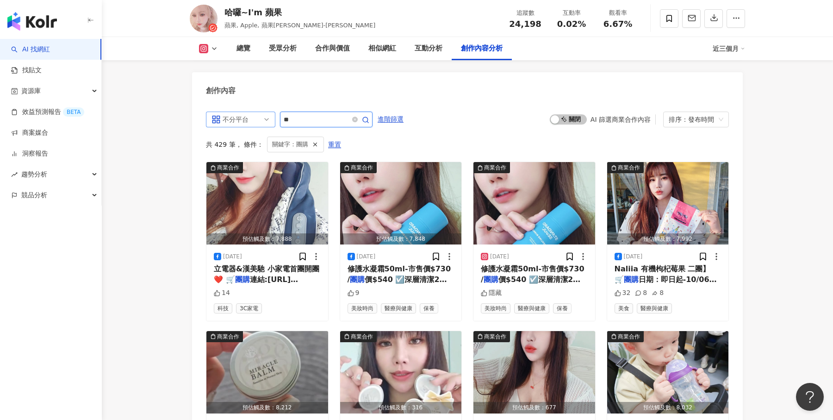
click at [249, 112] on div "不分平台" at bounding box center [238, 119] width 30 height 15
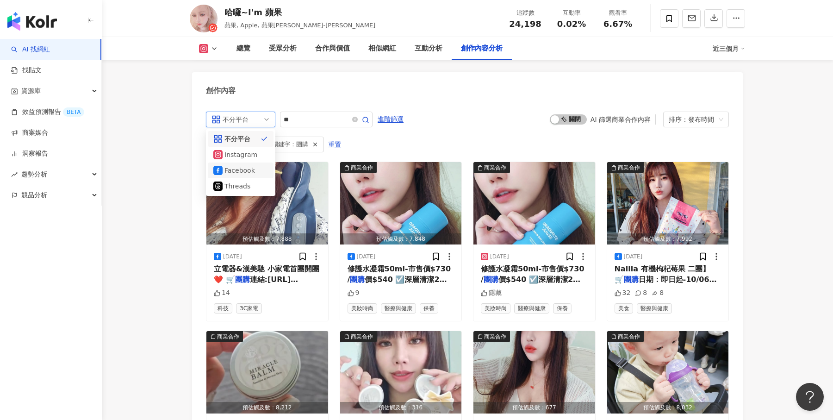
click at [247, 165] on div "Facebook" at bounding box center [239, 170] width 30 height 10
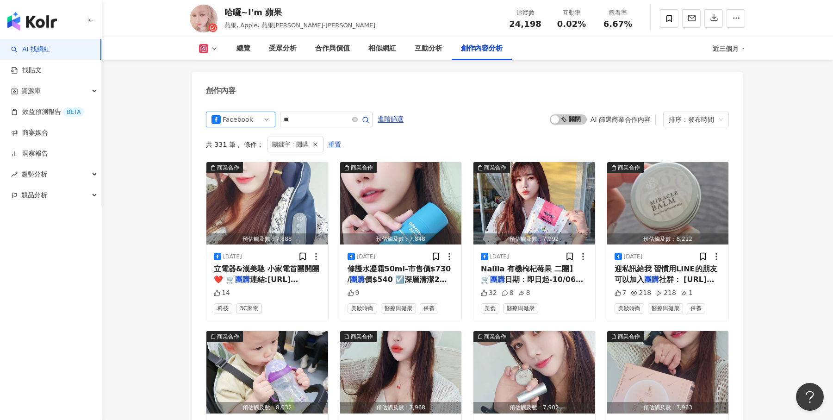
click at [255, 112] on span "Facebook" at bounding box center [240, 119] width 58 height 15
click at [248, 149] on div "Instagram" at bounding box center [239, 154] width 30 height 10
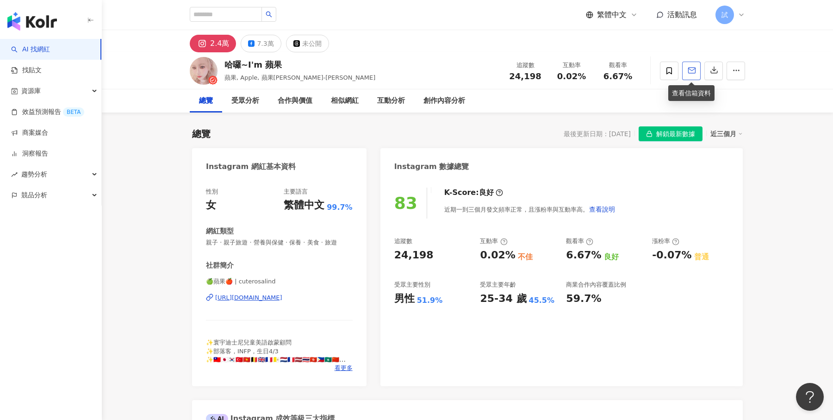
click at [689, 71] on icon "button" at bounding box center [691, 70] width 8 height 8
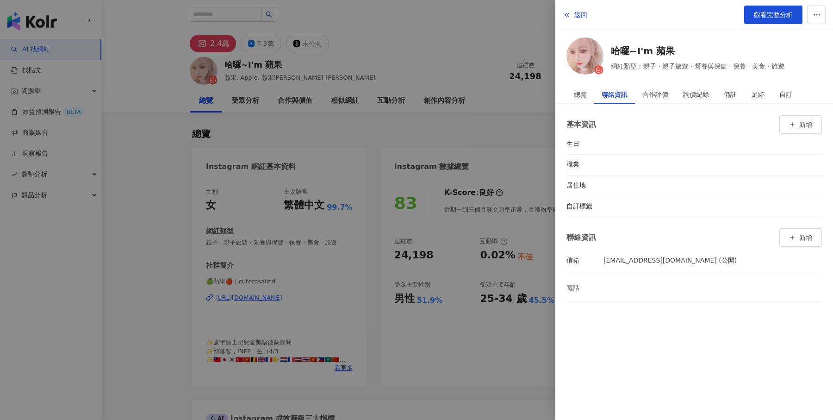
click at [462, 56] on div at bounding box center [416, 210] width 833 height 420
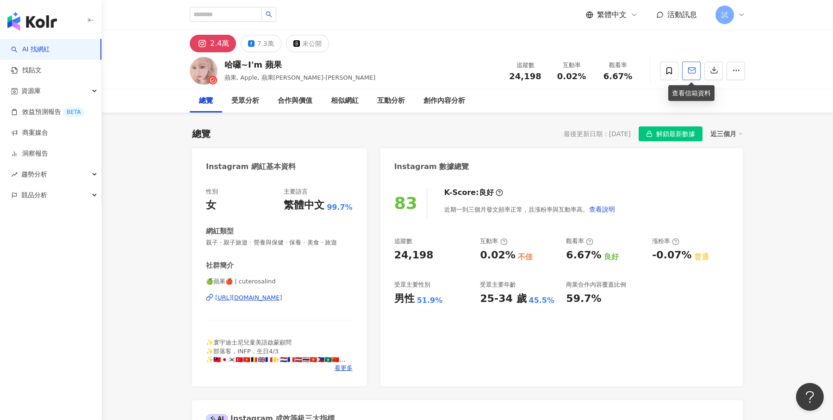
click at [693, 74] on icon "button" at bounding box center [691, 70] width 8 height 8
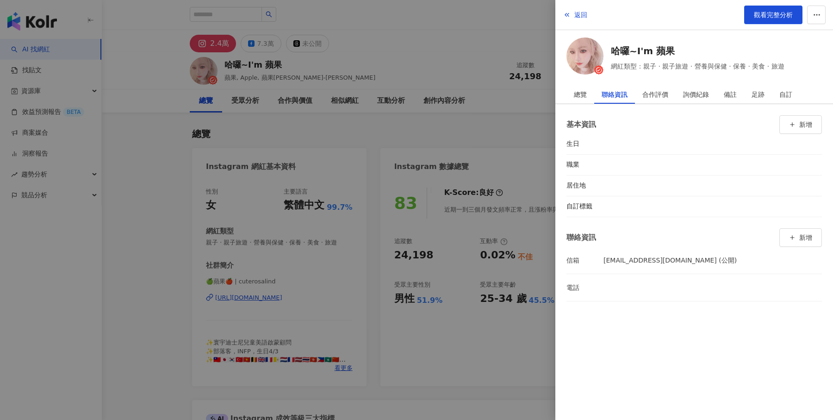
click at [429, 45] on div at bounding box center [416, 210] width 833 height 420
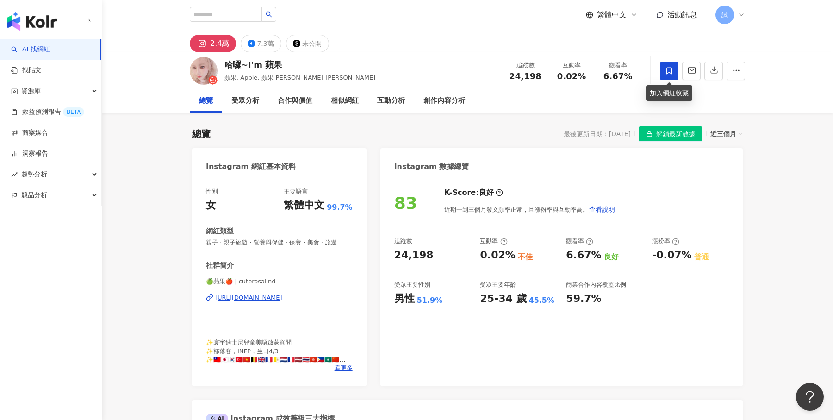
click at [671, 68] on icon at bounding box center [669, 70] width 6 height 7
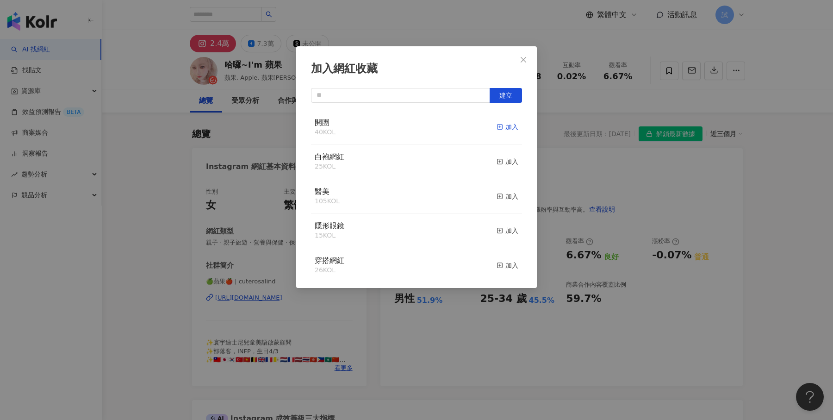
click at [508, 129] on div "加入" at bounding box center [507, 127] width 22 height 10
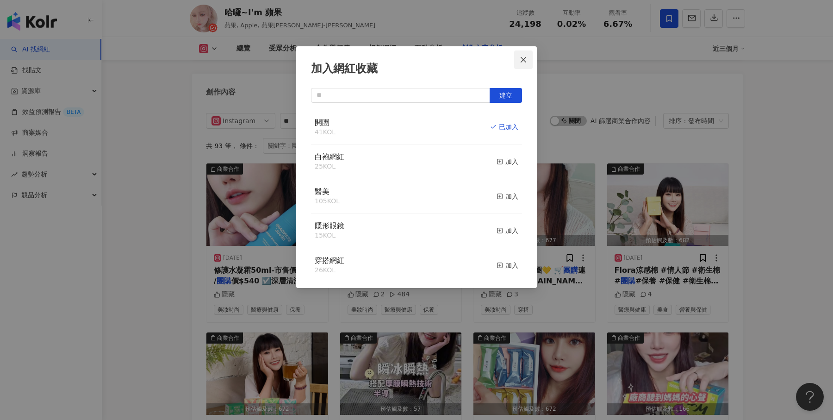
scroll to position [2601, 0]
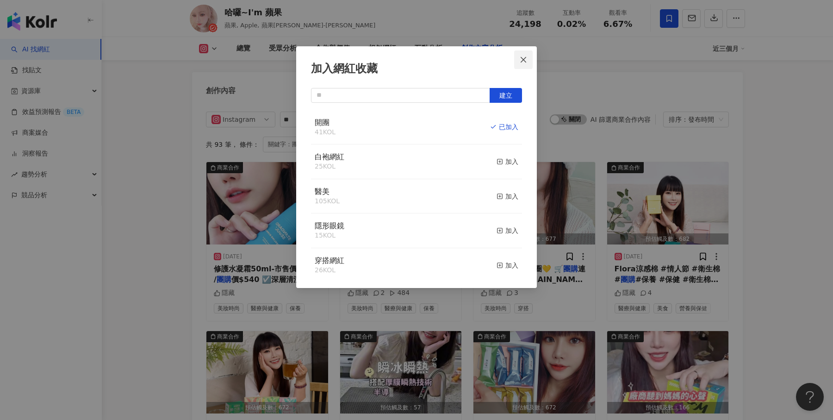
click at [523, 59] on icon "close" at bounding box center [523, 59] width 6 height 6
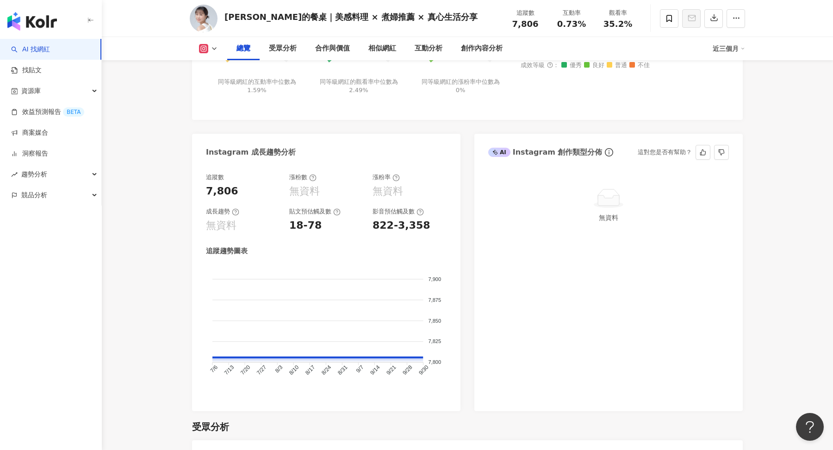
scroll to position [421, 0]
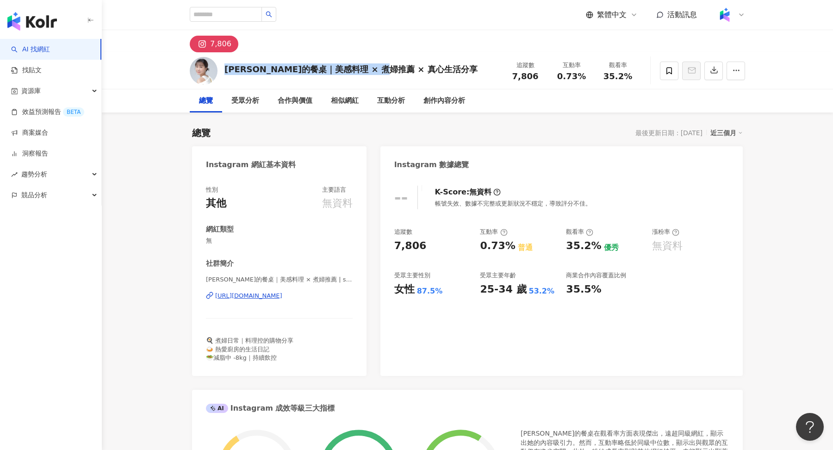
drag, startPoint x: 225, startPoint y: 69, endPoint x: 413, endPoint y: 65, distance: 187.4
click at [413, 65] on div "[PERSON_NAME]的餐桌｜美感料理 × 煮婦推薦 × 真心生活分享" at bounding box center [350, 69] width 253 height 12
copy div "[PERSON_NAME]的餐桌｜美感料理 × 煮婦推薦 × 真心生活分"
